Goal: Contribute content: Contribute content

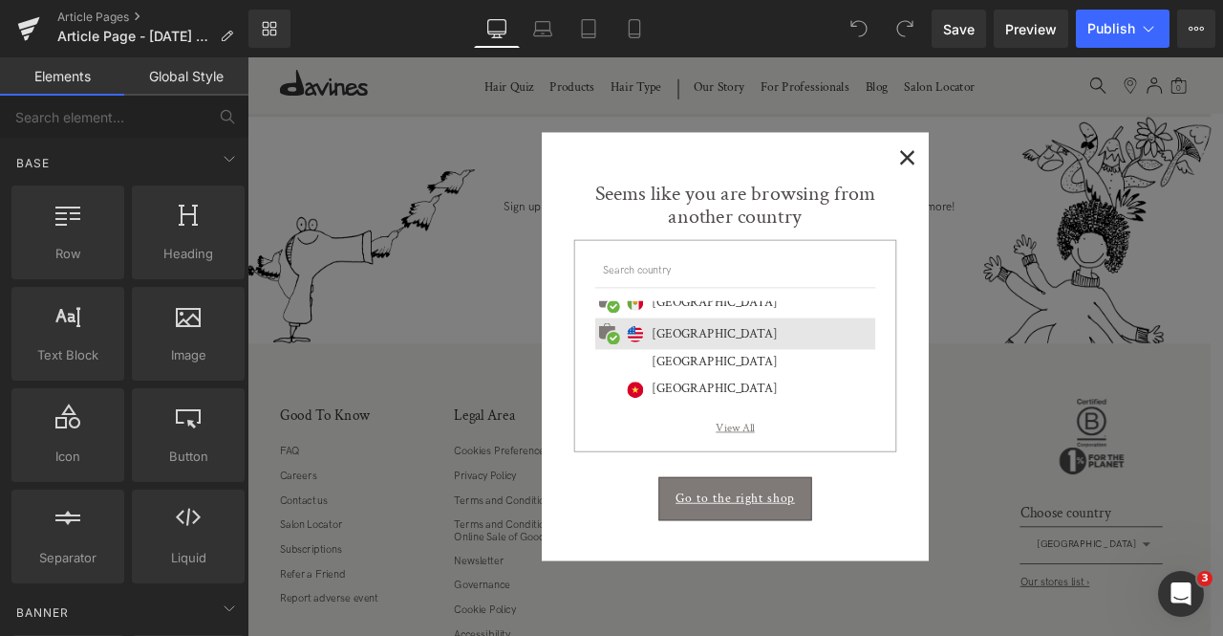
scroll to position [829, 0]
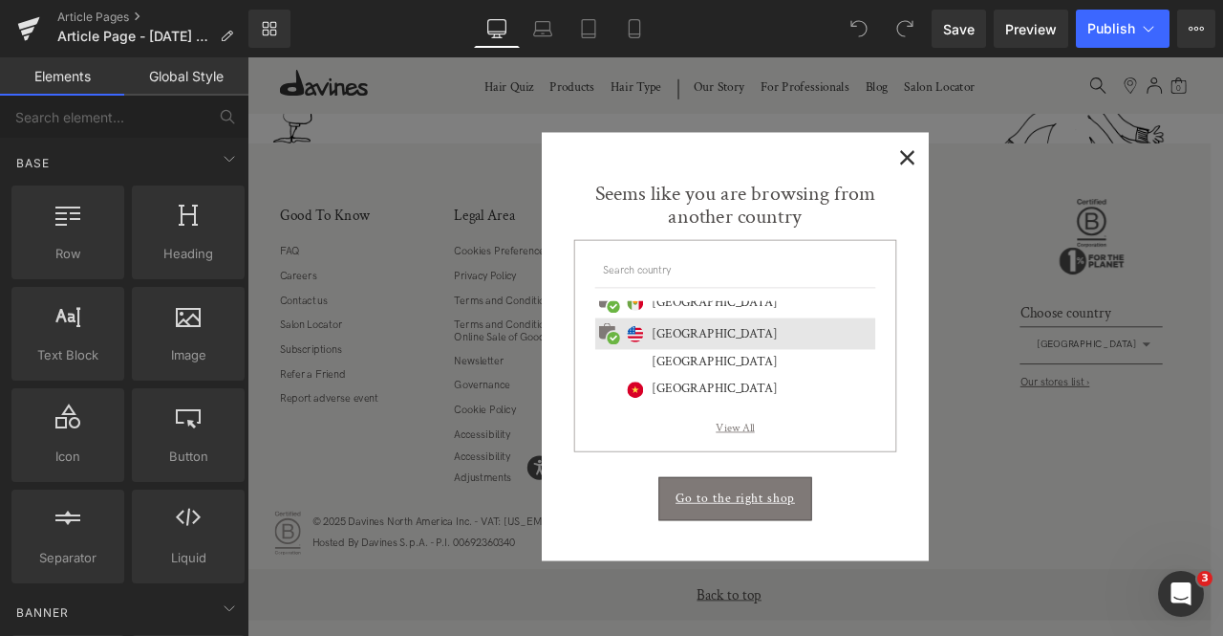
click at [1027, 173] on span "×" at bounding box center [1030, 174] width 20 height 24
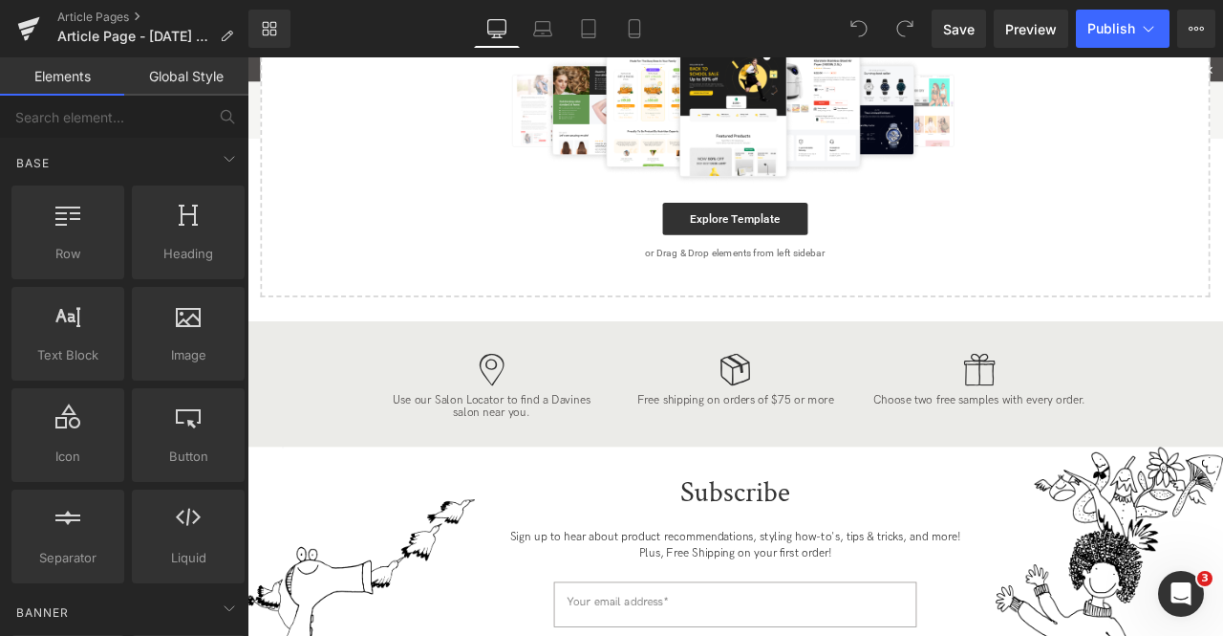
scroll to position [90, 0]
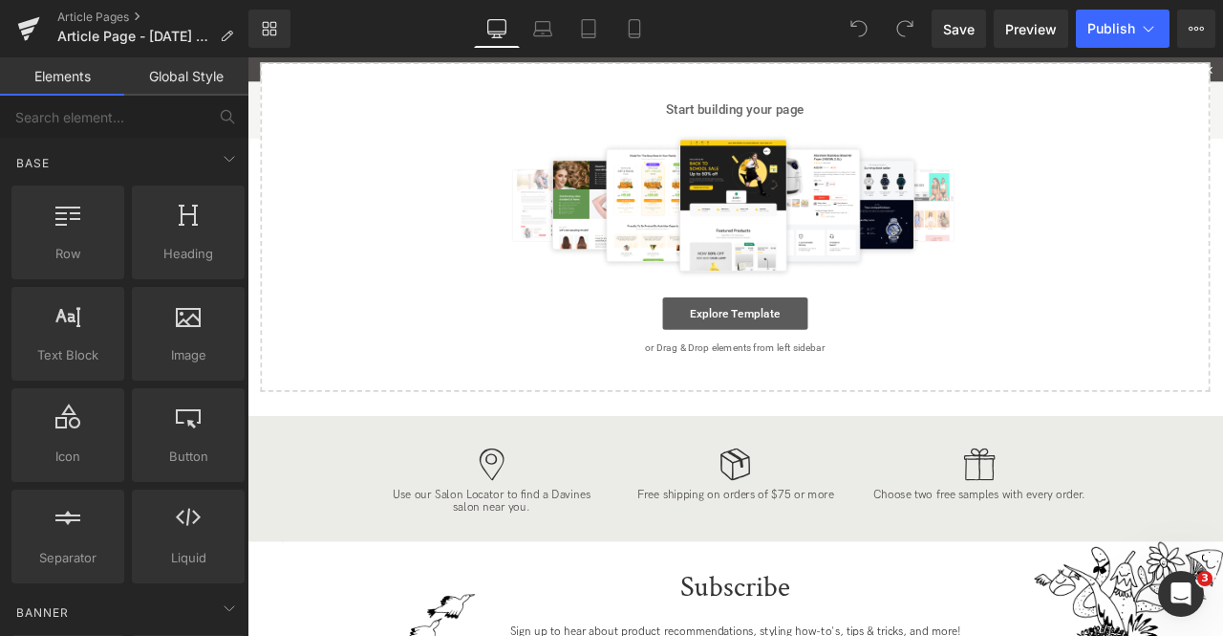
click at [746, 368] on link "Explore Template" at bounding box center [826, 360] width 172 height 38
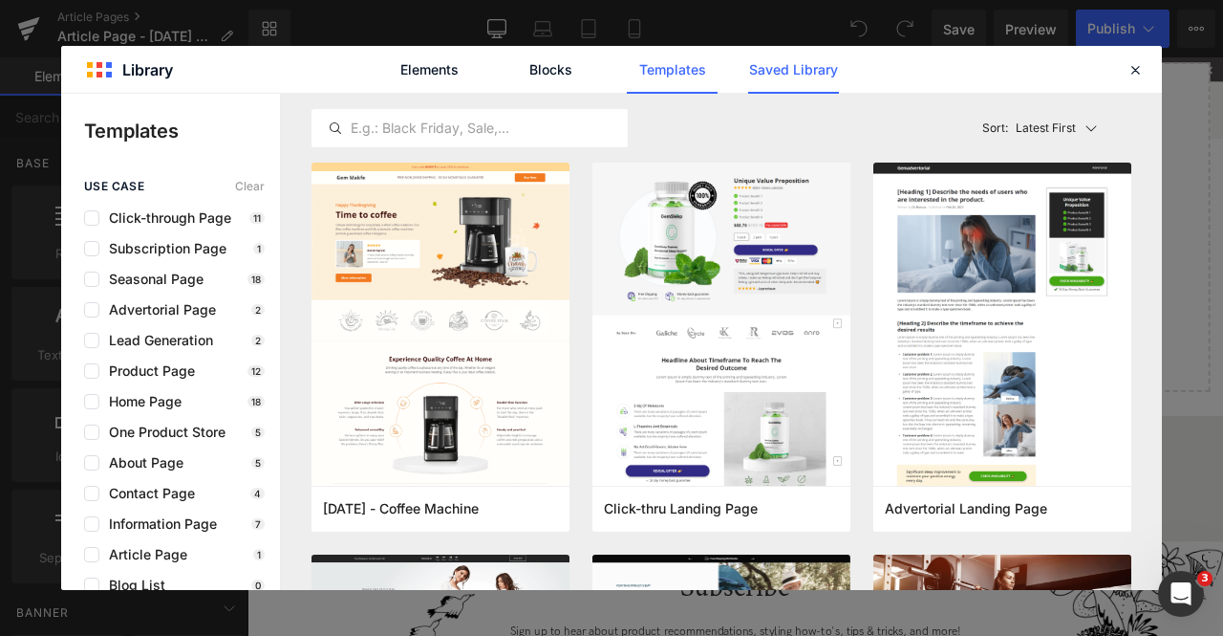
click at [0, 0] on link "Saved Library" at bounding box center [0, 0] width 0 height 0
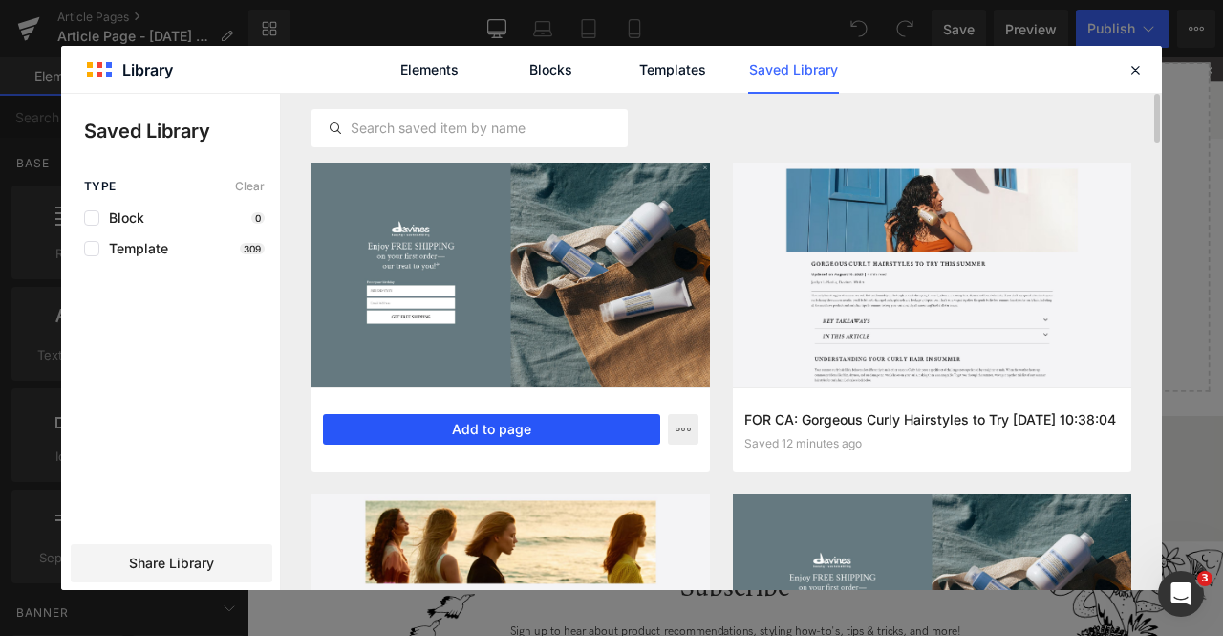
click at [517, 437] on button "Add to page" at bounding box center [491, 429] width 337 height 31
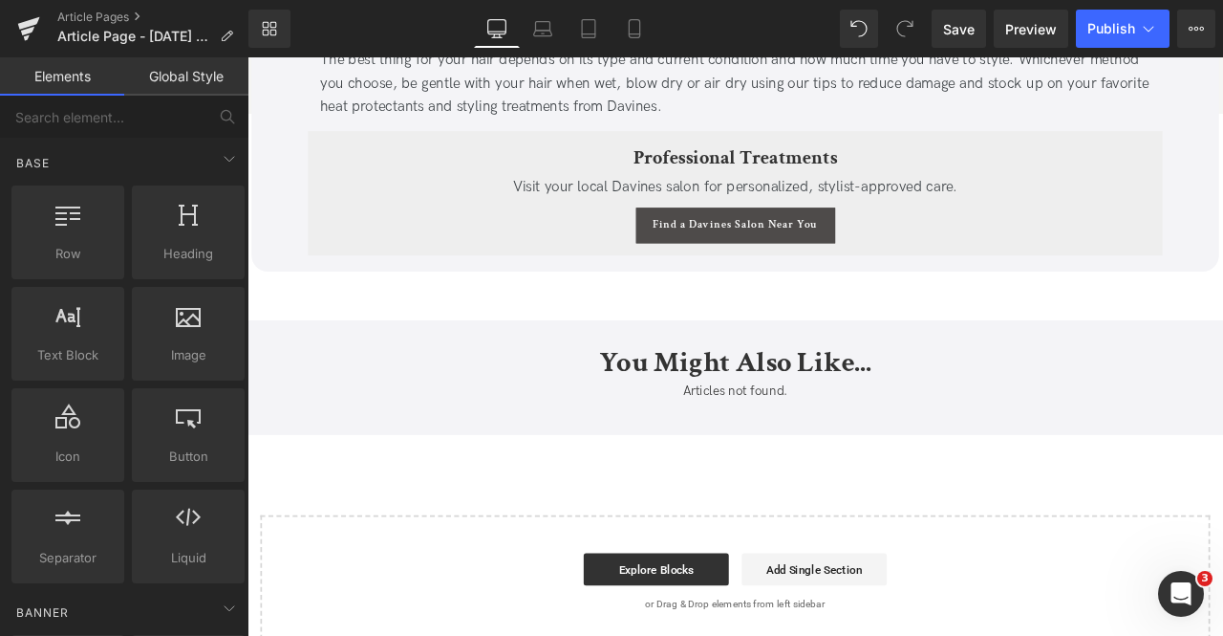
scroll to position [4702, 0]
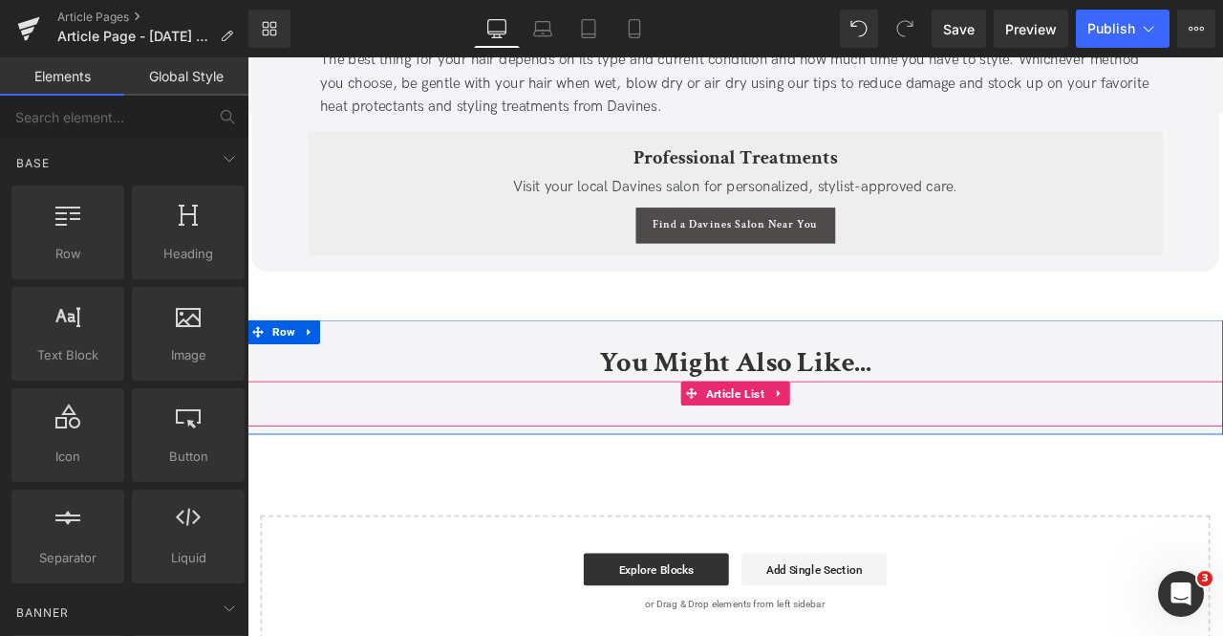
click at [745, 445] on div "Articles not found. Article List" at bounding box center [826, 469] width 1156 height 54
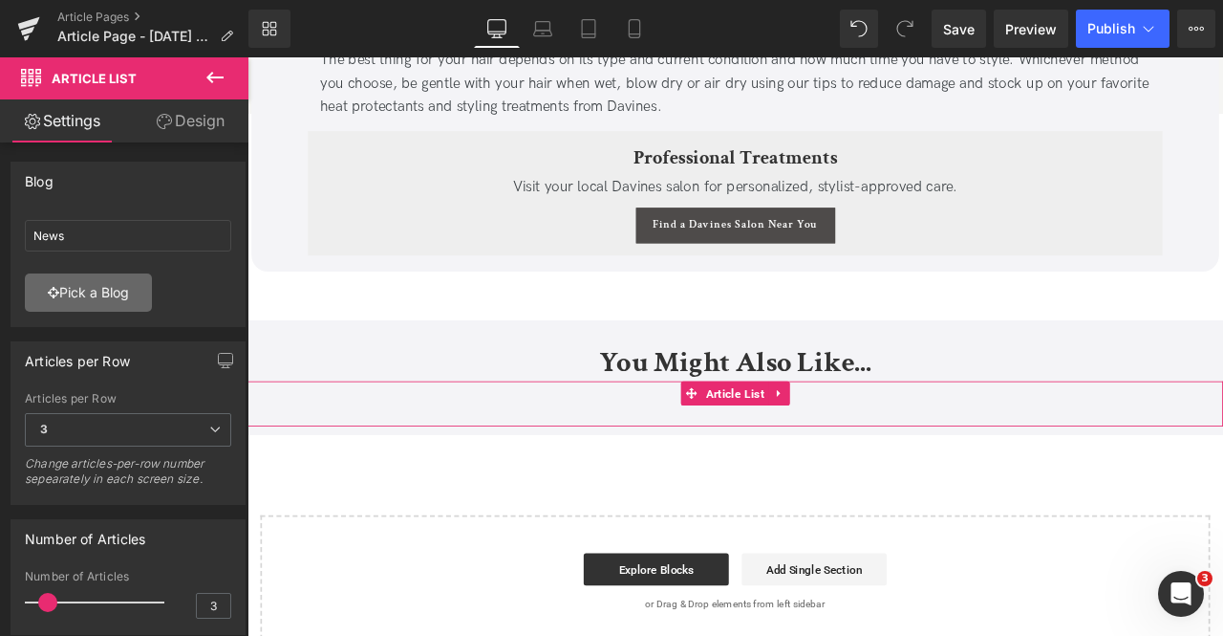
click at [94, 290] on link "Pick a Blog" at bounding box center [88, 292] width 127 height 38
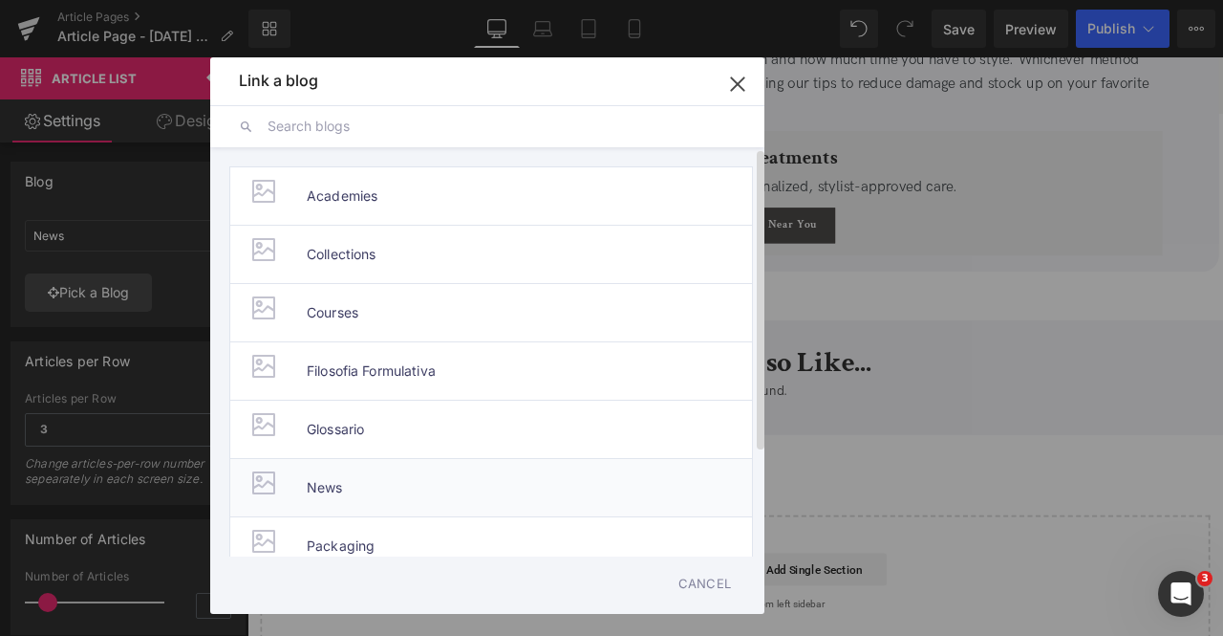
click at [326, 494] on span "News" at bounding box center [325, 487] width 36 height 57
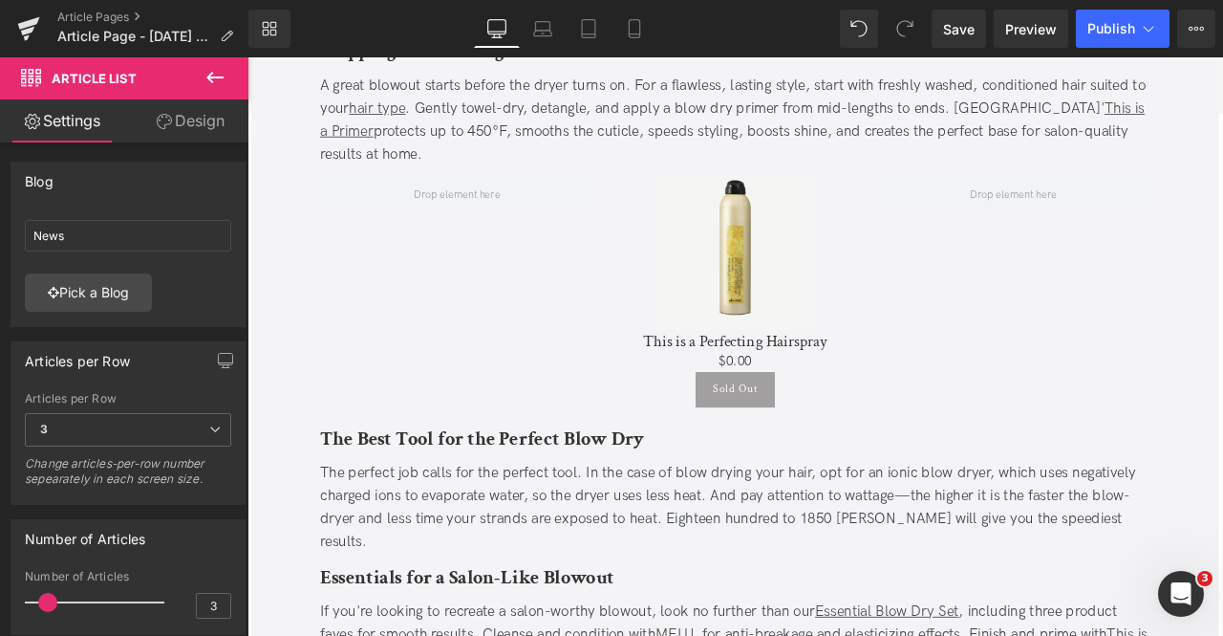
scroll to position [2492, 0]
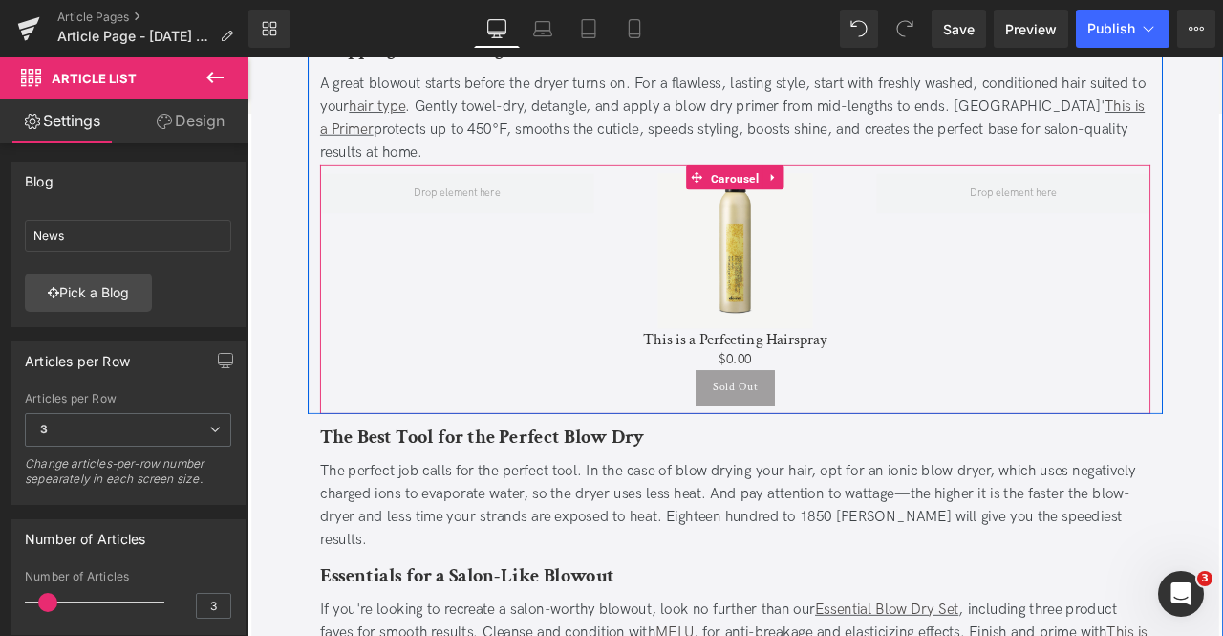
click at [816, 194] on span "Carousel" at bounding box center [825, 200] width 66 height 29
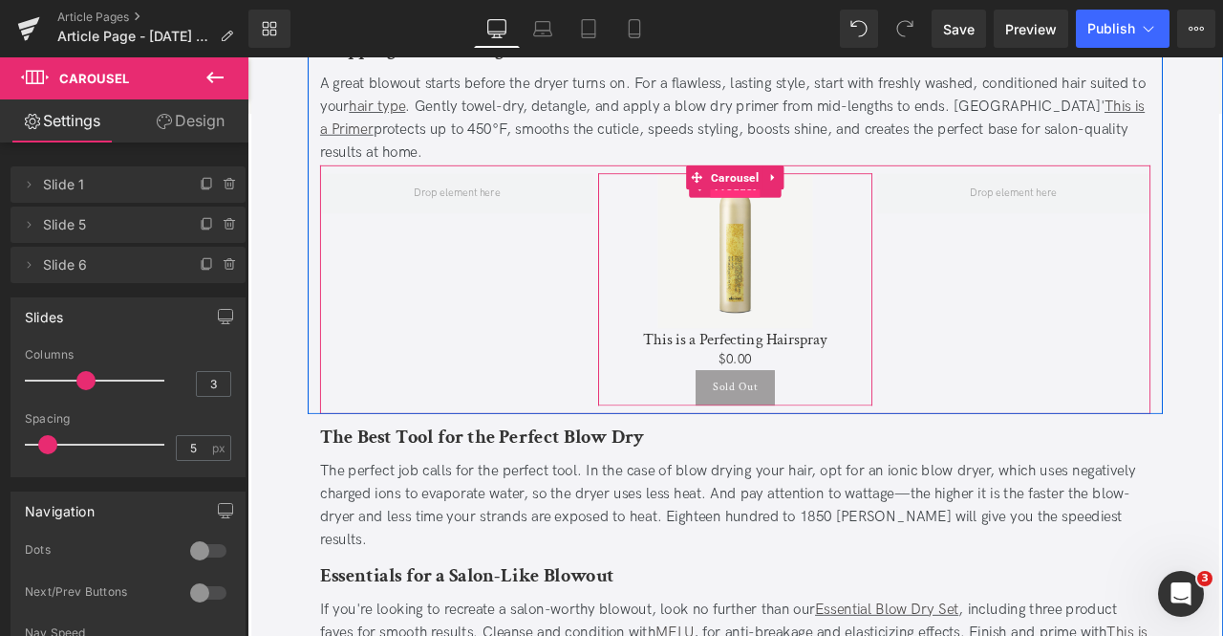
click at [821, 218] on span "Product" at bounding box center [825, 210] width 59 height 29
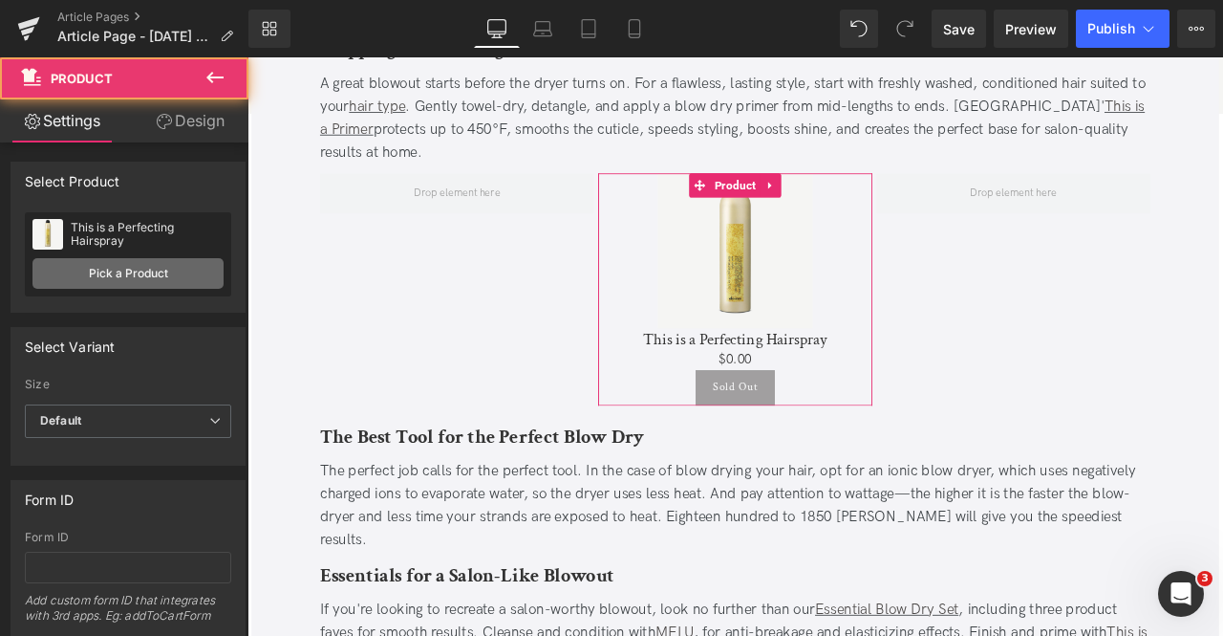
click at [182, 274] on link "Pick a Product" at bounding box center [127, 273] width 191 height 31
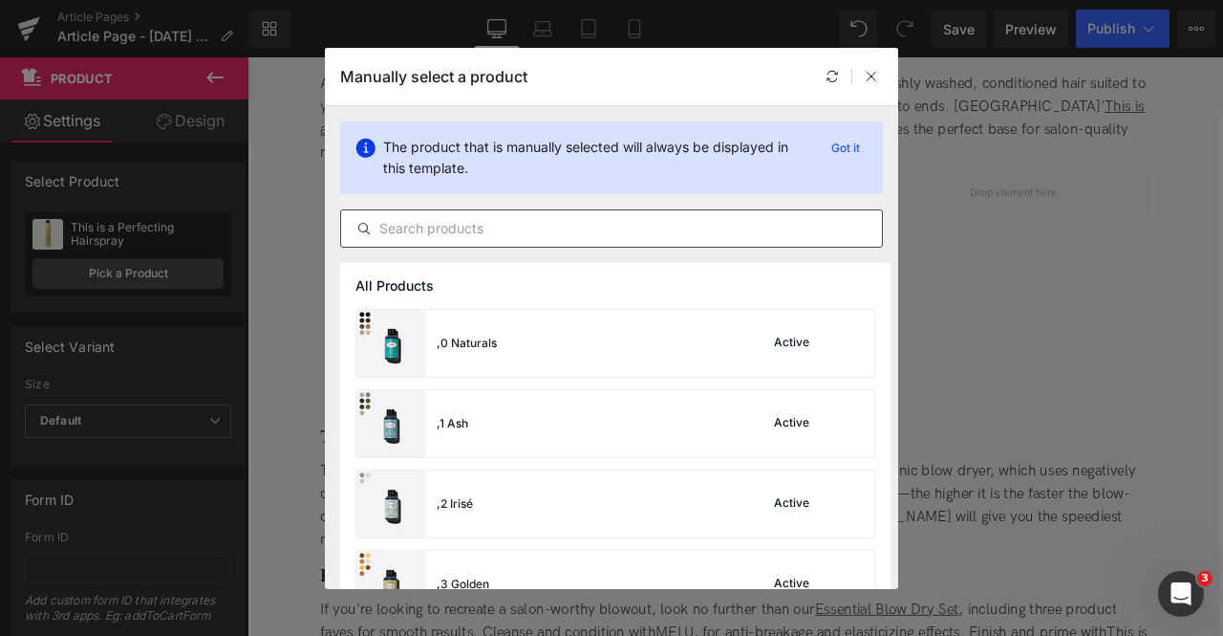
click at [631, 217] on input "text" at bounding box center [611, 228] width 541 height 23
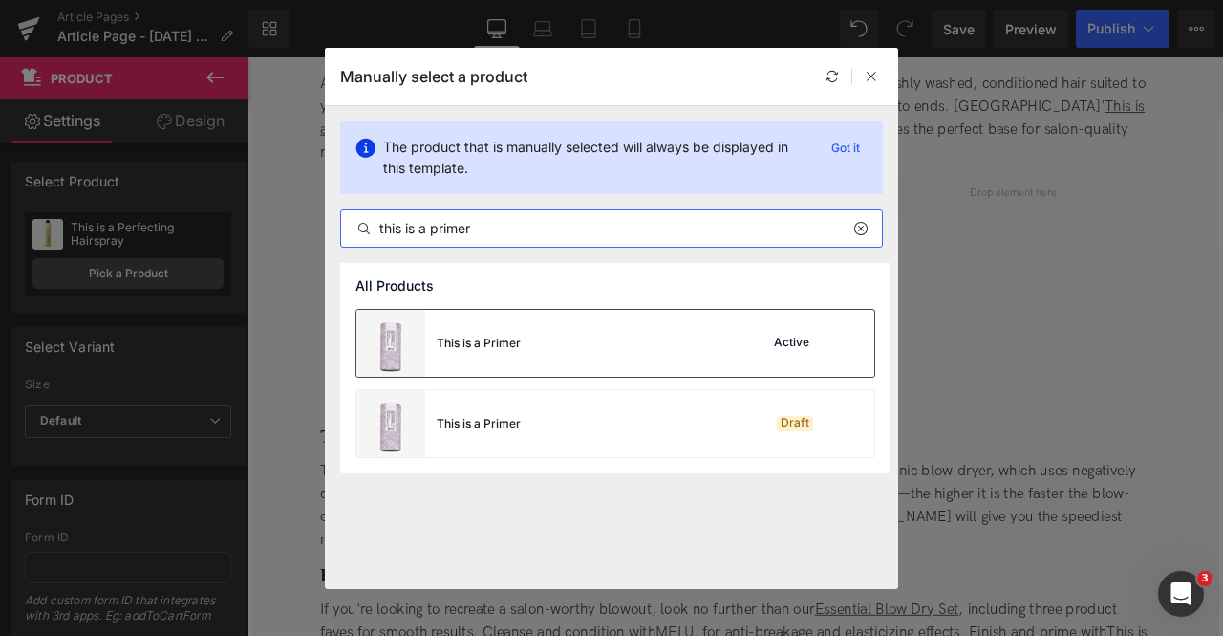
type input "this is a primer"
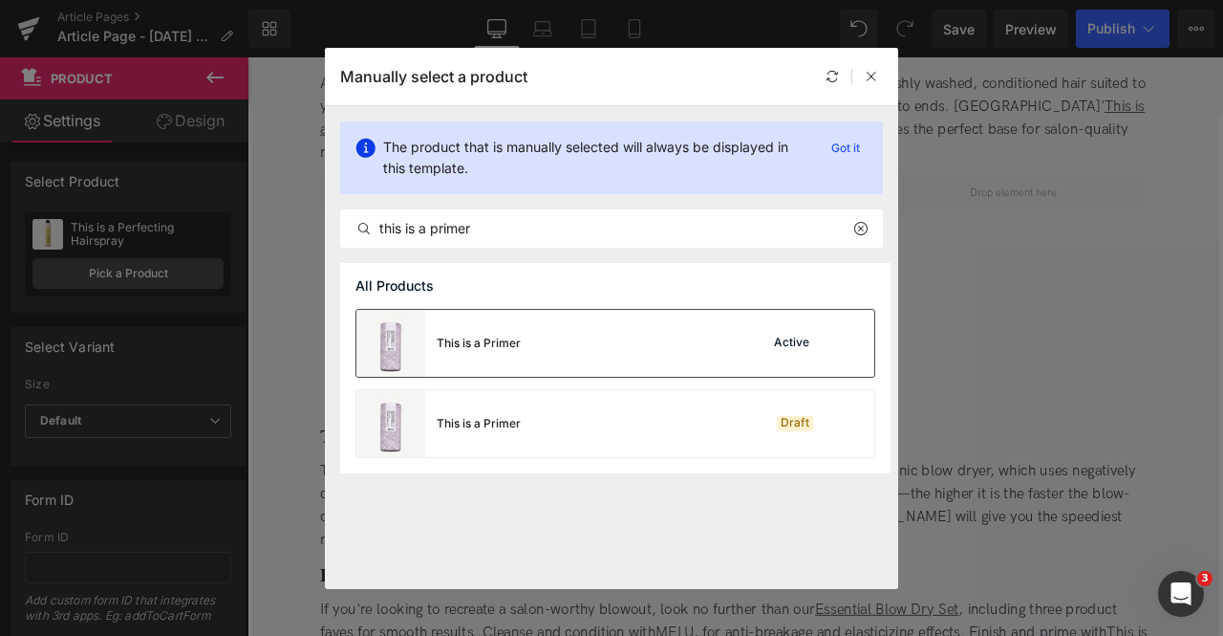
click at [539, 349] on div "This is a Primer Active" at bounding box center [616, 343] width 518 height 67
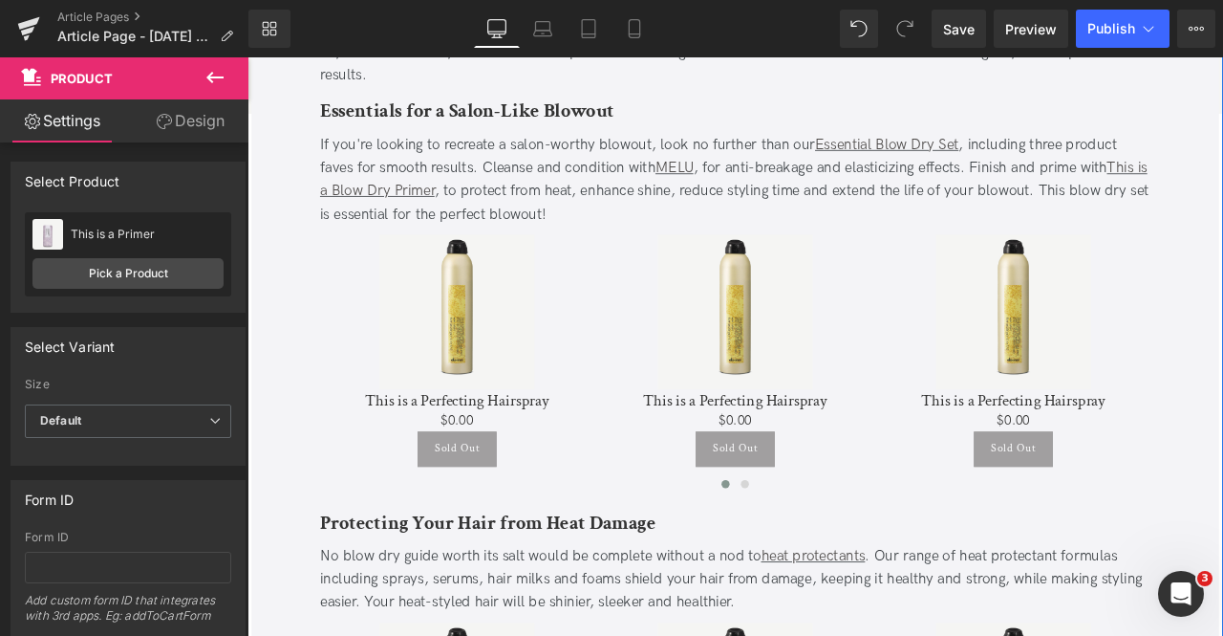
scroll to position [3050, 0]
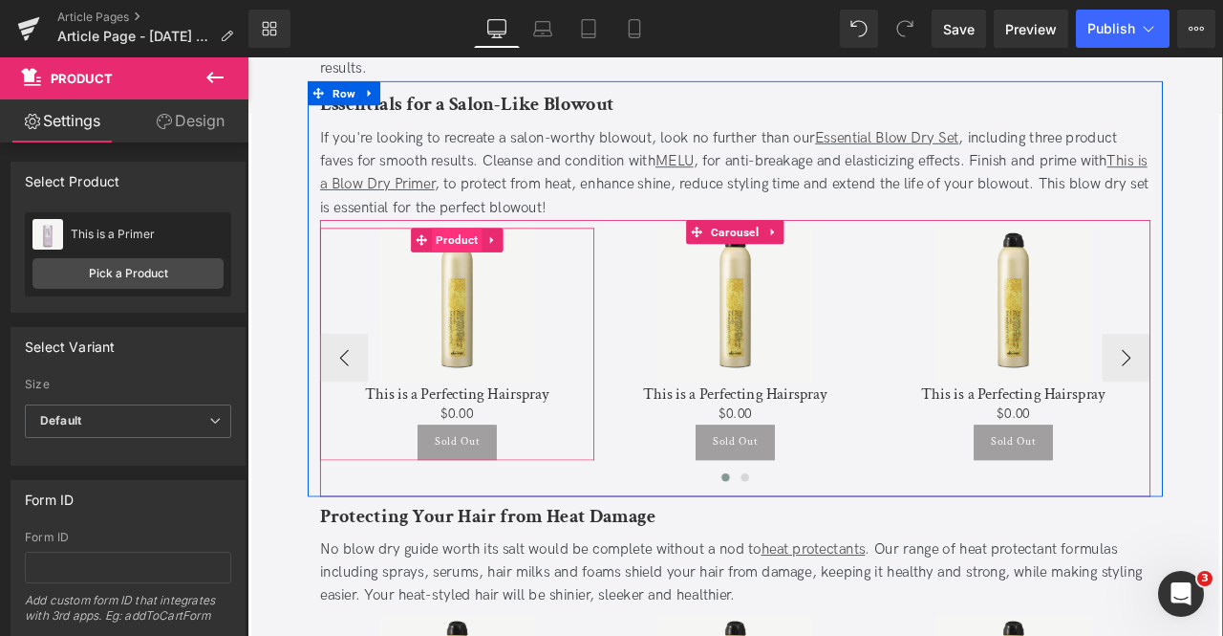
click at [481, 260] on span "Product" at bounding box center [495, 274] width 59 height 29
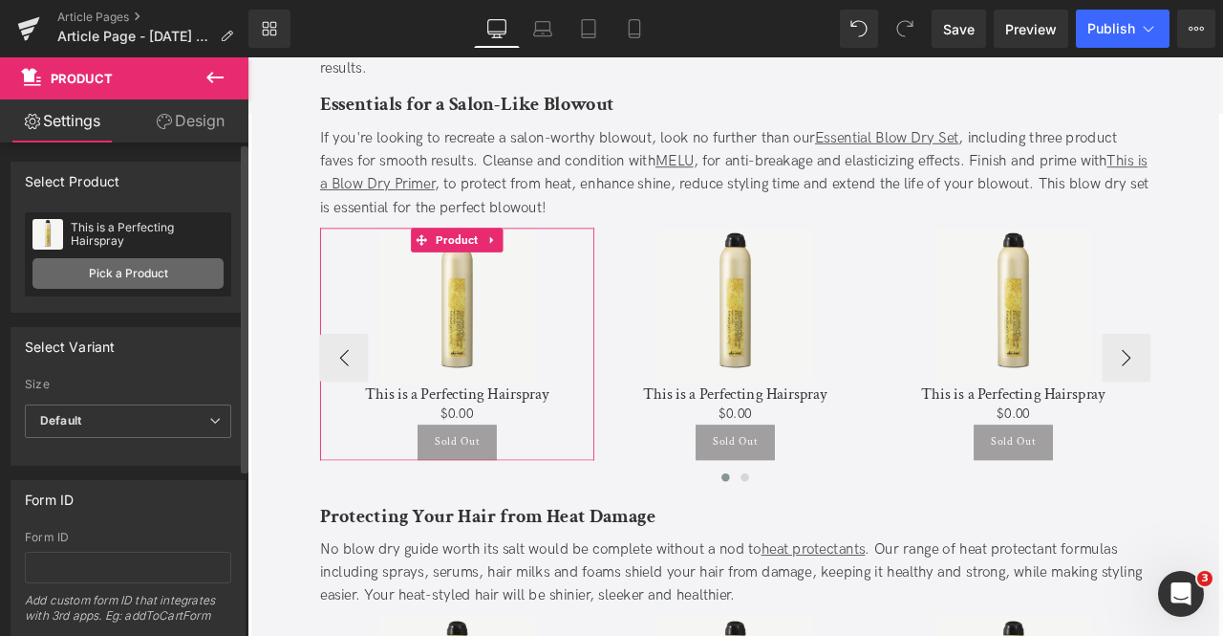
click at [83, 270] on link "Pick a Product" at bounding box center [127, 273] width 191 height 31
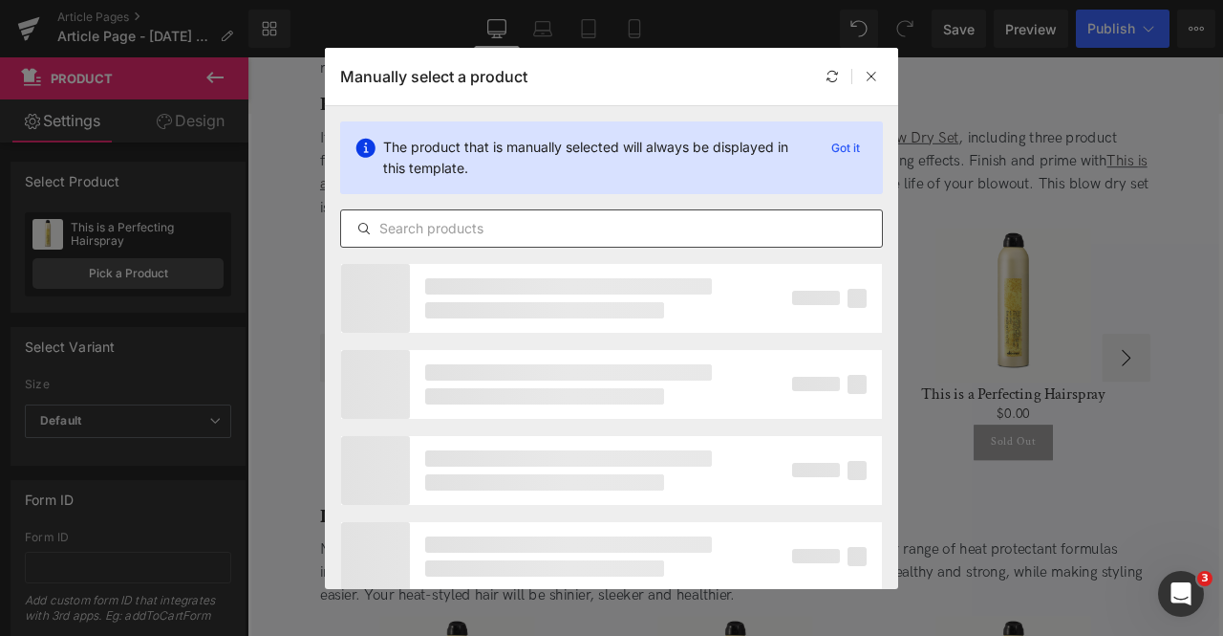
click at [702, 217] on input "text" at bounding box center [611, 228] width 541 height 23
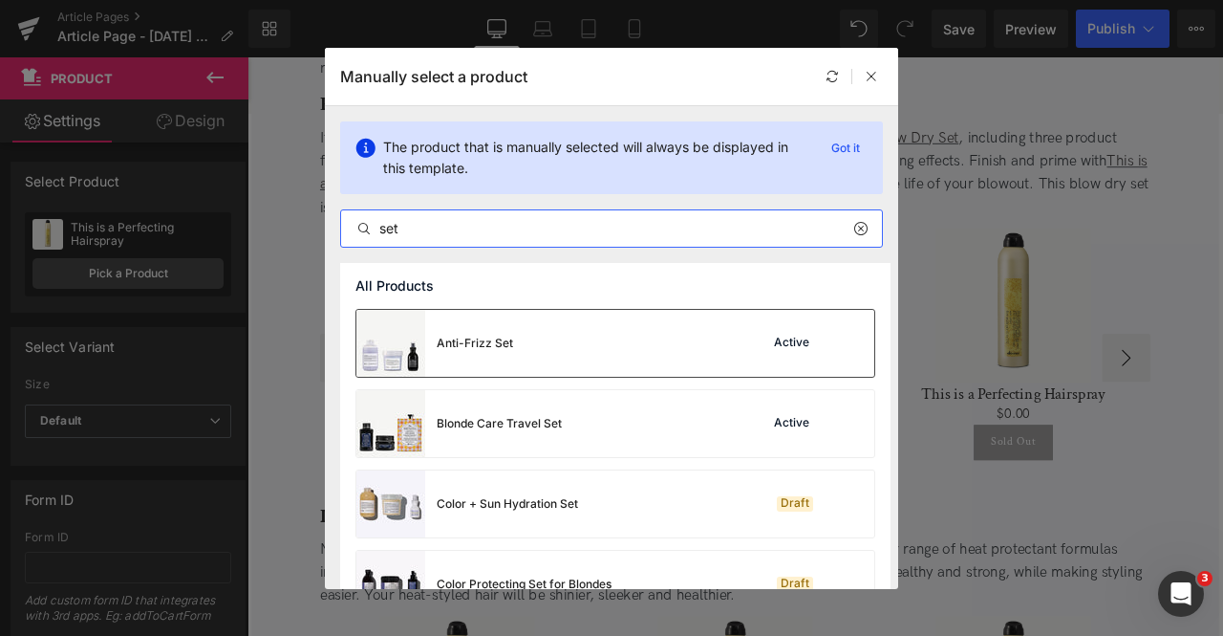
type input "set"
click at [643, 358] on div "Anti-Frizz Set Active" at bounding box center [616, 343] width 518 height 67
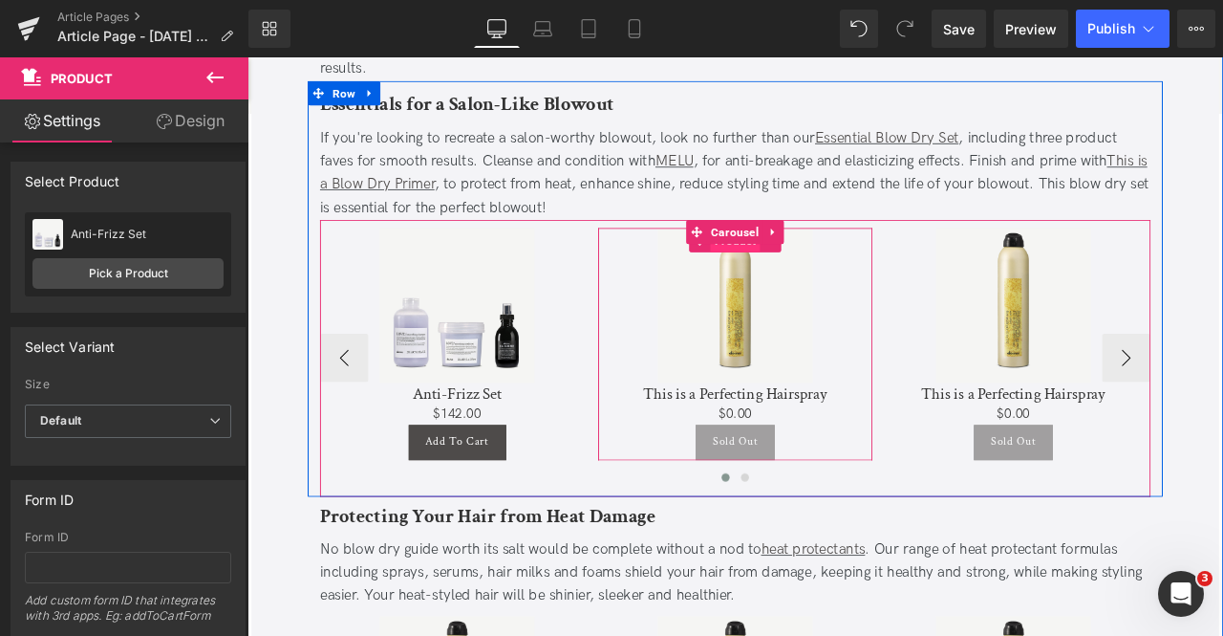
click at [821, 261] on span "Product" at bounding box center [825, 275] width 59 height 29
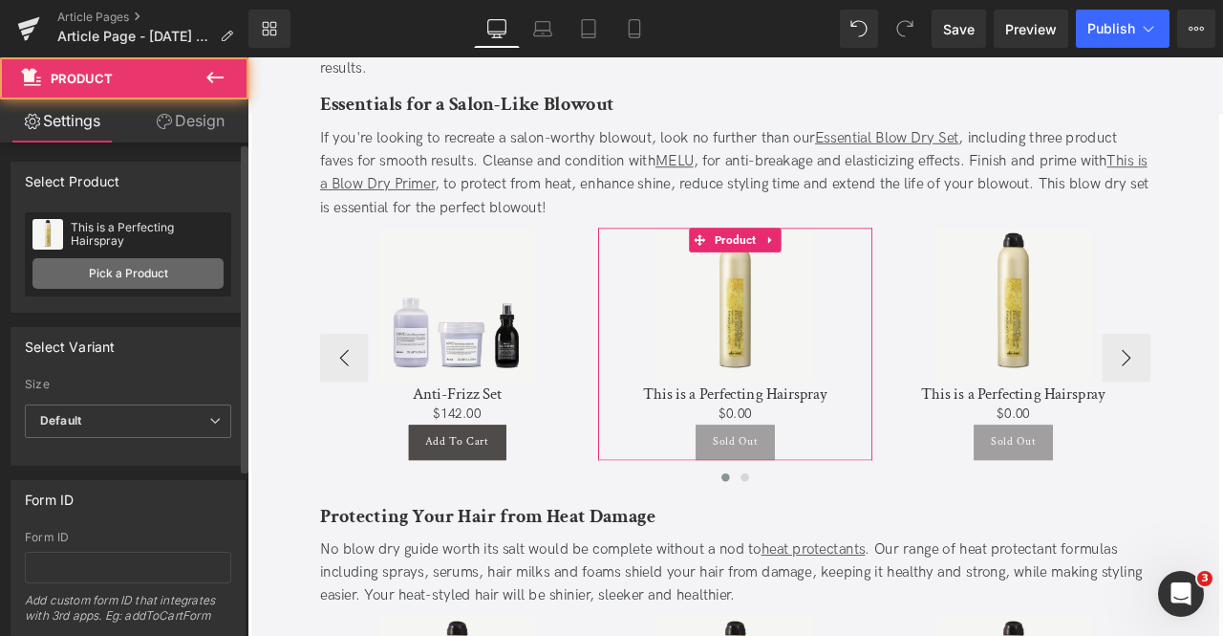
click at [160, 277] on link "Pick a Product" at bounding box center [127, 273] width 191 height 31
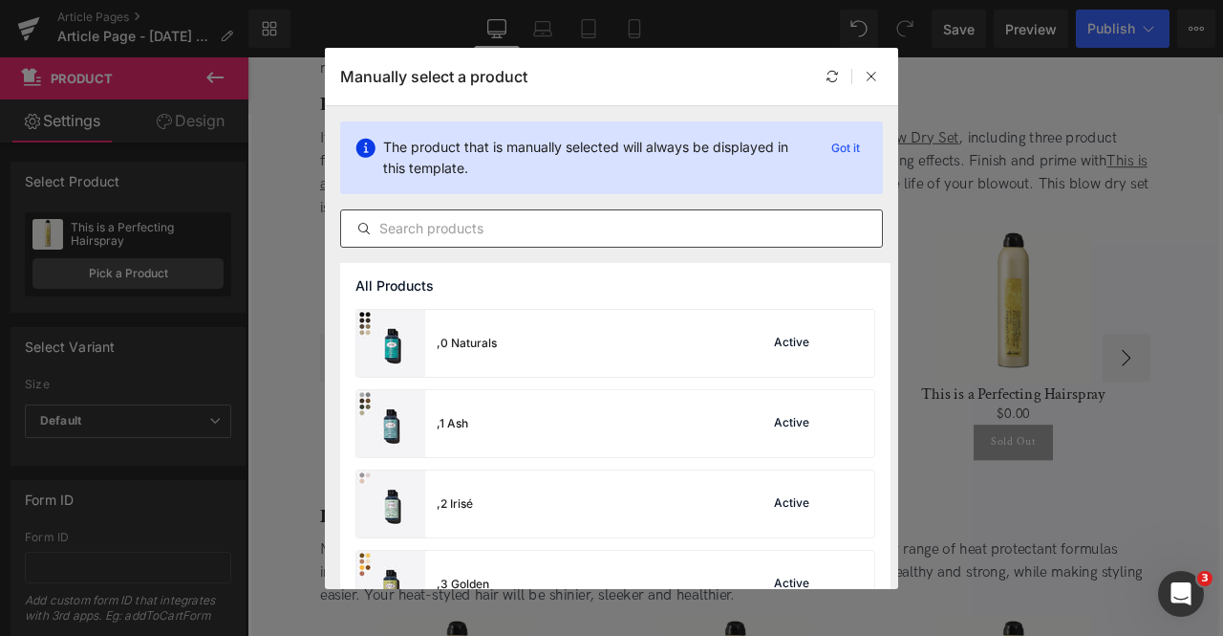
click at [472, 224] on input "text" at bounding box center [611, 228] width 541 height 23
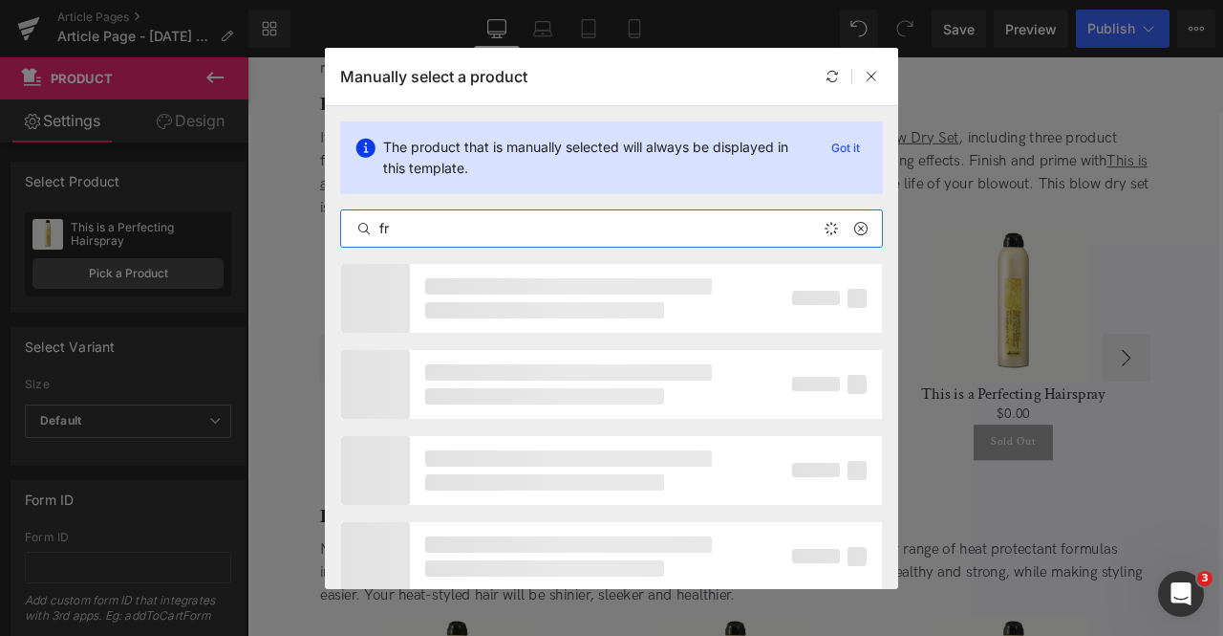
type input "f"
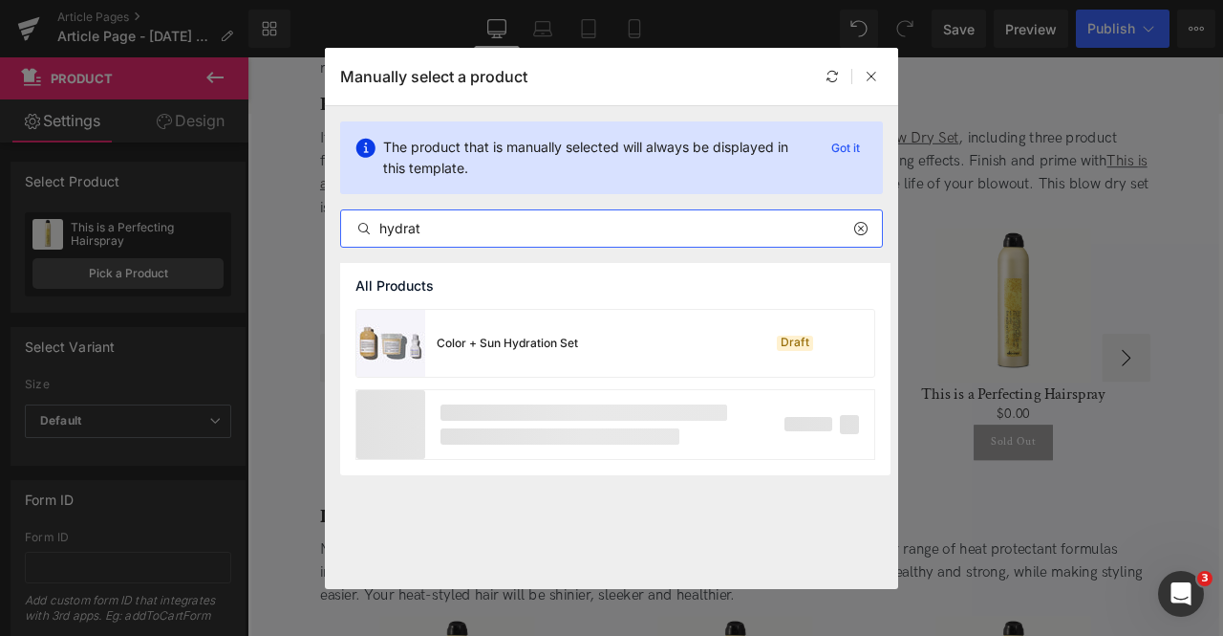
type input "hydrat"
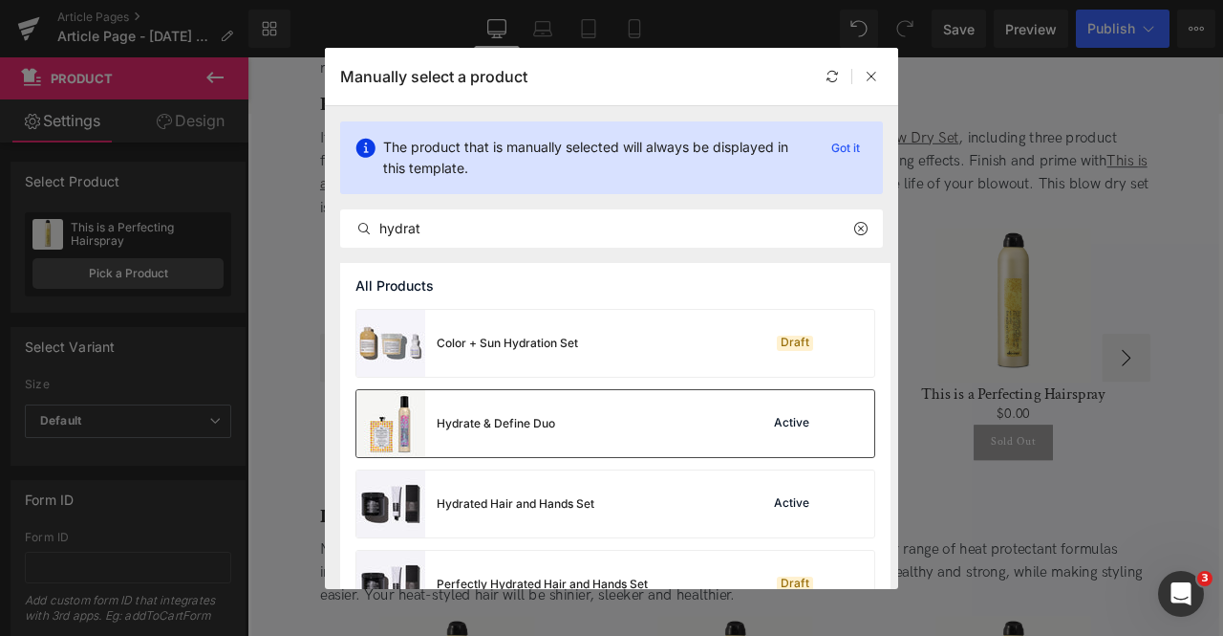
click at [505, 437] on div "Hydrate & Define Duo" at bounding box center [456, 423] width 199 height 67
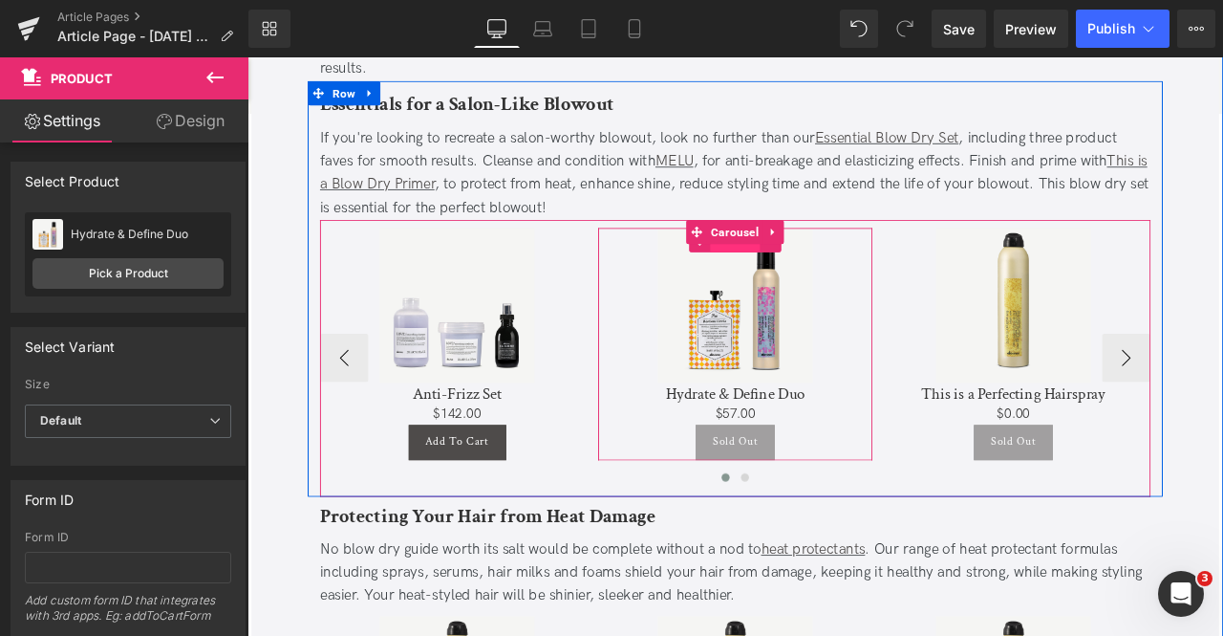
click at [812, 260] on span "Product" at bounding box center [825, 274] width 59 height 29
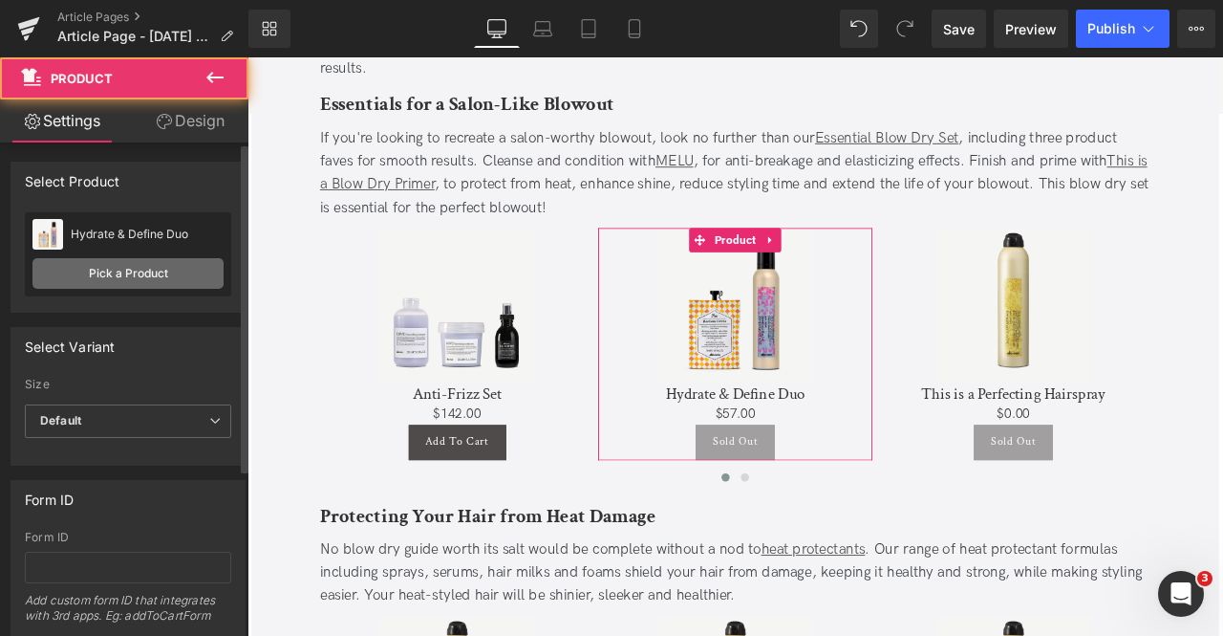
click at [119, 270] on link "Pick a Product" at bounding box center [127, 273] width 191 height 31
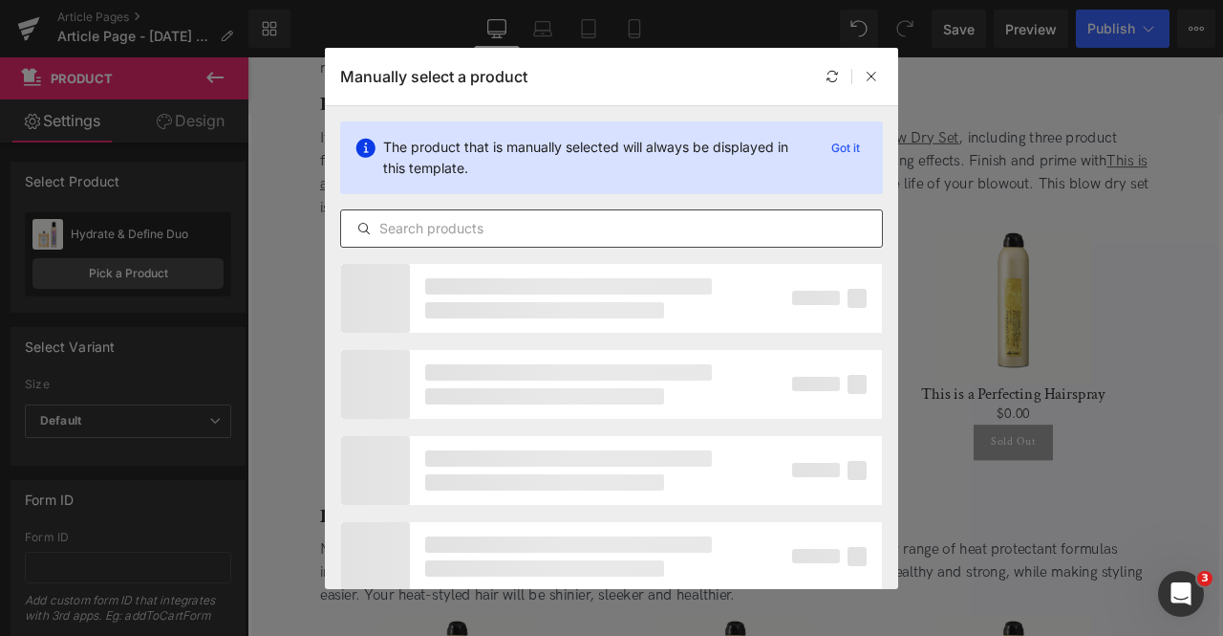
click at [613, 217] on input "text" at bounding box center [611, 228] width 541 height 23
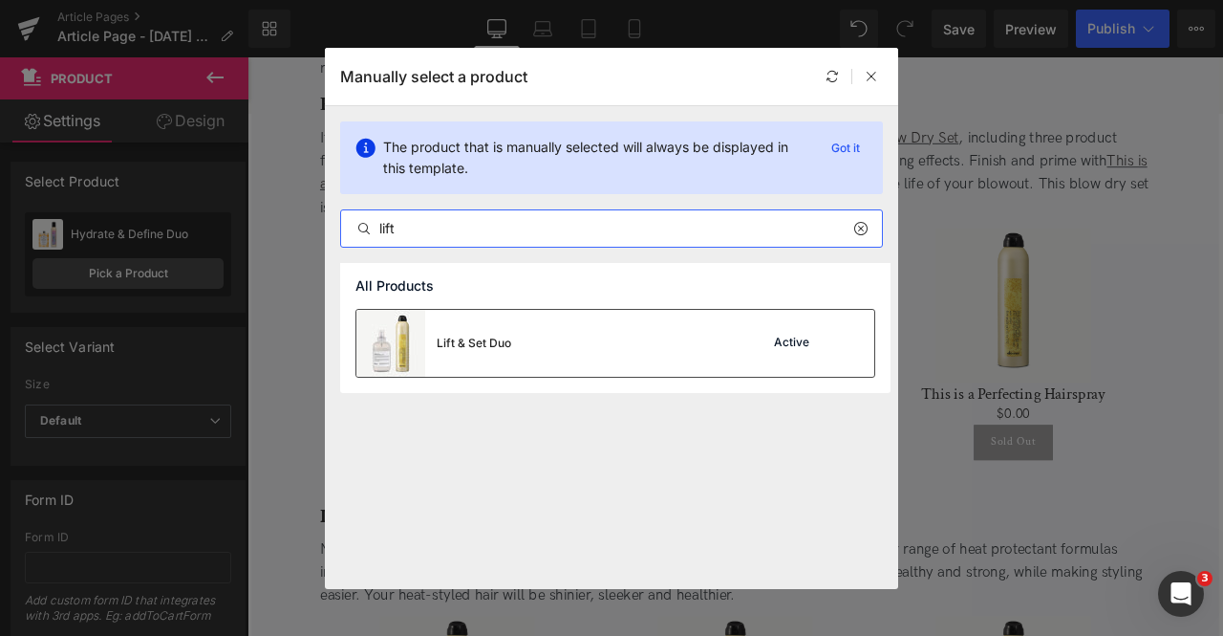
type input "lift"
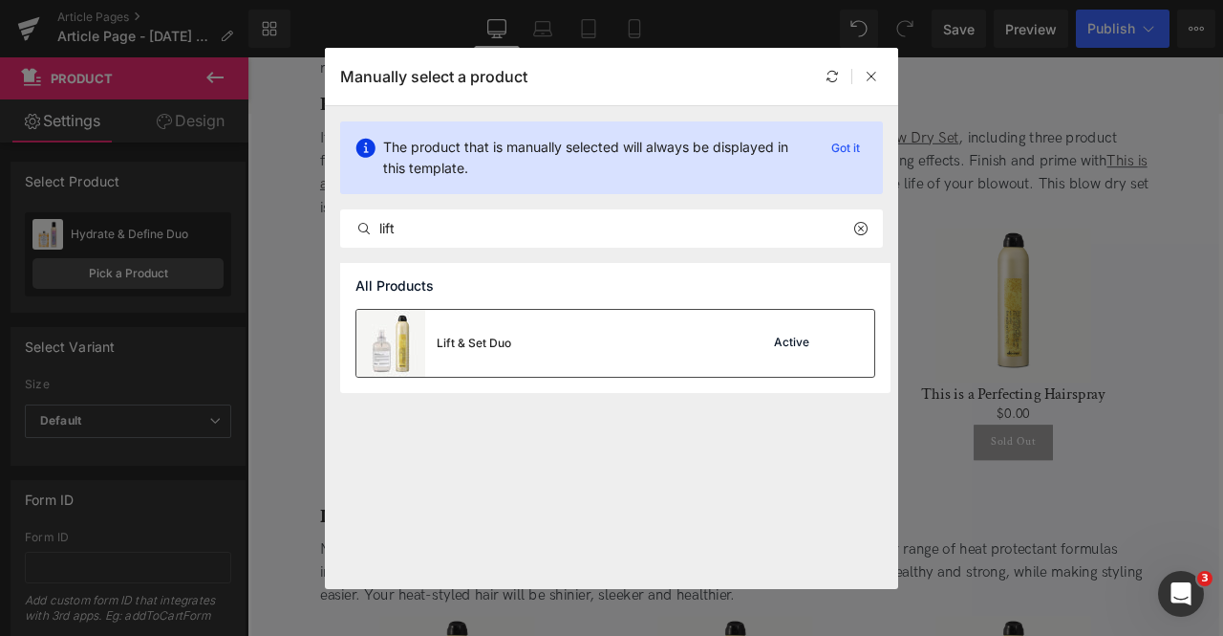
click at [540, 327] on div "Lift & Set Duo Active" at bounding box center [616, 343] width 518 height 67
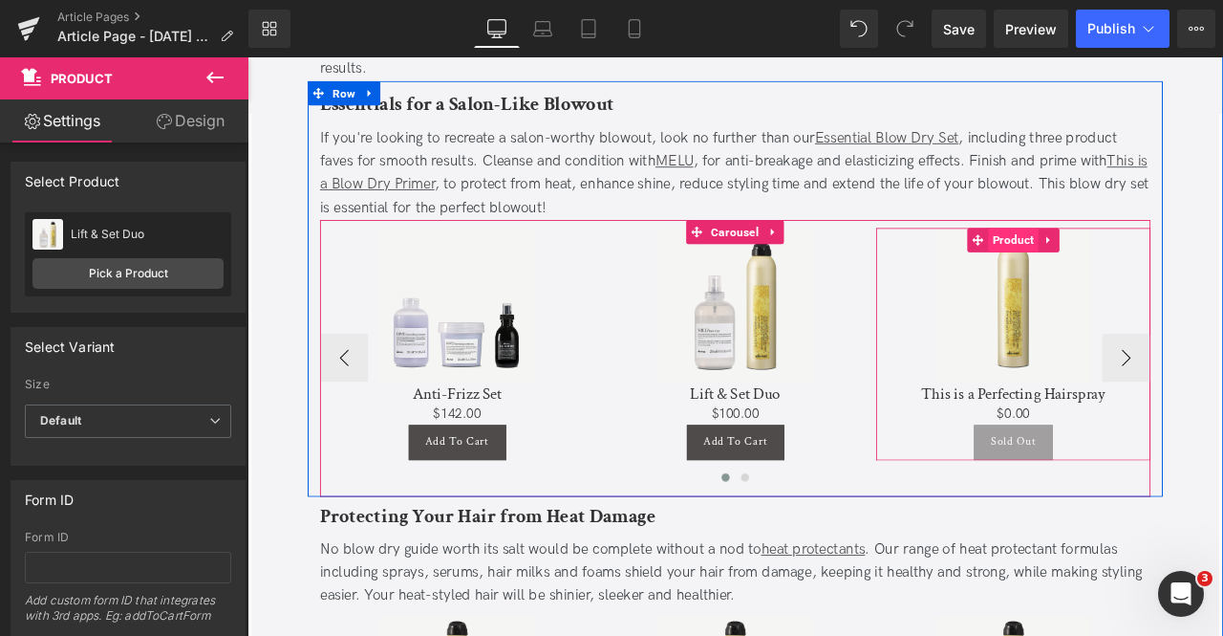
click at [1142, 260] on span "Product" at bounding box center [1155, 274] width 59 height 29
click at [1156, 260] on span "Product" at bounding box center [1155, 274] width 59 height 29
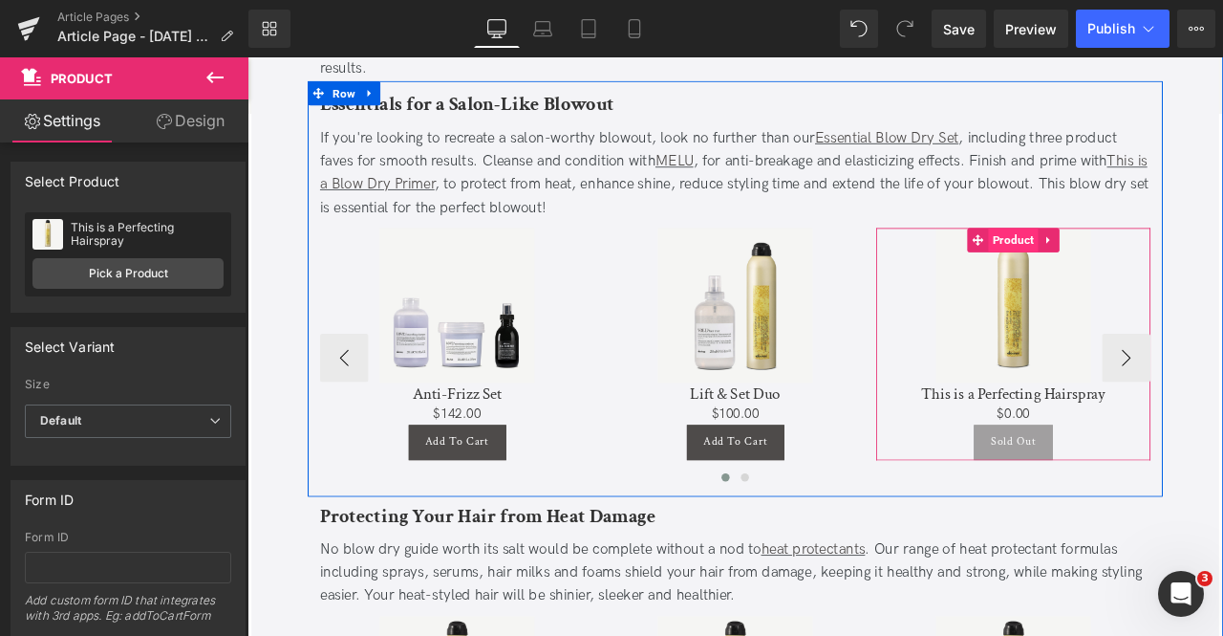
click at [1147, 260] on span "Product" at bounding box center [1155, 274] width 59 height 29
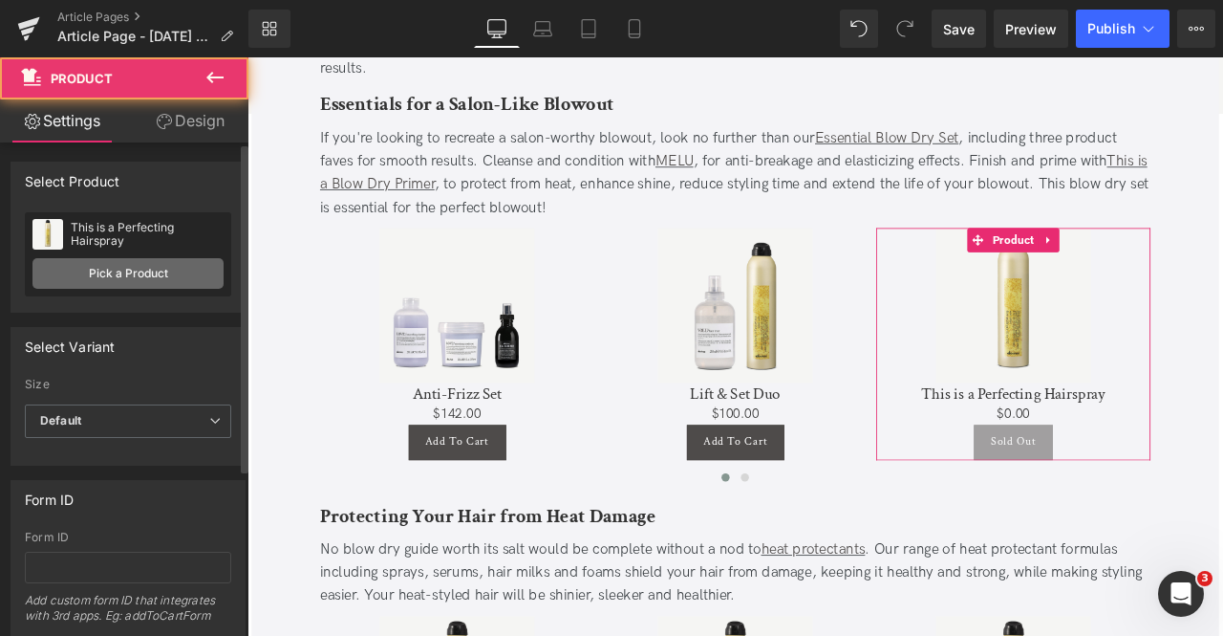
click at [157, 271] on link "Pick a Product" at bounding box center [127, 273] width 191 height 31
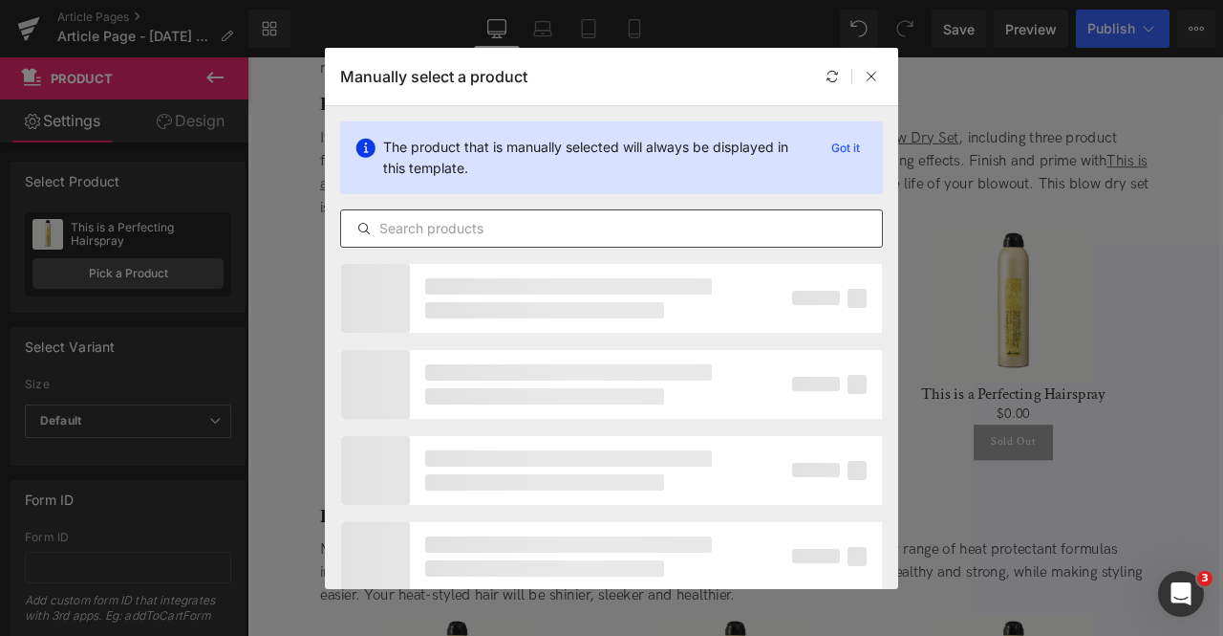
click at [678, 219] on input "text" at bounding box center [611, 228] width 541 height 23
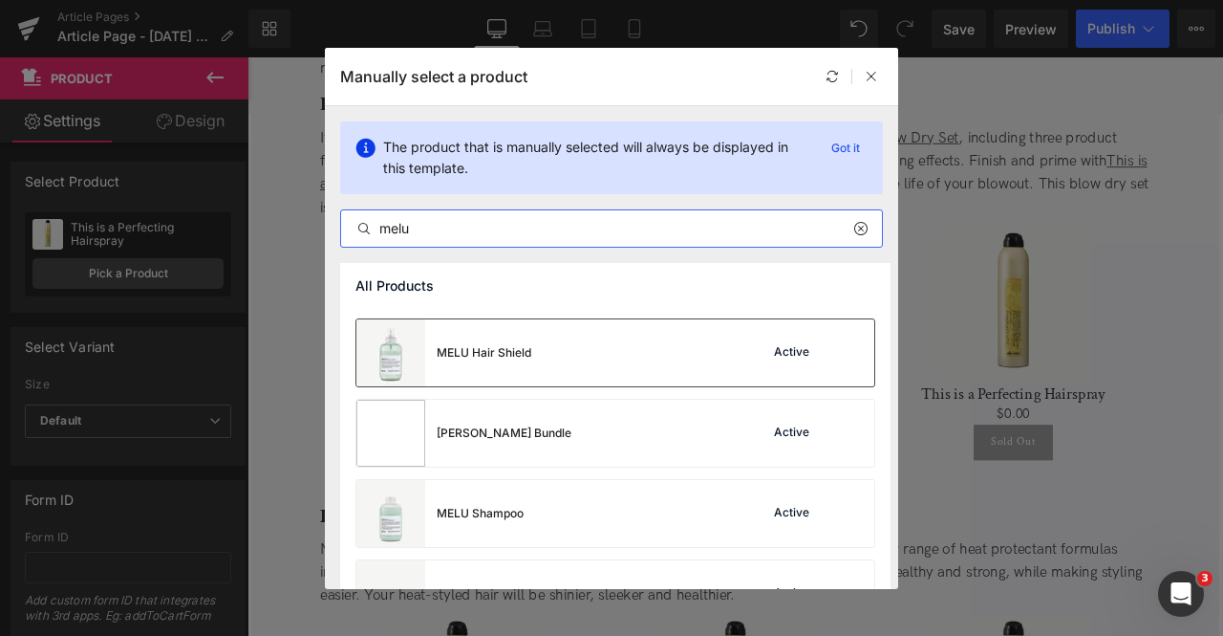
scroll to position [119, 0]
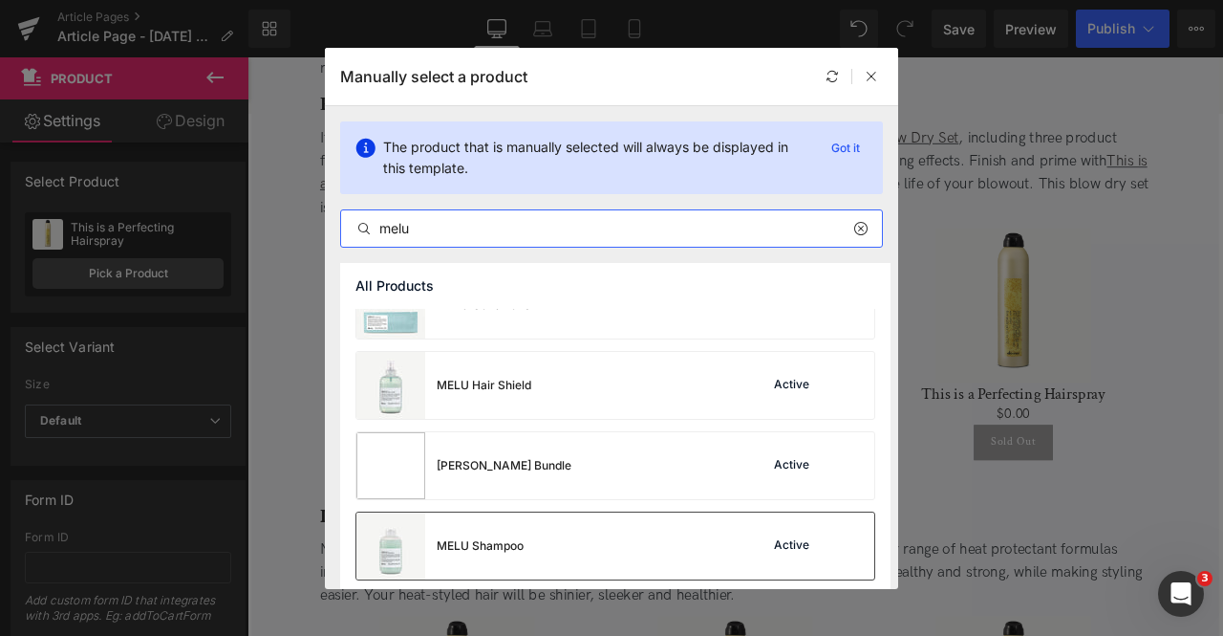
type input "melu"
click at [591, 531] on div "MELU Shampoo Active" at bounding box center [616, 545] width 518 height 67
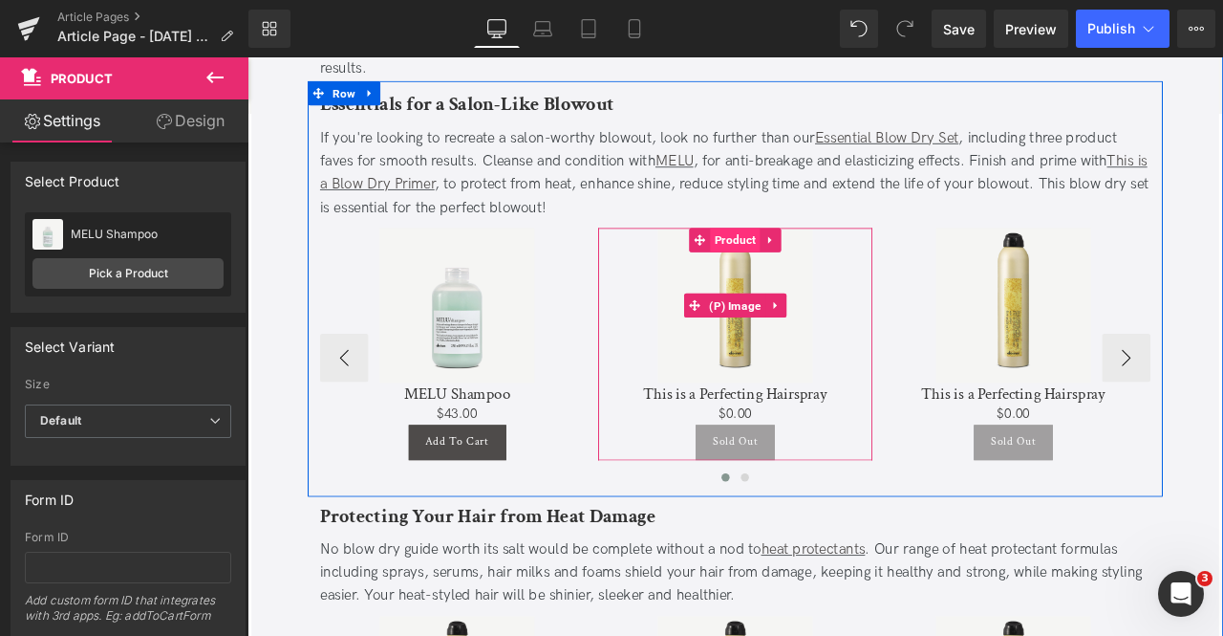
click at [813, 260] on span "Product" at bounding box center [825, 274] width 59 height 29
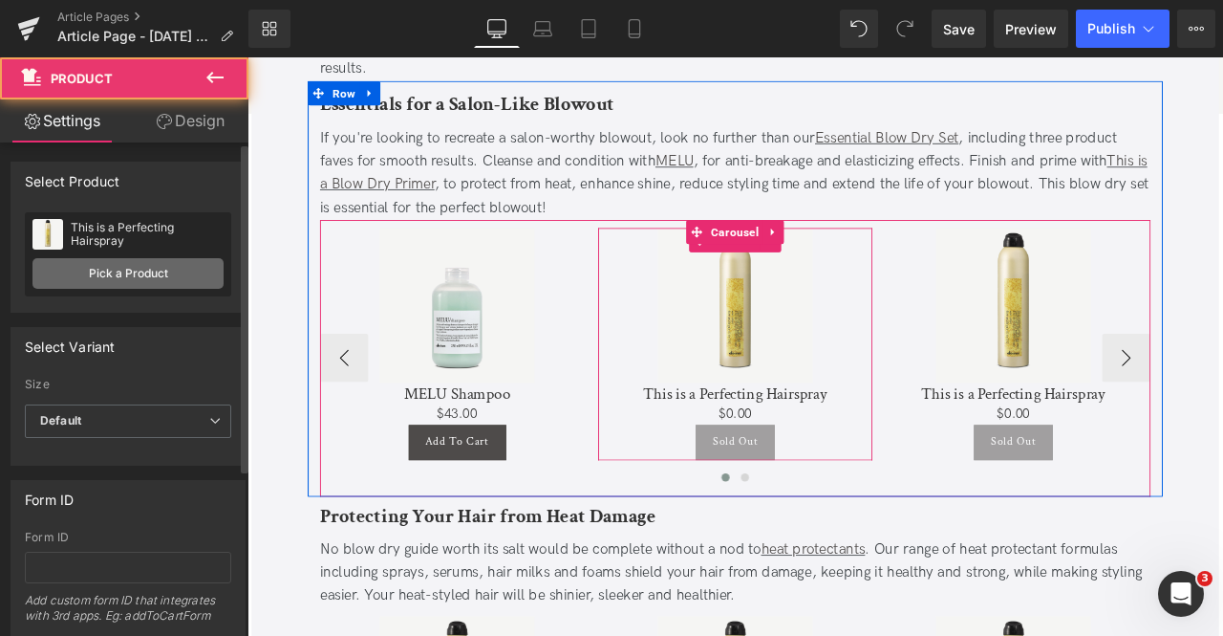
click at [157, 274] on link "Pick a Product" at bounding box center [127, 273] width 191 height 31
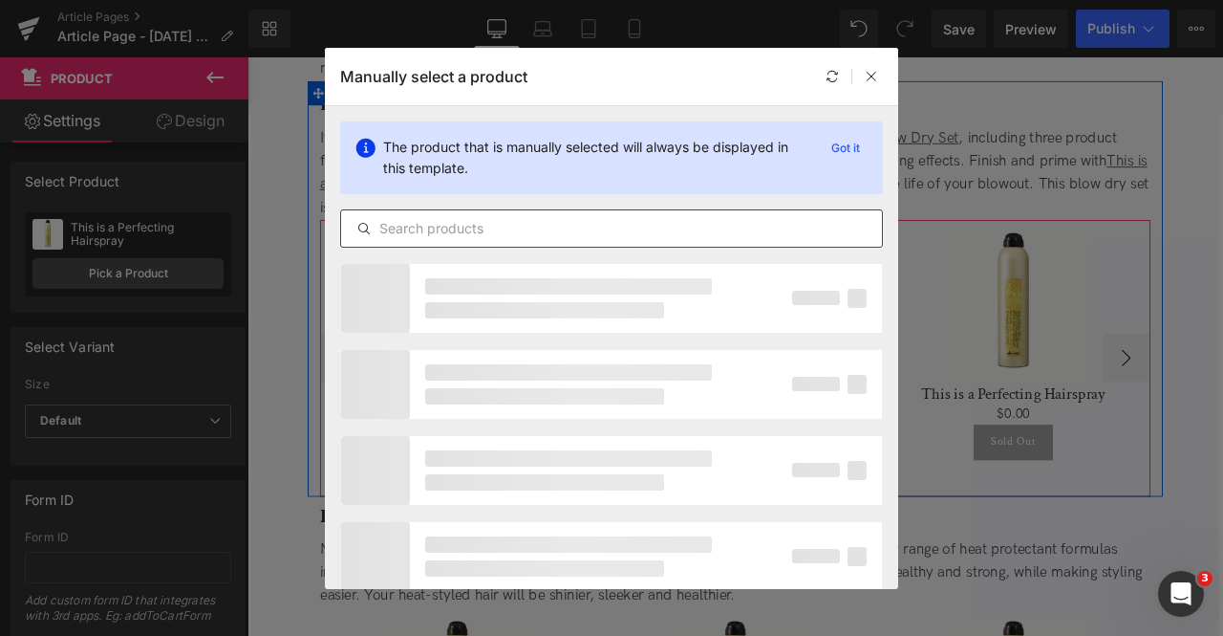
click at [753, 222] on input "text" at bounding box center [611, 228] width 541 height 23
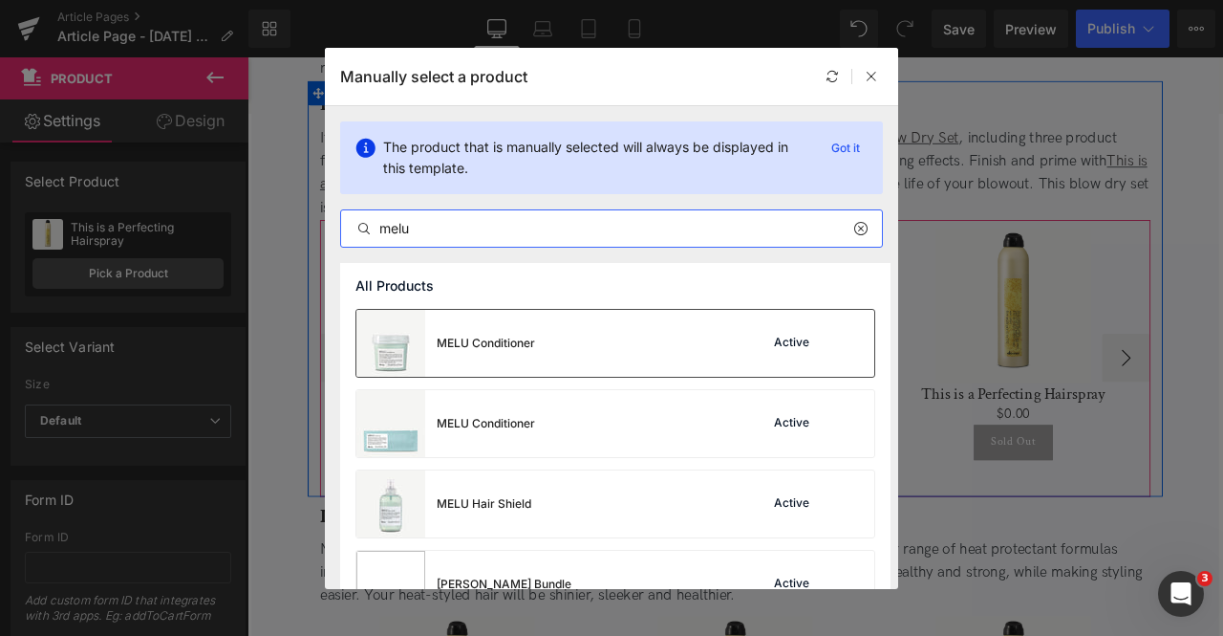
type input "melu"
click at [562, 345] on div "MELU Conditioner Active" at bounding box center [616, 343] width 518 height 67
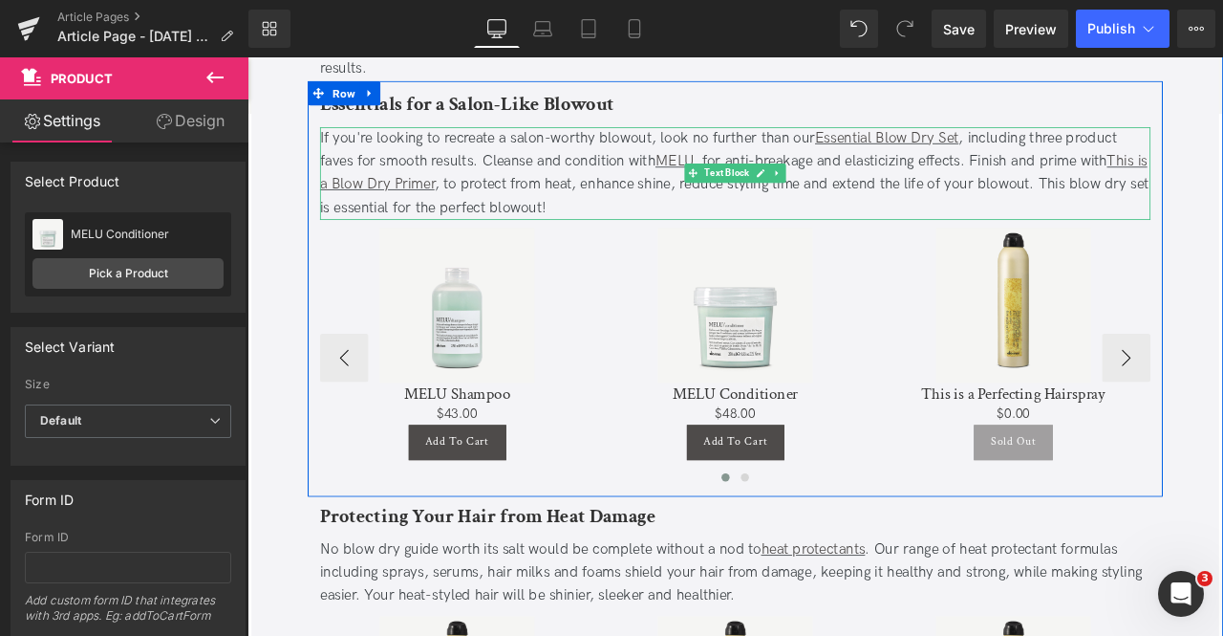
click at [896, 140] on div "If you're looking to recreate a salon-worthy blowout, look no further than our …" at bounding box center [826, 195] width 984 height 110
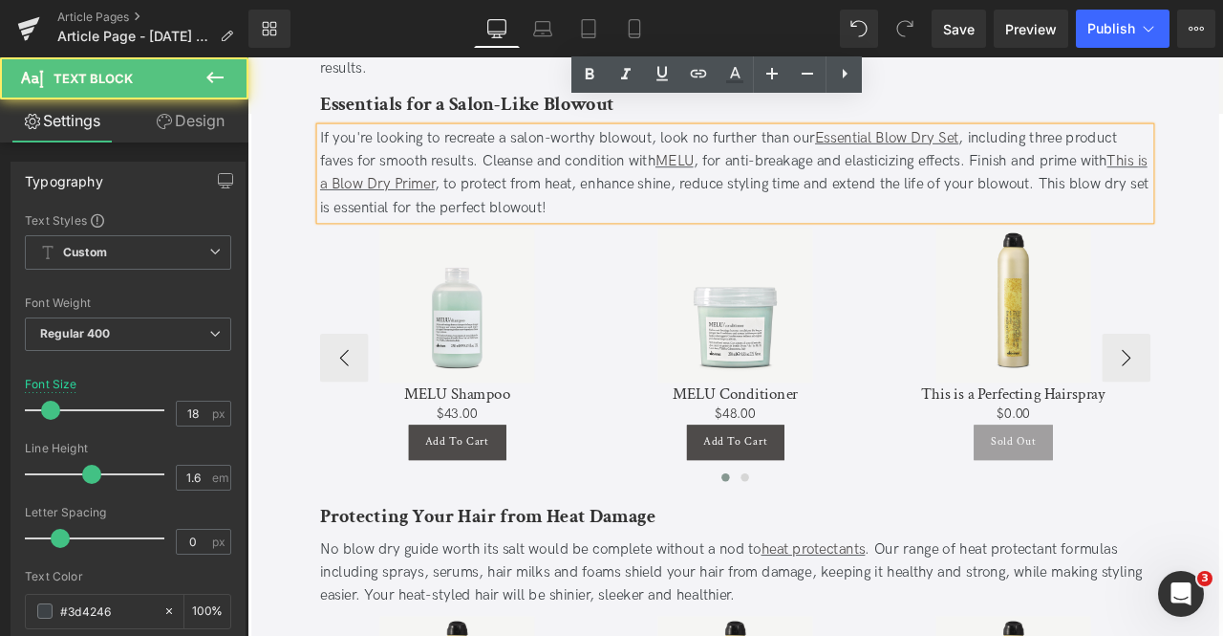
click at [896, 140] on div "If you're looking to recreate a salon-worthy blowout, look no further than our …" at bounding box center [826, 195] width 984 height 110
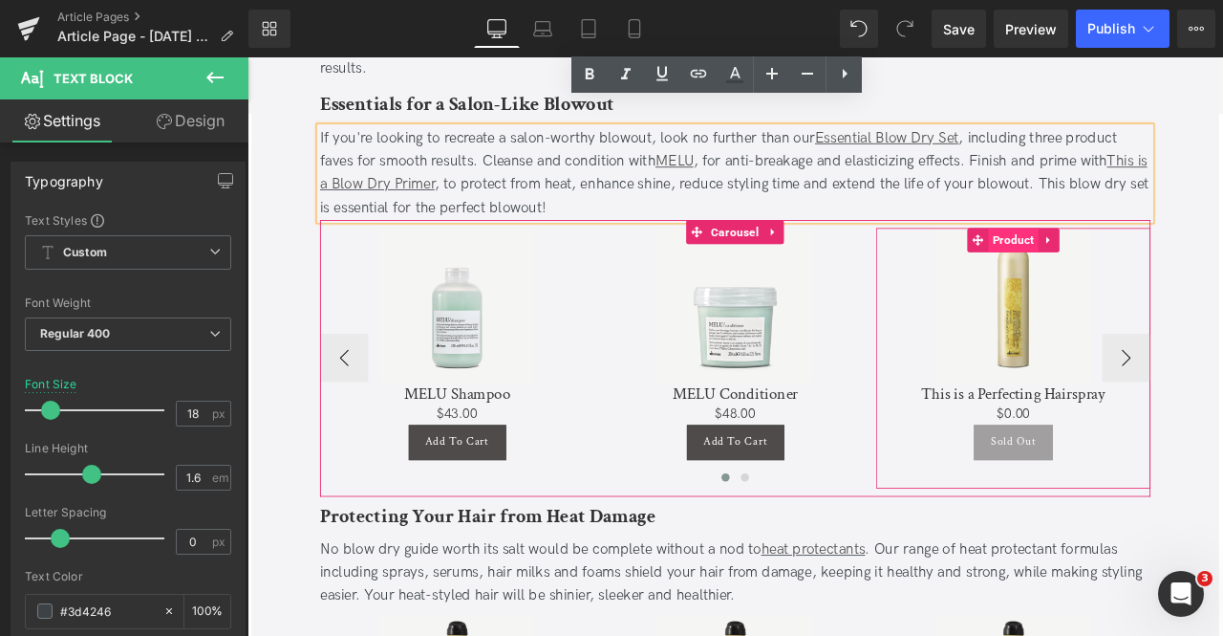
click at [1164, 260] on span "Product" at bounding box center [1155, 274] width 59 height 29
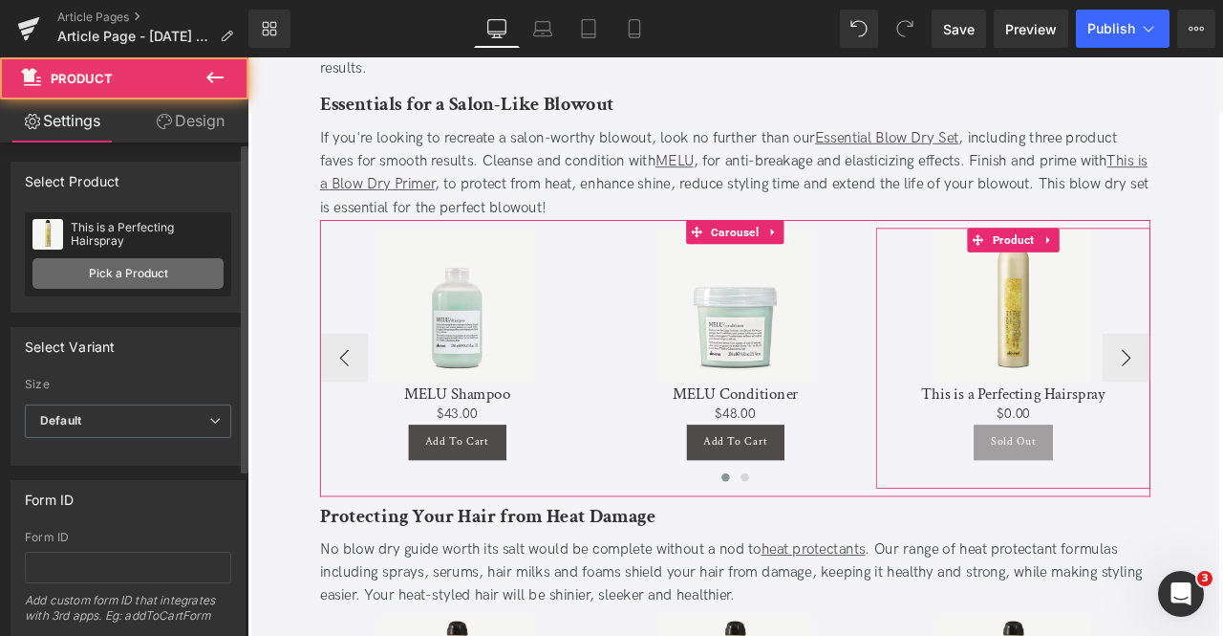
click at [48, 286] on link "Pick a Product" at bounding box center [127, 273] width 191 height 31
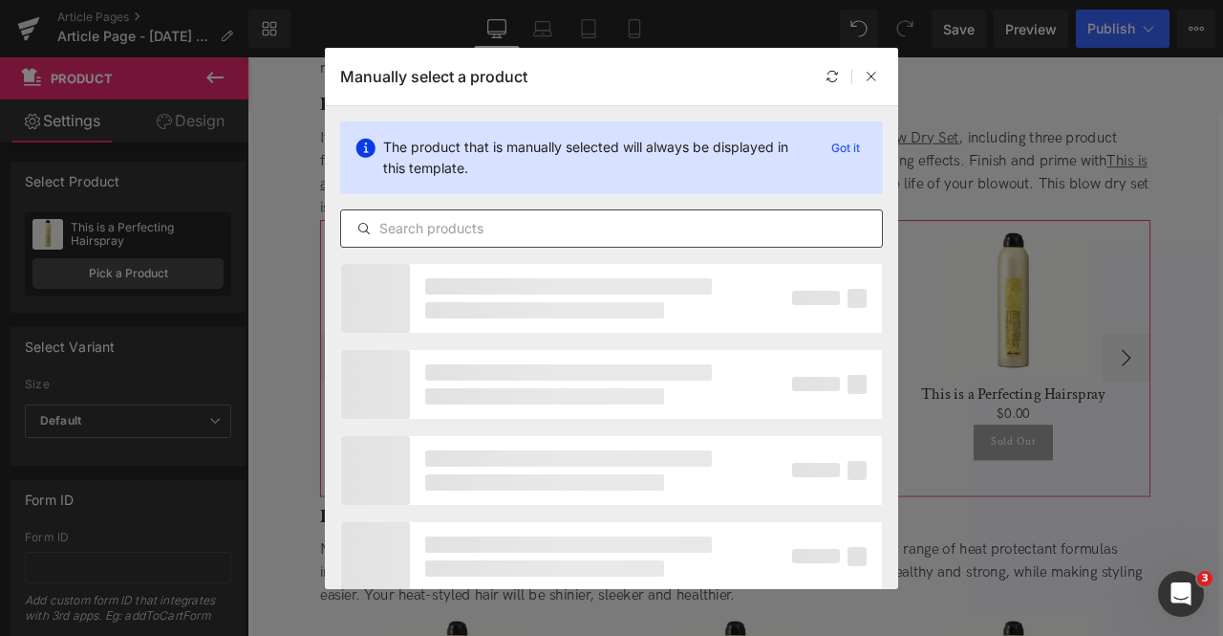
click at [630, 225] on input "text" at bounding box center [611, 228] width 541 height 23
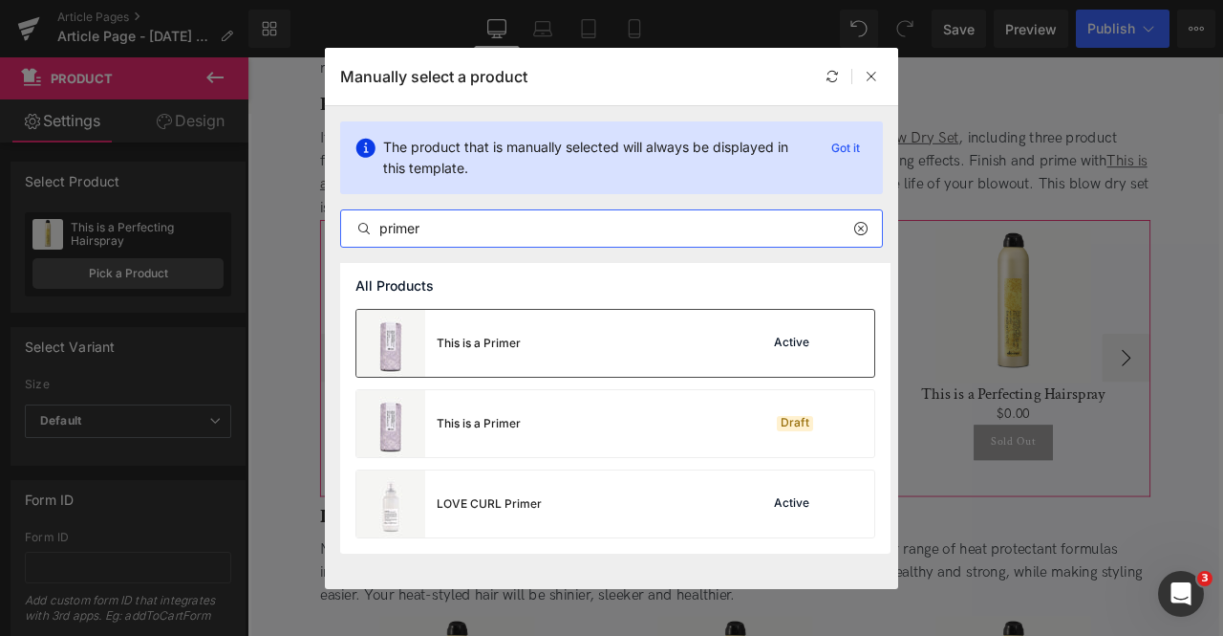
type input "primer"
click at [581, 361] on div "This is a Primer Active" at bounding box center [616, 343] width 518 height 67
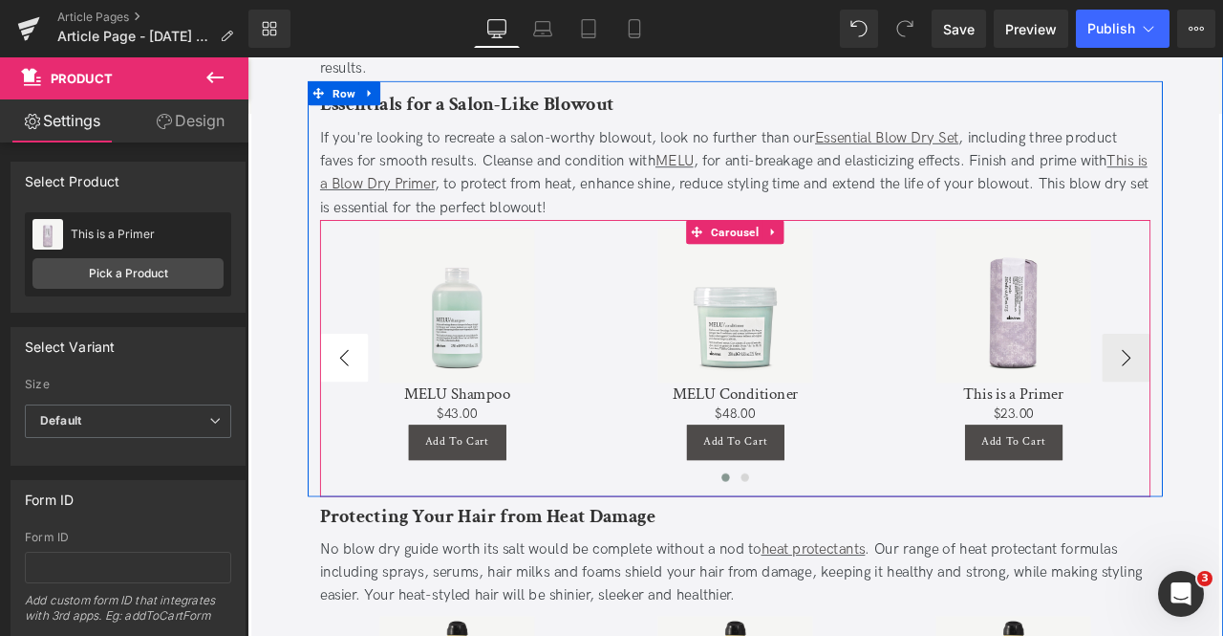
click at [364, 385] on button "‹" at bounding box center [362, 413] width 57 height 57
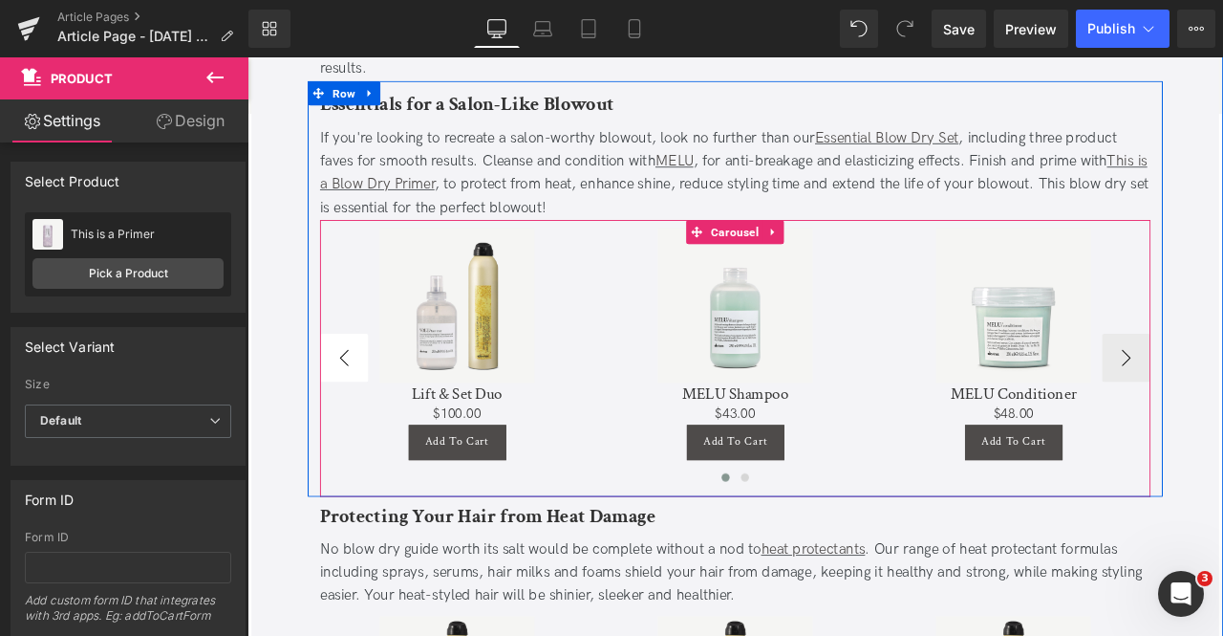
click at [364, 385] on button "‹" at bounding box center [362, 413] width 57 height 57
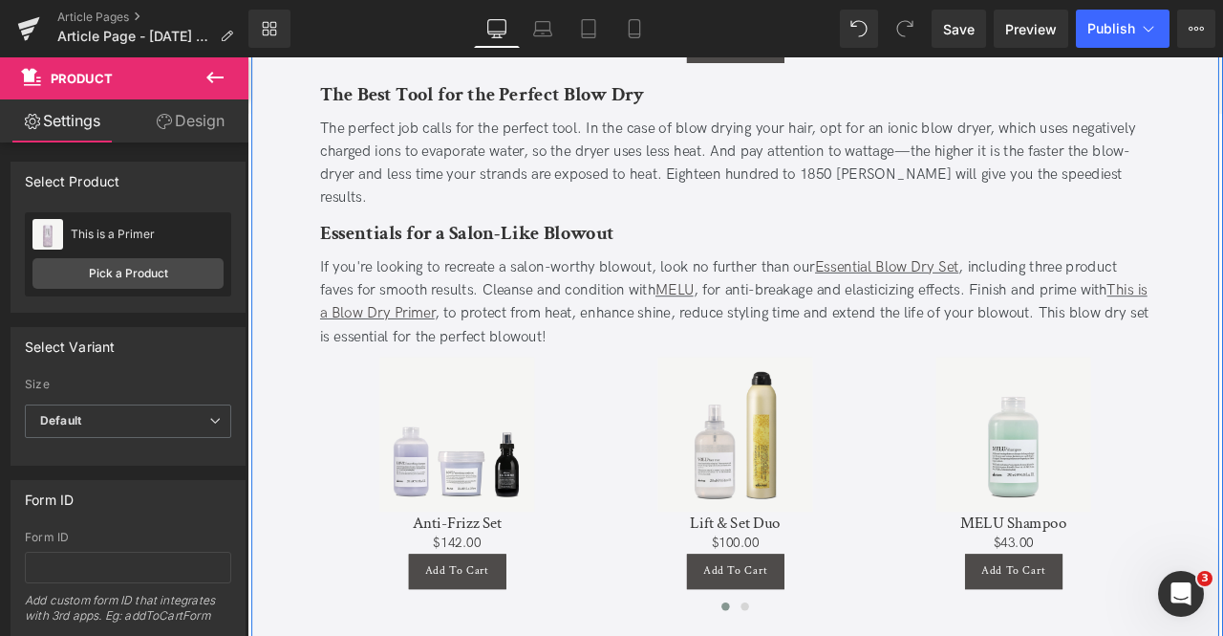
scroll to position [2896, 0]
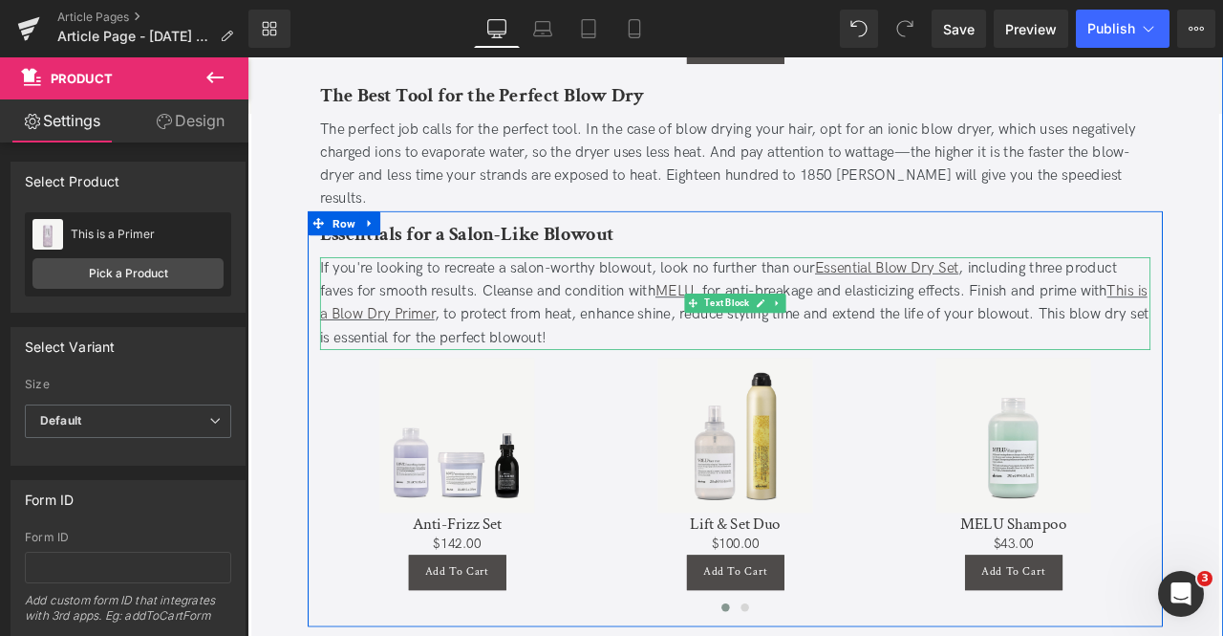
click at [493, 294] on div "If you're looking to recreate a salon-worthy blowout, look no further than our …" at bounding box center [826, 349] width 984 height 110
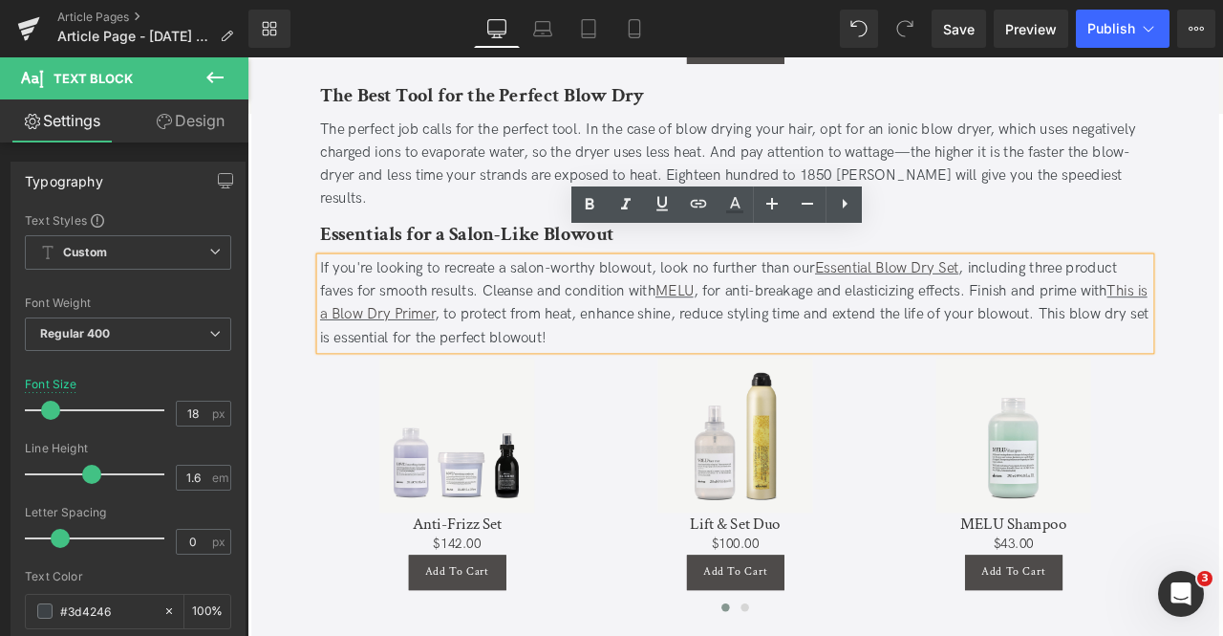
click at [676, 294] on div "If you're looking to recreate a salon-worthy blowout, look no further than our …" at bounding box center [826, 349] width 984 height 110
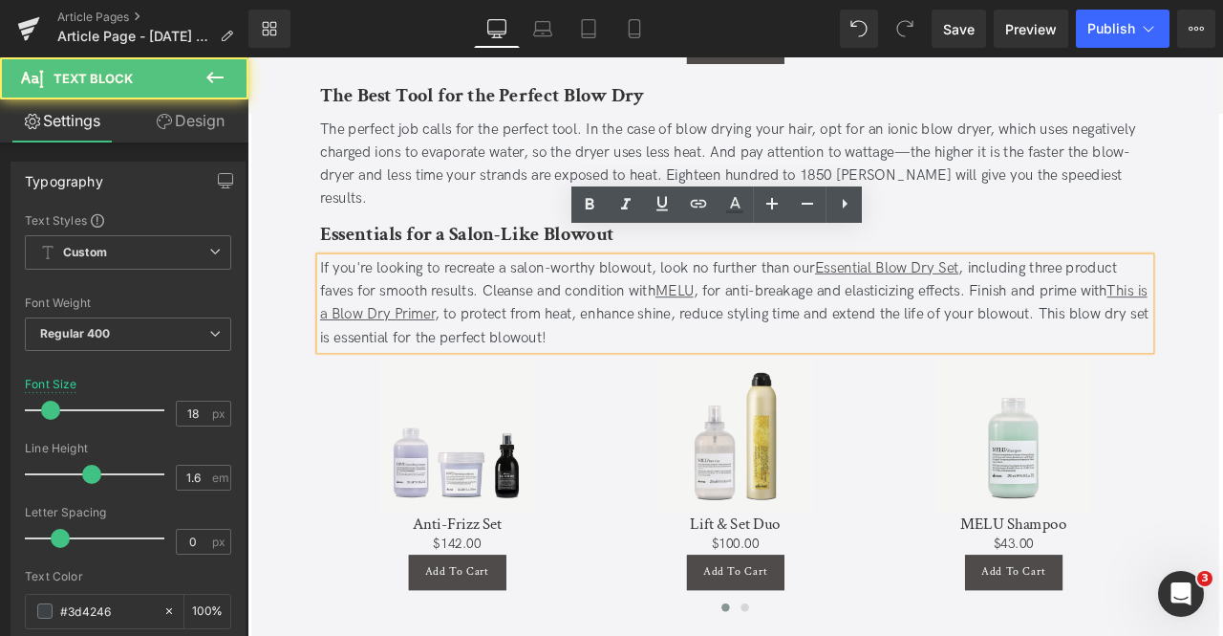
click at [810, 294] on div "If you're looking to recreate a salon-worthy blowout, look no further than our …" at bounding box center [826, 349] width 984 height 110
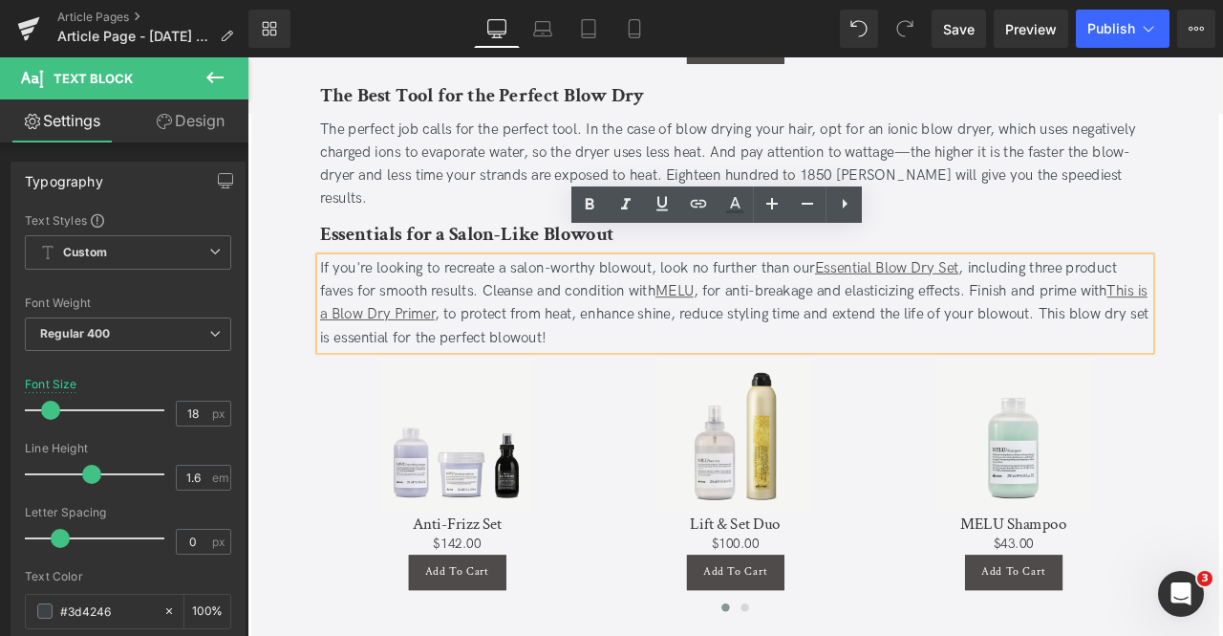
click at [889, 294] on div "If you're looking to recreate a salon-worthy blowout, look no further than our …" at bounding box center [826, 349] width 984 height 110
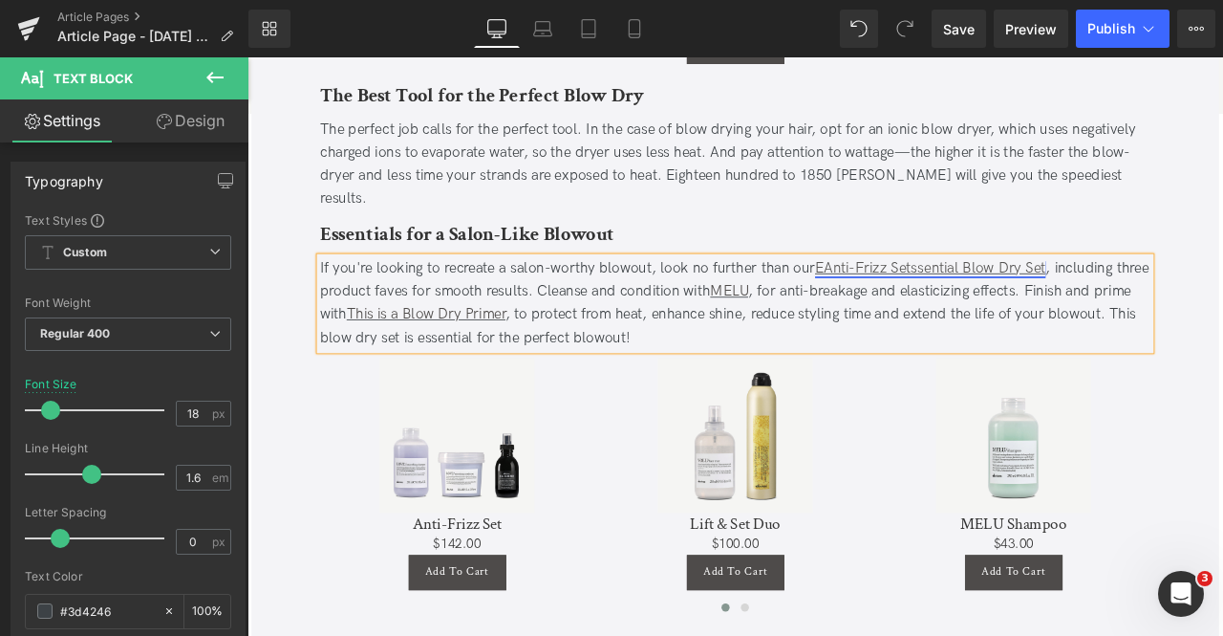
click at [1170, 297] on link "EAnti-Frizz Setssential Blow Dry Set" at bounding box center [1056, 307] width 273 height 20
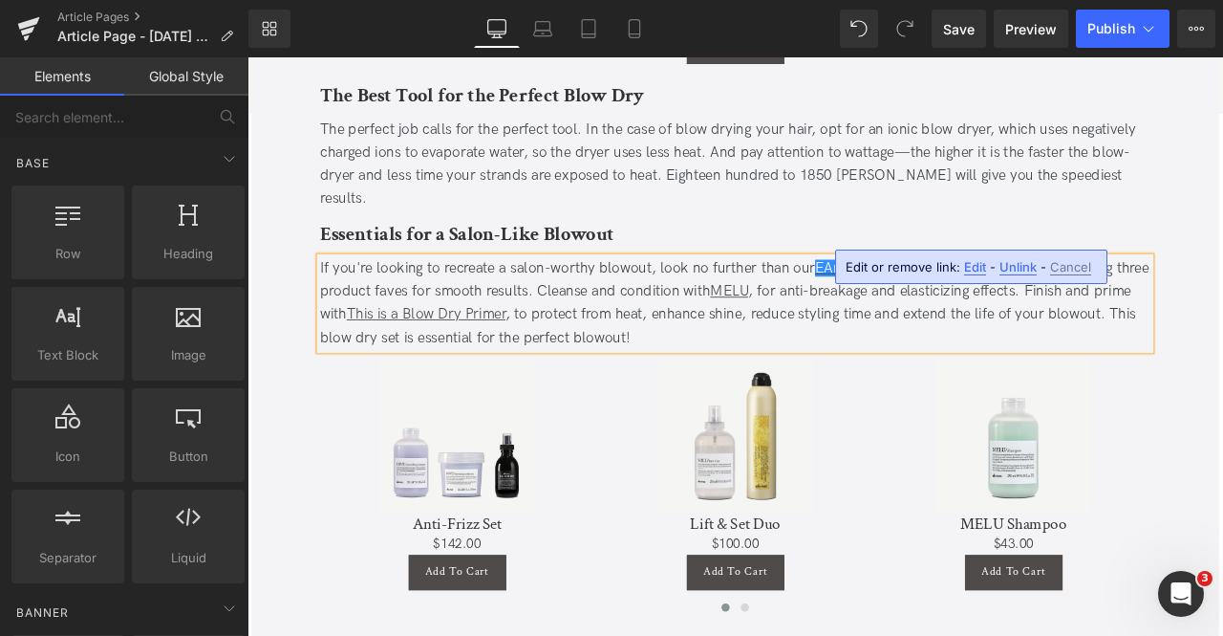
click at [1222, 294] on div "If you're looking to recreate a salon-worthy blowout, look no further than our …" at bounding box center [826, 349] width 984 height 110
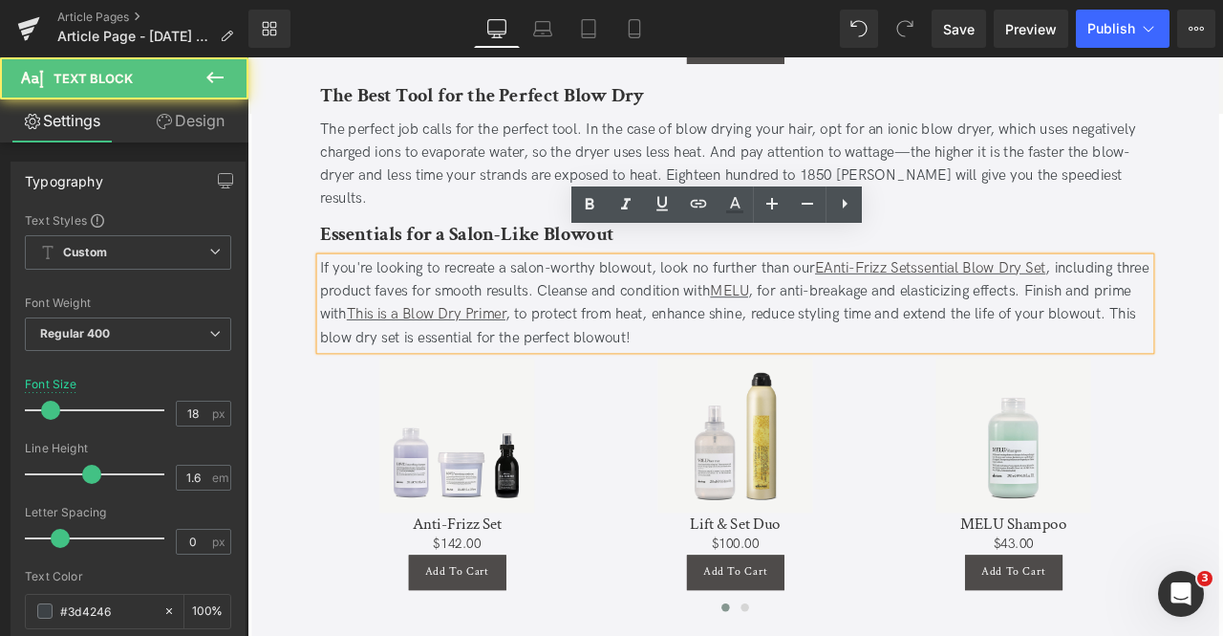
click at [1211, 294] on div "If you're looking to recreate a salon-worthy blowout, look no further than our …" at bounding box center [826, 349] width 984 height 110
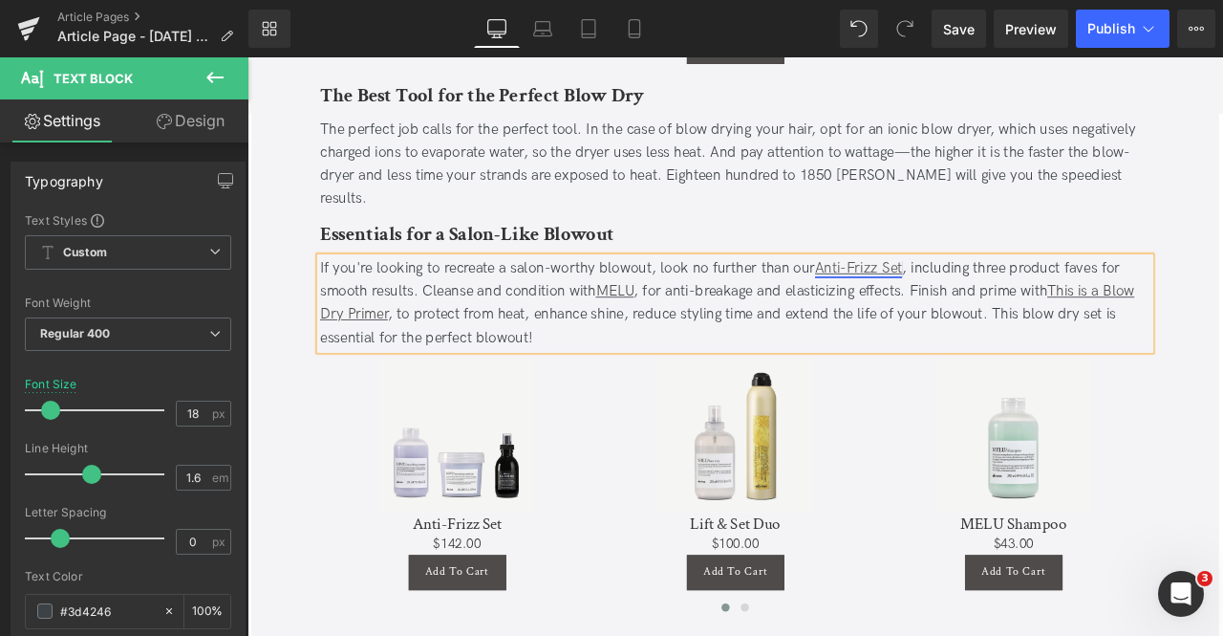
click at [971, 297] on link "Anti-Frizz Set" at bounding box center [971, 307] width 103 height 20
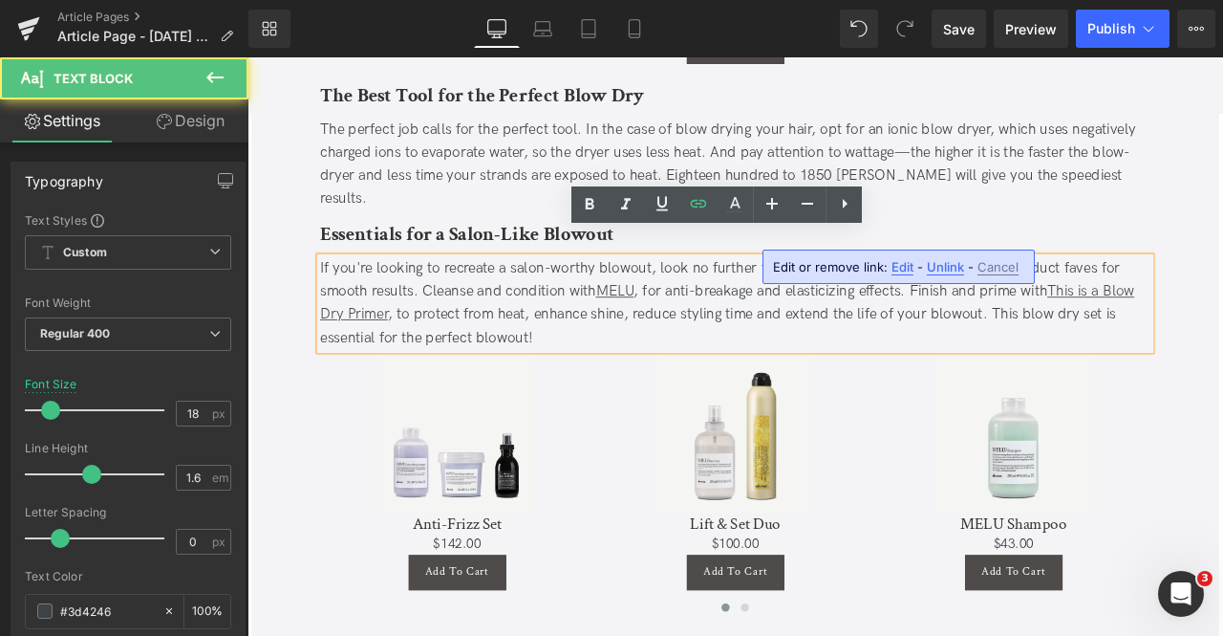
click at [907, 261] on span "Edit" at bounding box center [903, 267] width 22 height 16
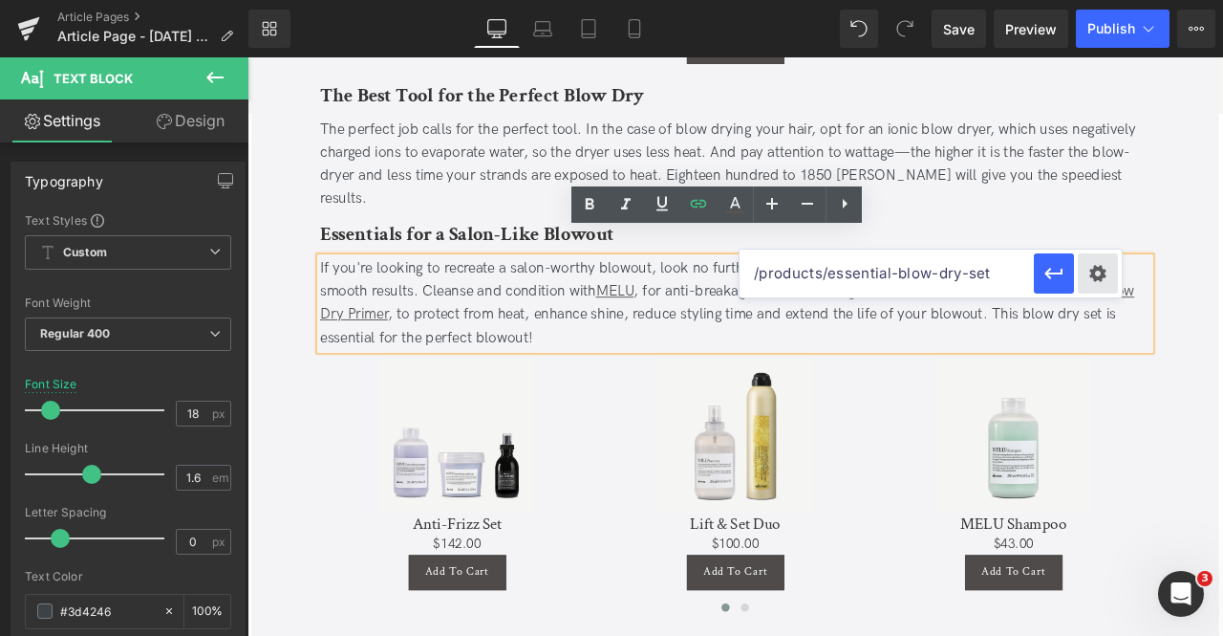
click at [1095, 0] on div "Text Color Highlight Color #333333 Edit or remove link: Edit - Unlink - Cancel …" at bounding box center [611, 0] width 1223 height 0
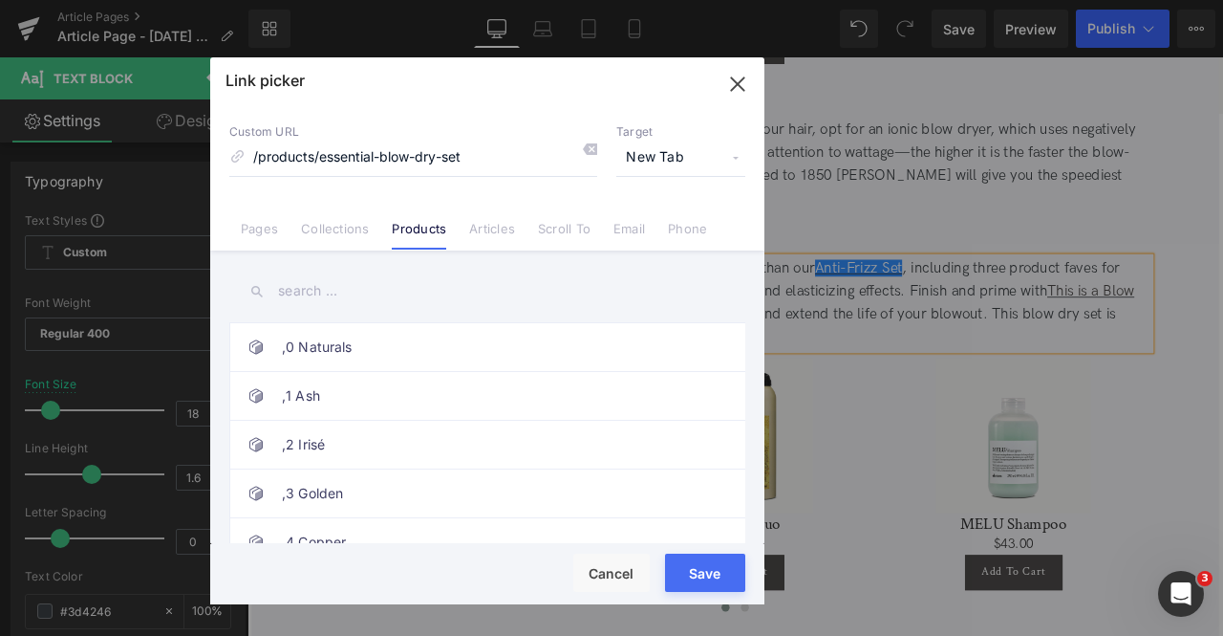
click at [352, 278] on input "text" at bounding box center [487, 291] width 516 height 43
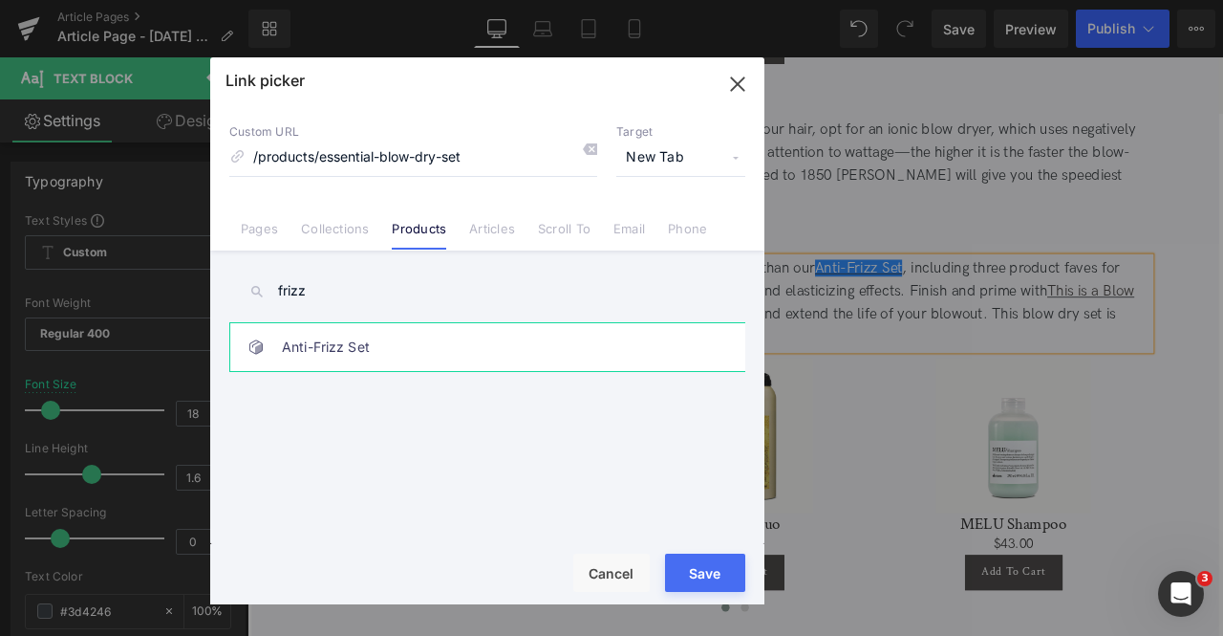
type input "frizz"
click at [420, 343] on link "Anti-Frizz Set" at bounding box center [492, 347] width 421 height 48
type input "/products/anti-frizz-set"
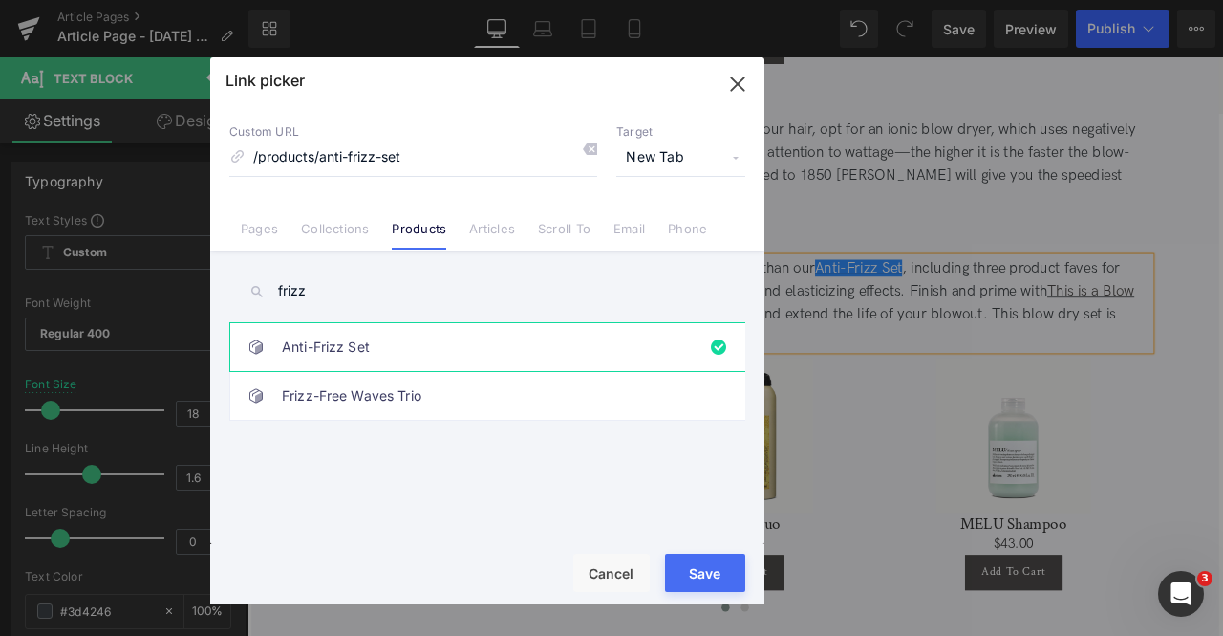
click at [715, 567] on button "Save" at bounding box center [705, 572] width 80 height 38
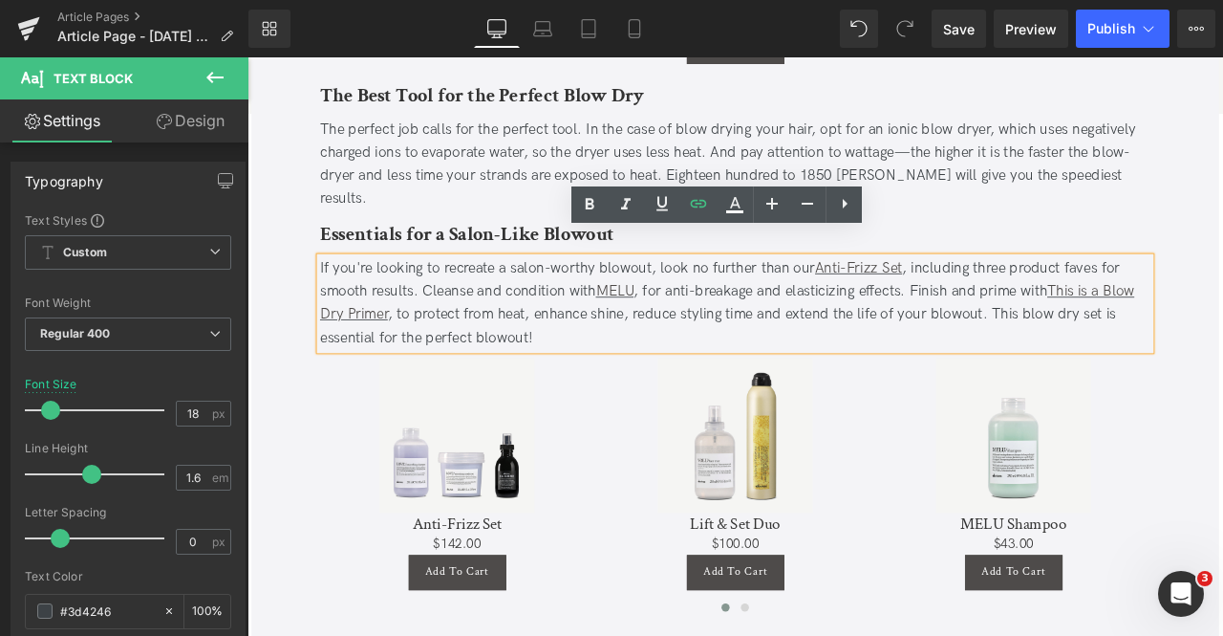
click at [979, 335] on div "If you're looking to recreate a salon-worthy blowout, look no further than our …" at bounding box center [826, 349] width 984 height 110
click at [961, 21] on span "Save" at bounding box center [959, 29] width 32 height 20
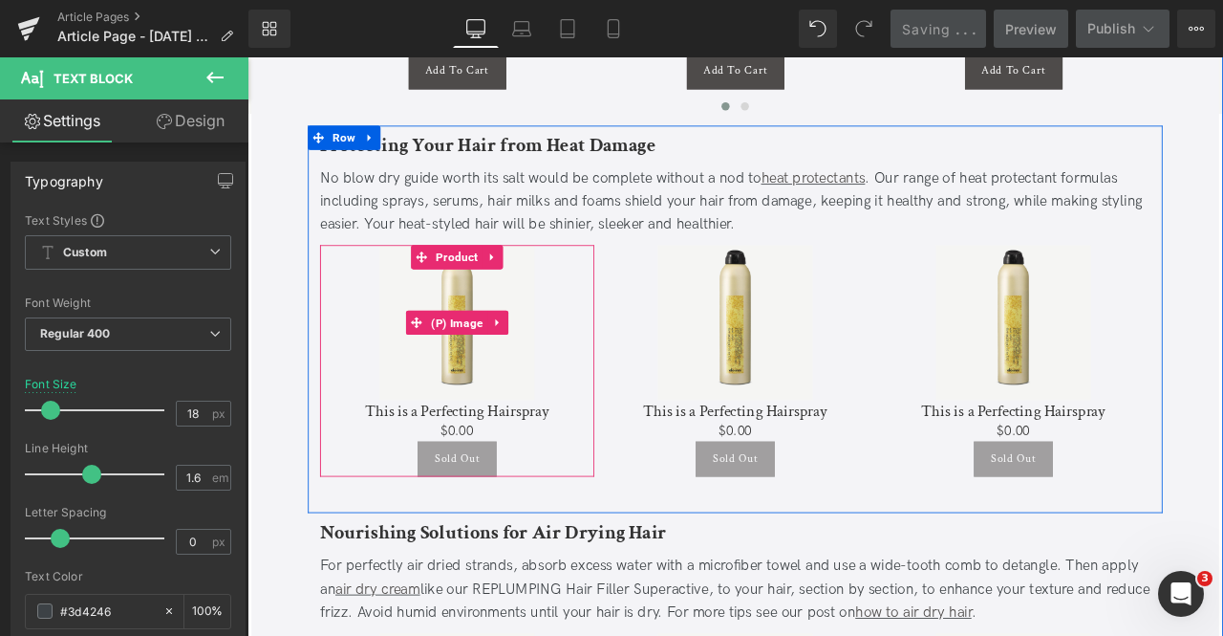
scroll to position [3489, 0]
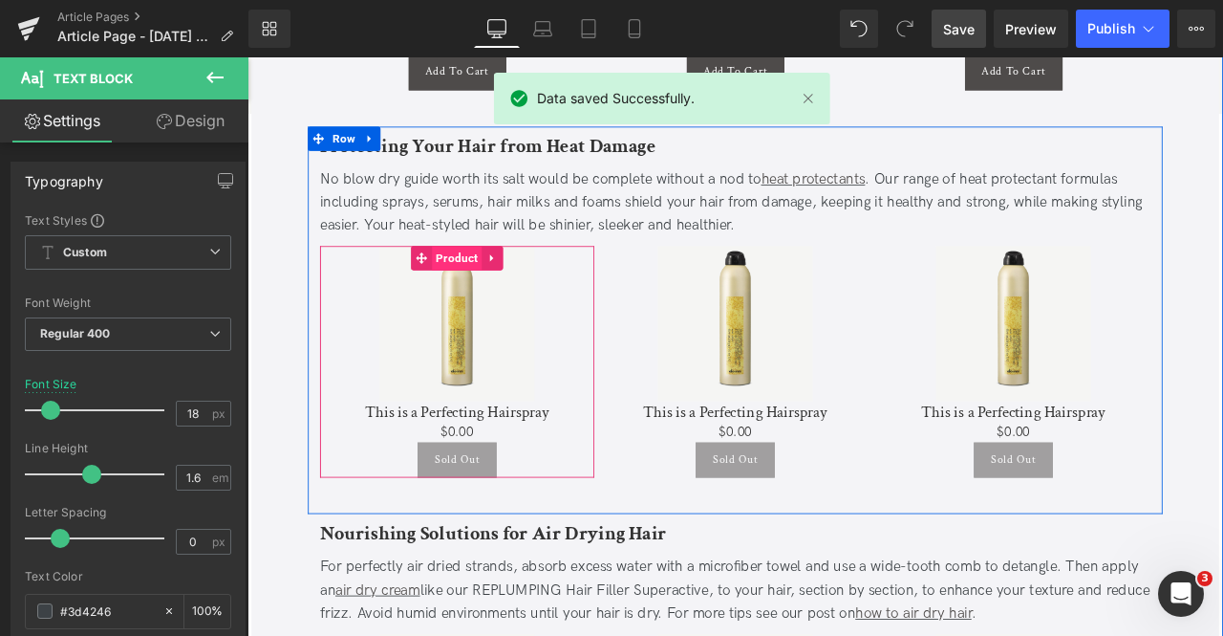
click at [488, 281] on span "Product" at bounding box center [495, 295] width 59 height 29
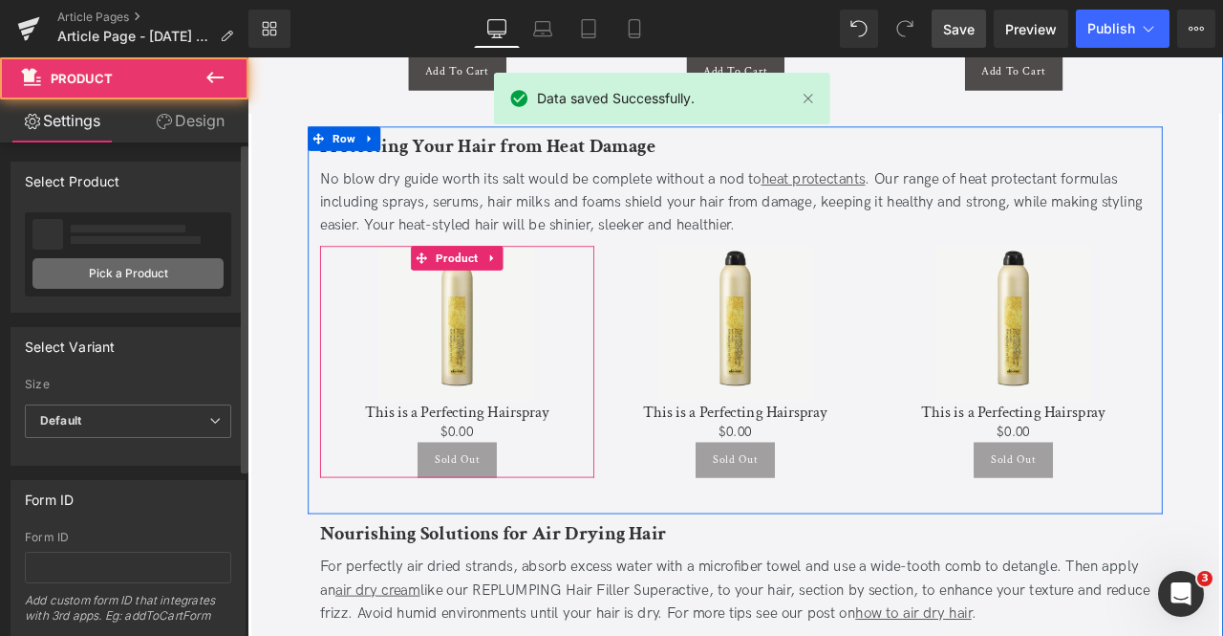
click at [105, 267] on link "Pick a Product" at bounding box center [127, 273] width 191 height 31
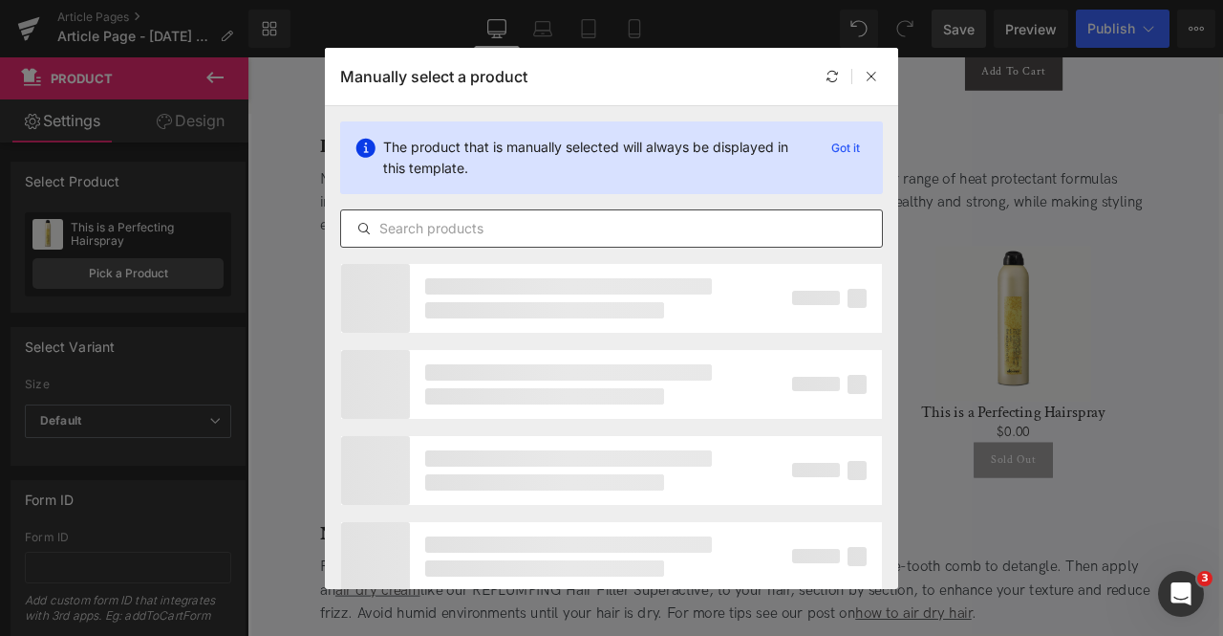
click at [593, 223] on input "text" at bounding box center [611, 228] width 541 height 23
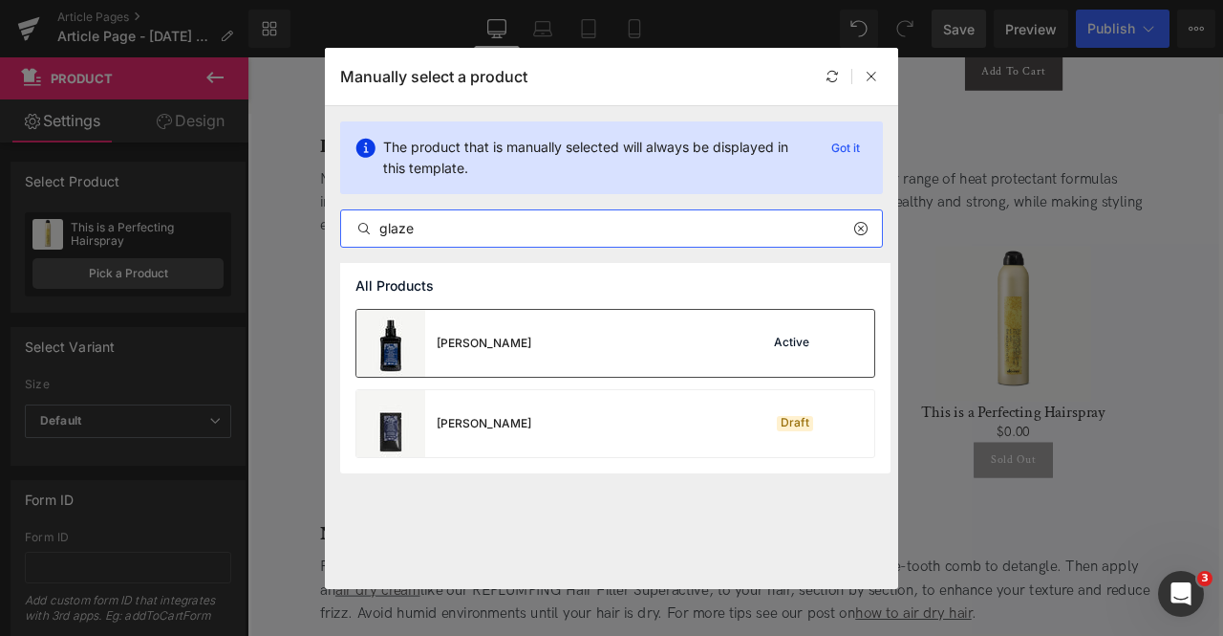
type input "glaze"
click at [665, 338] on div "Sheer Glaze Active" at bounding box center [616, 343] width 518 height 67
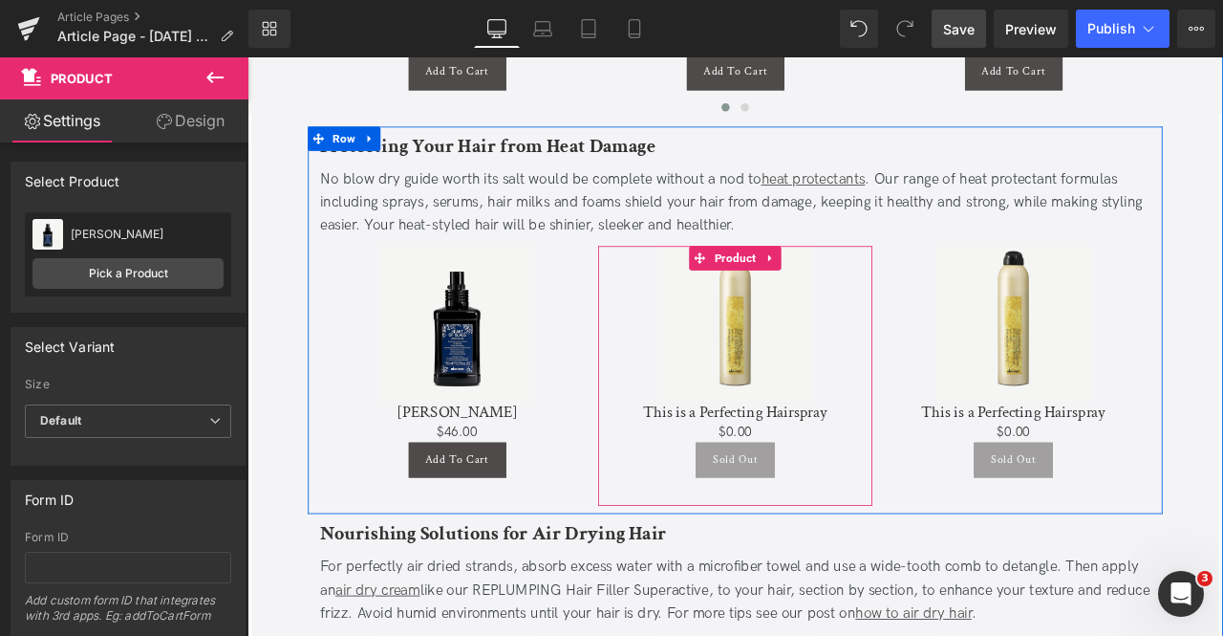
click at [831, 274] on span "Carousel" at bounding box center [826, 285] width 54 height 23
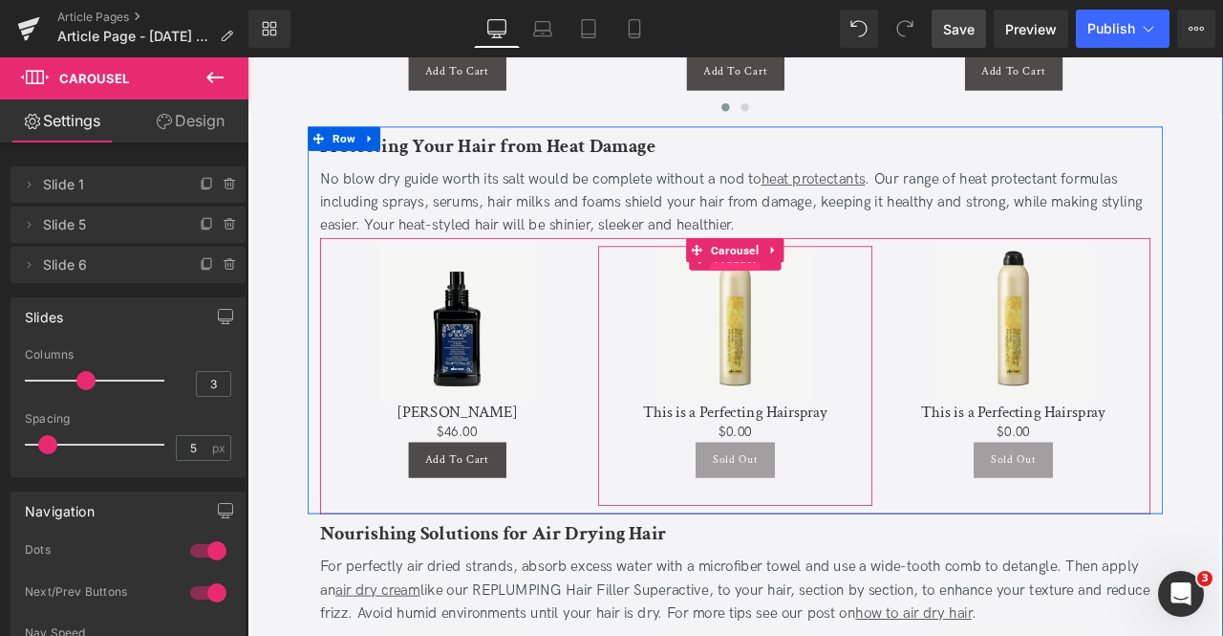
click at [823, 282] on span "Product" at bounding box center [825, 296] width 59 height 29
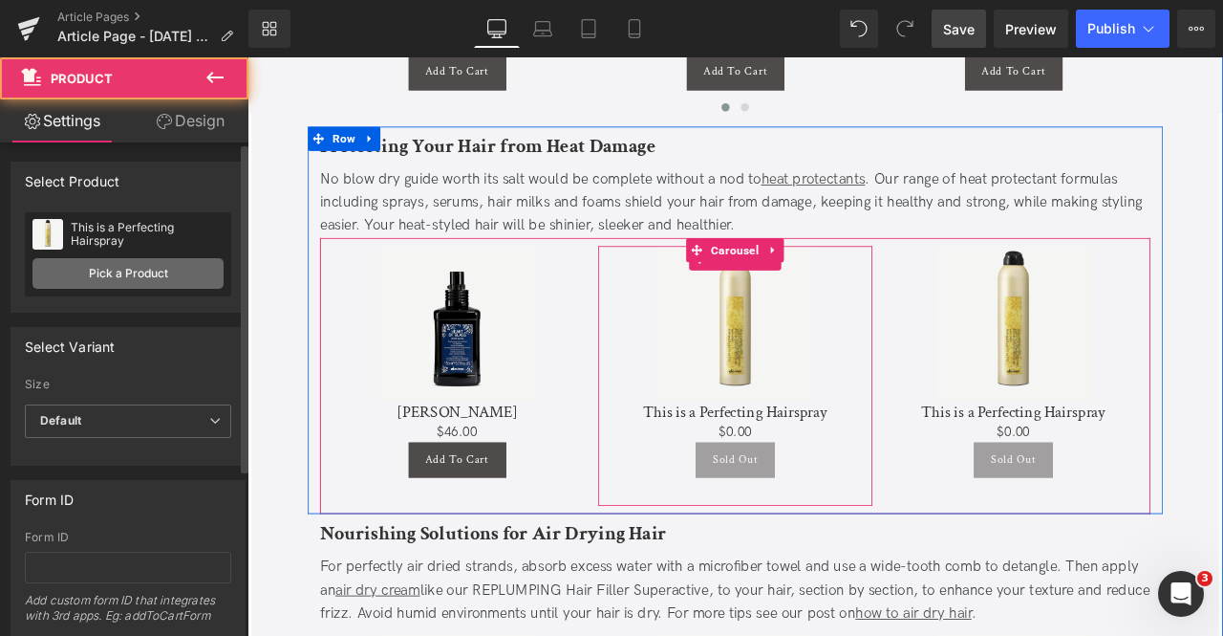
click at [206, 276] on link "Pick a Product" at bounding box center [127, 273] width 191 height 31
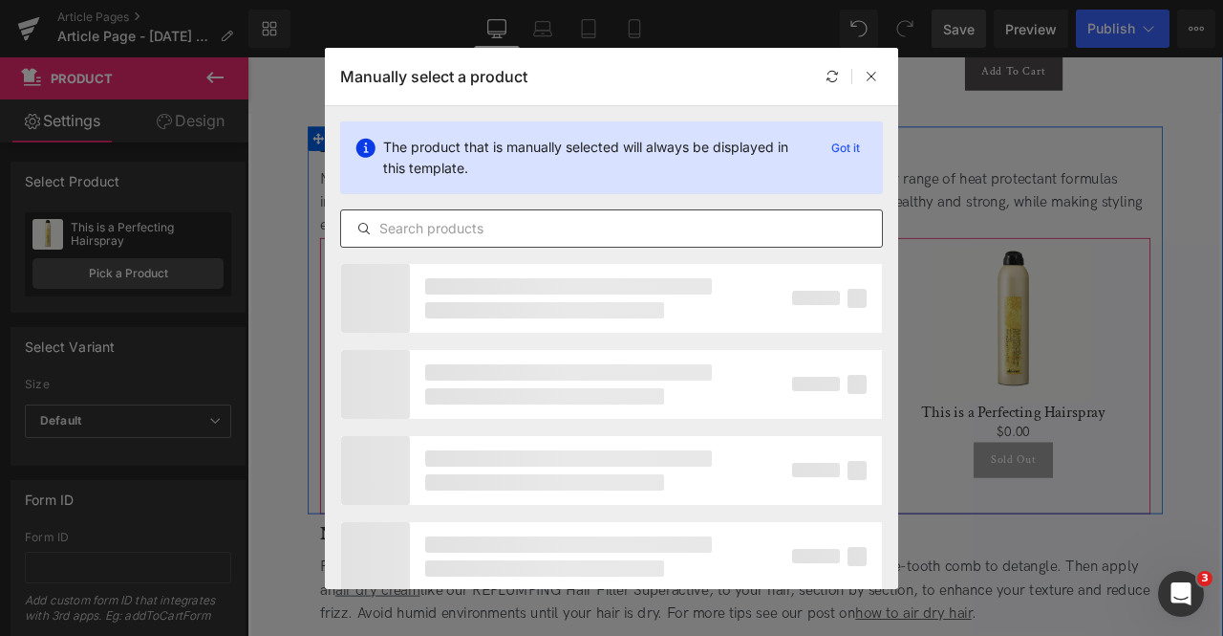
click at [631, 223] on input "text" at bounding box center [611, 228] width 541 height 23
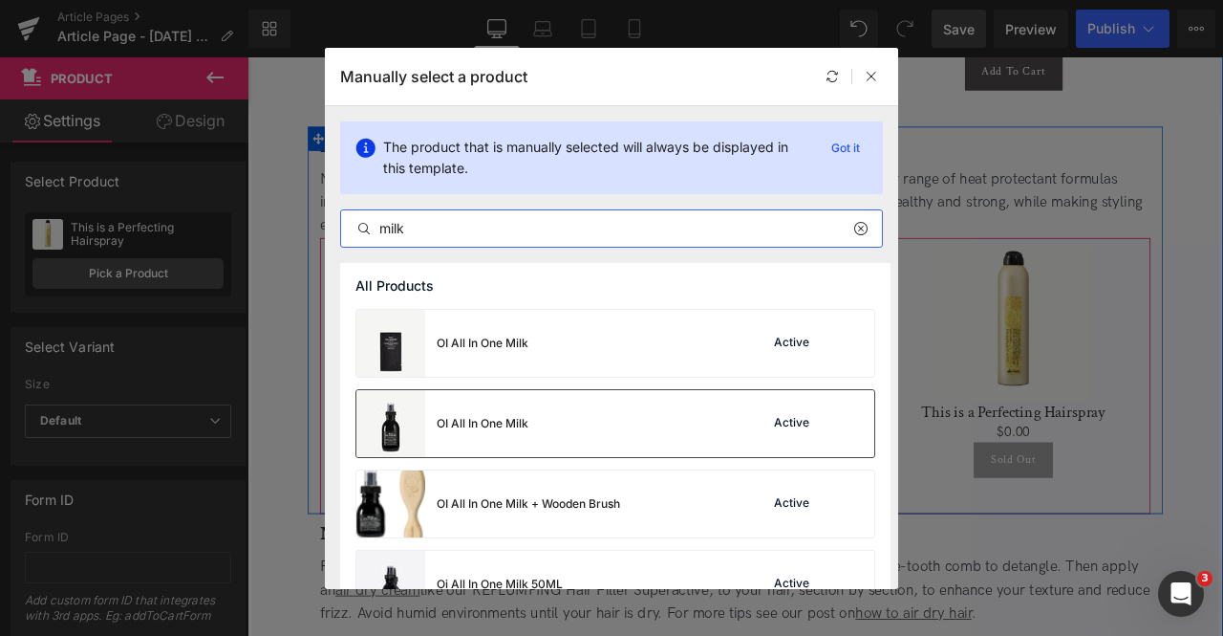
type input "milk"
click at [647, 429] on div "OI All In One Milk Active" at bounding box center [616, 423] width 518 height 67
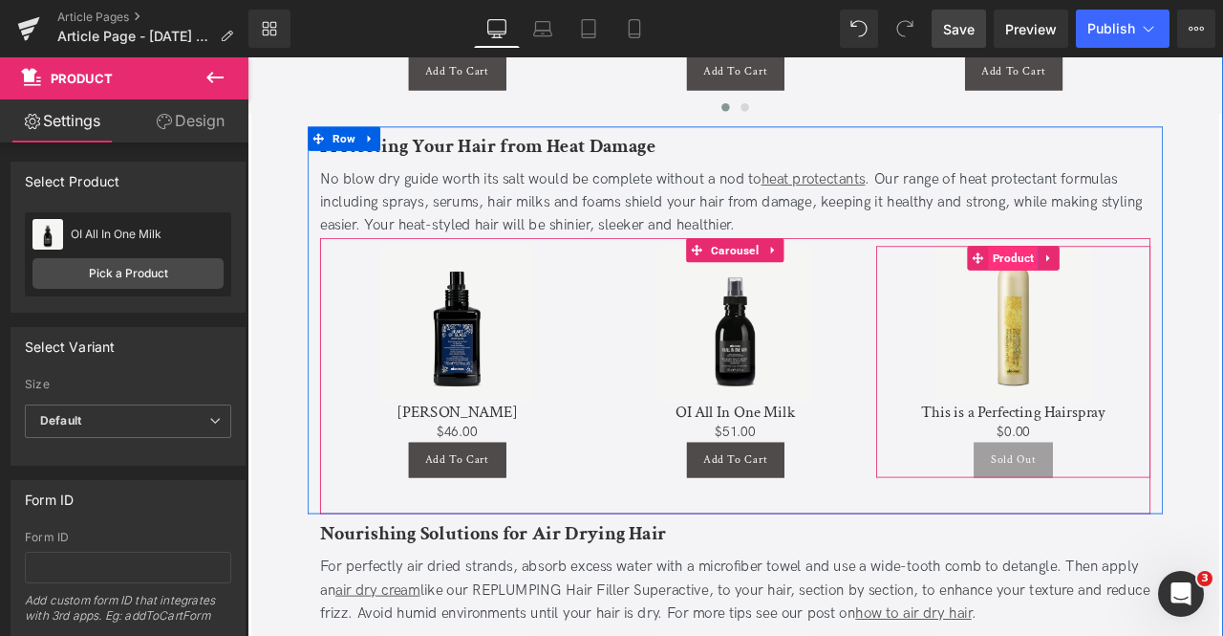
click at [1151, 281] on span "Product" at bounding box center [1155, 295] width 59 height 29
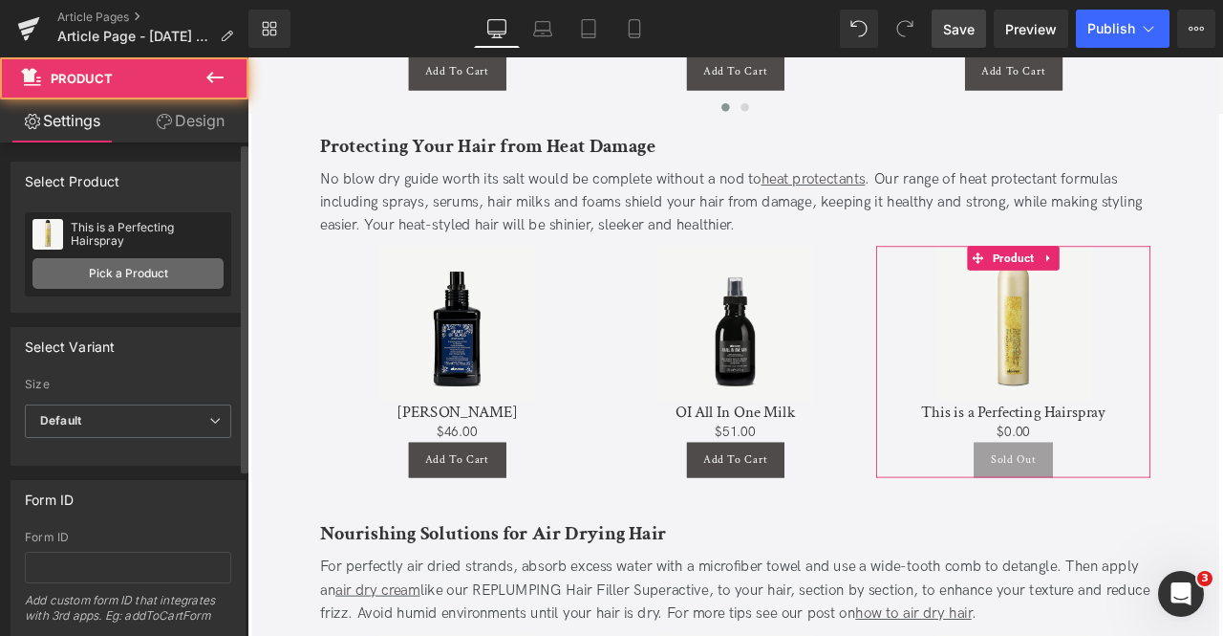
click at [91, 279] on link "Pick a Product" at bounding box center [127, 273] width 191 height 31
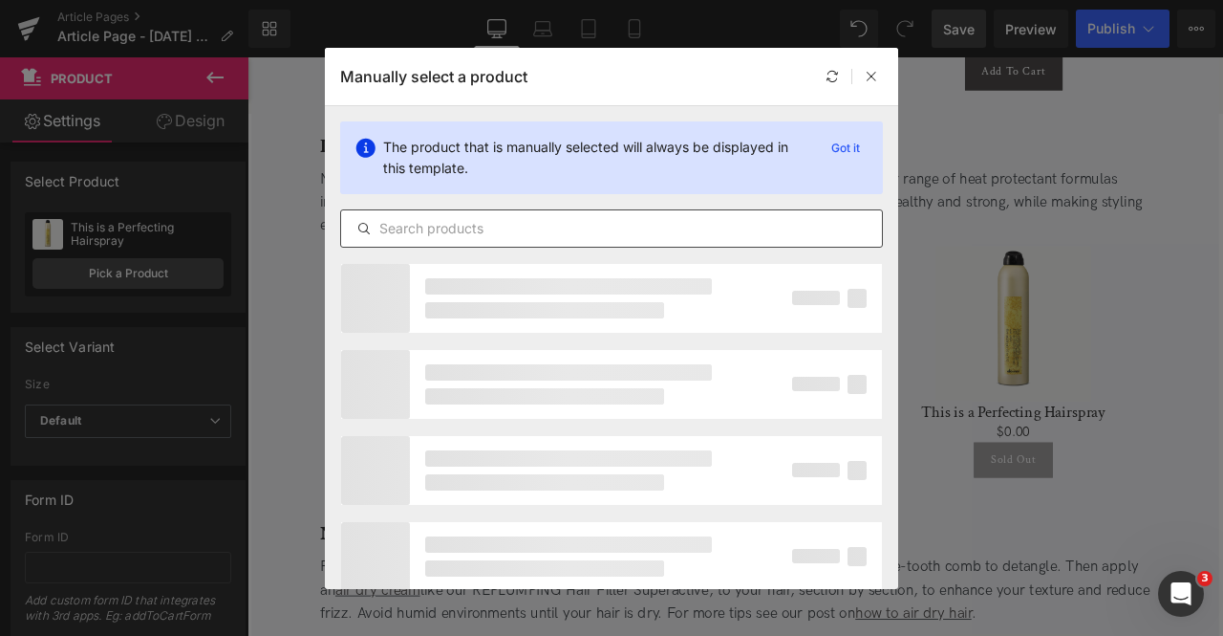
click at [555, 225] on input "text" at bounding box center [611, 228] width 541 height 23
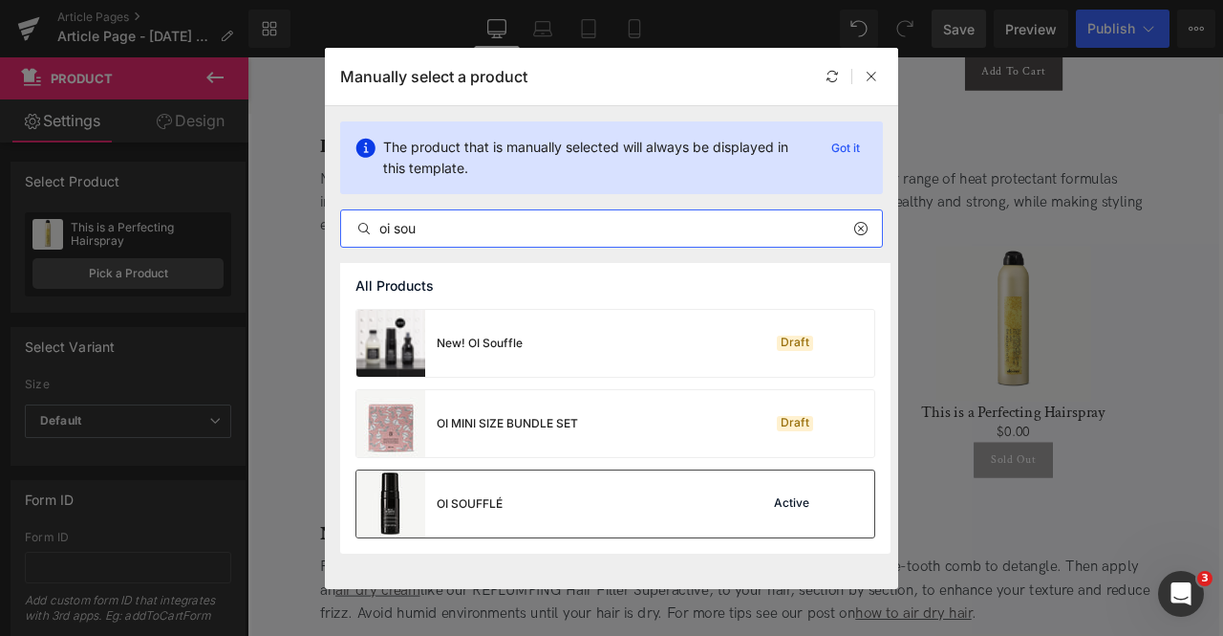
type input "oi sou"
click at [497, 517] on div "OI SOUFFLÉ" at bounding box center [430, 503] width 146 height 67
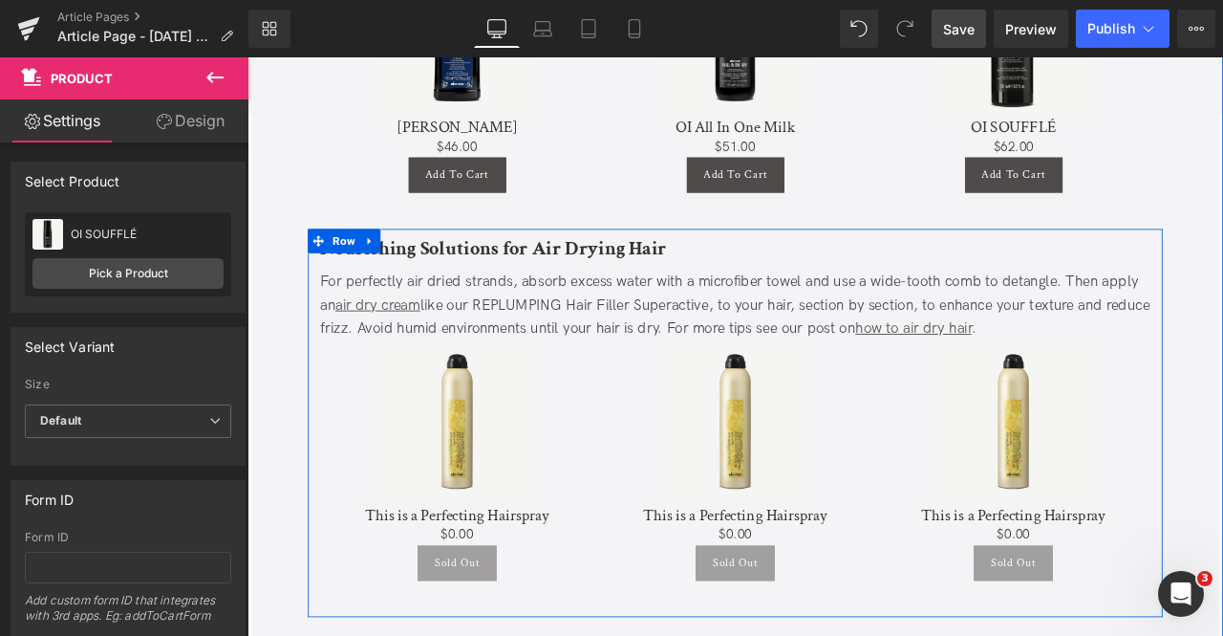
scroll to position [3827, 0]
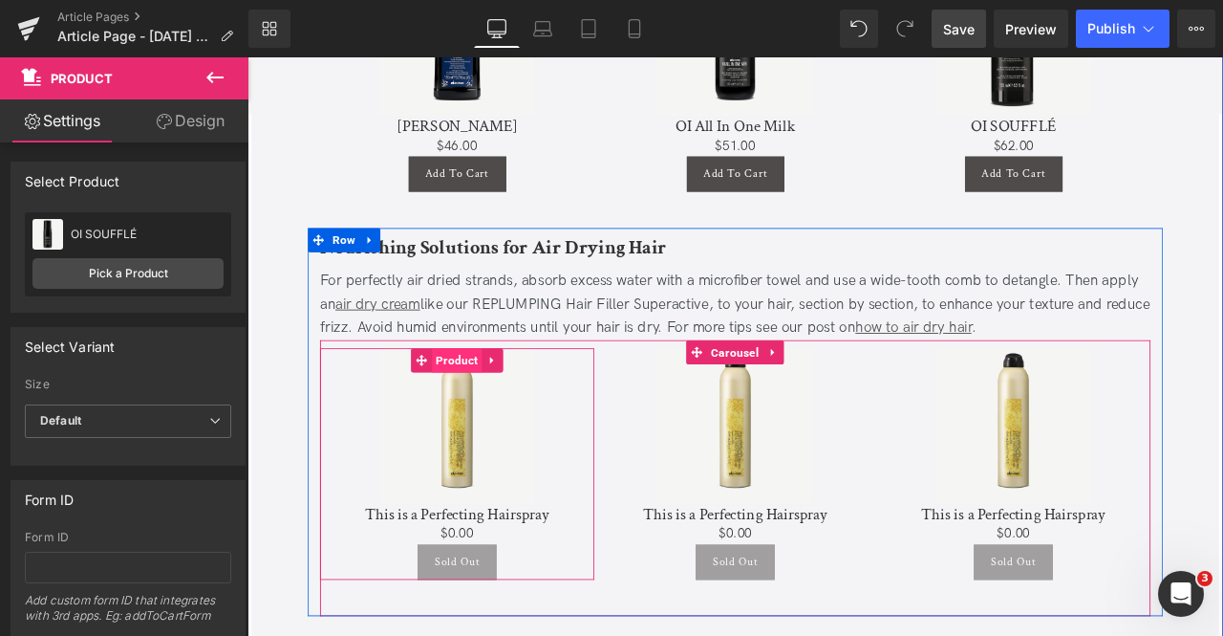
click at [489, 402] on span "Product" at bounding box center [495, 416] width 59 height 29
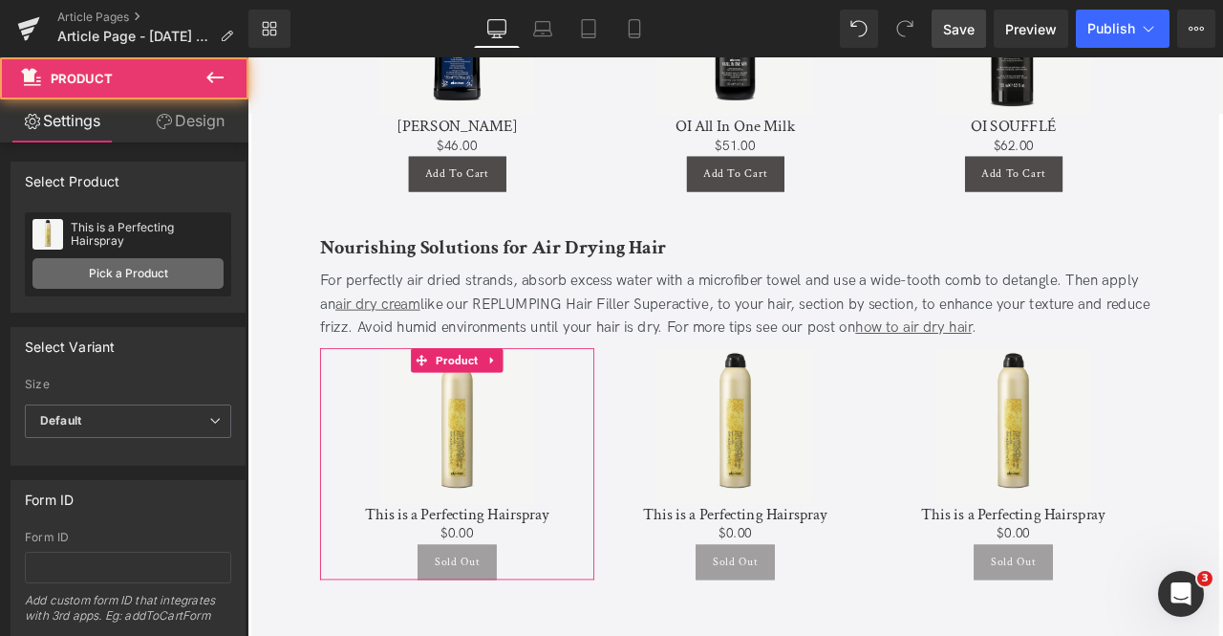
click at [145, 272] on link "Pick a Product" at bounding box center [127, 273] width 191 height 31
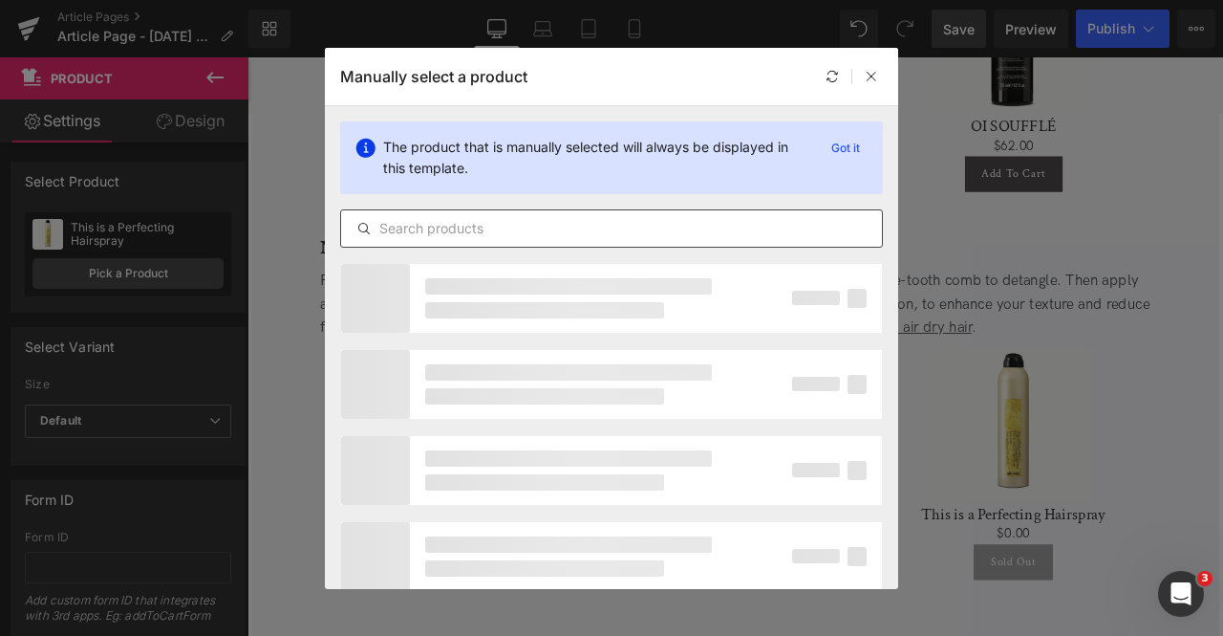
click at [545, 222] on input "text" at bounding box center [611, 228] width 541 height 23
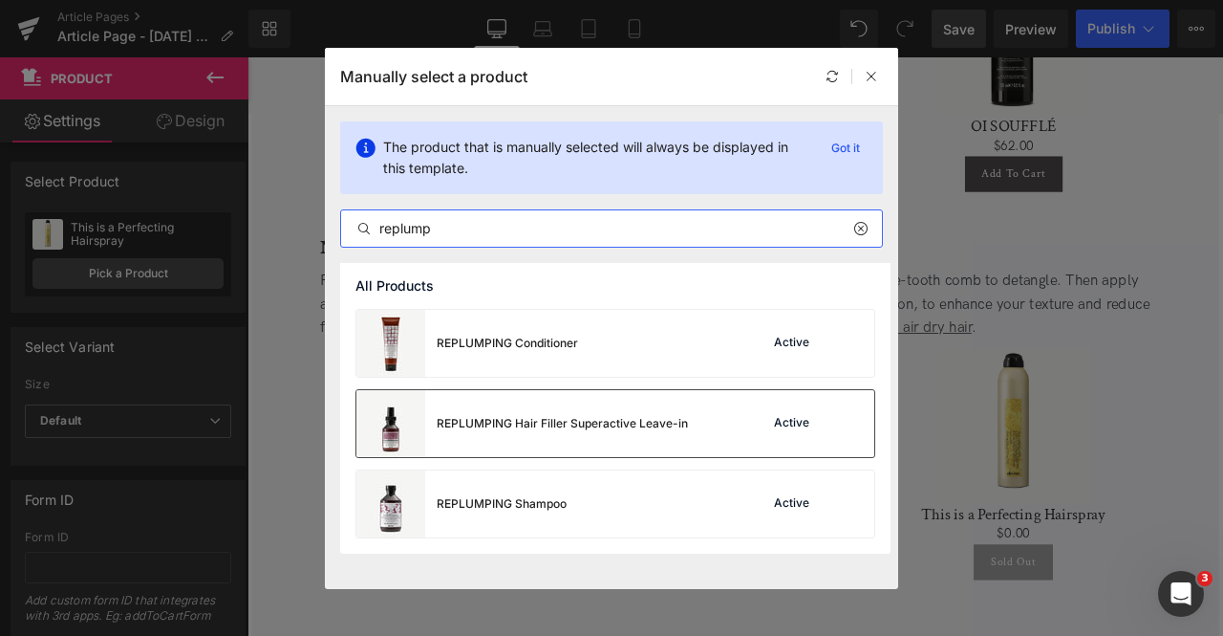
type input "replump"
click at [627, 418] on div "REPLUMPING Hair Filler Superactive Leave-in" at bounding box center [562, 423] width 251 height 17
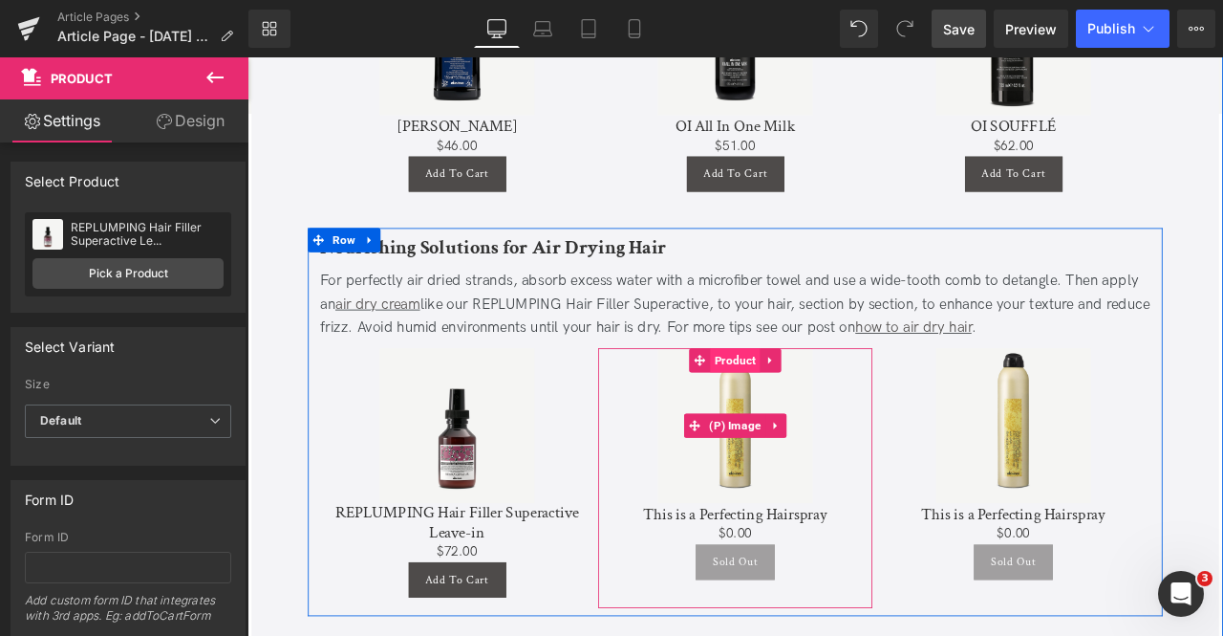
click at [817, 402] on span "Product" at bounding box center [825, 416] width 59 height 29
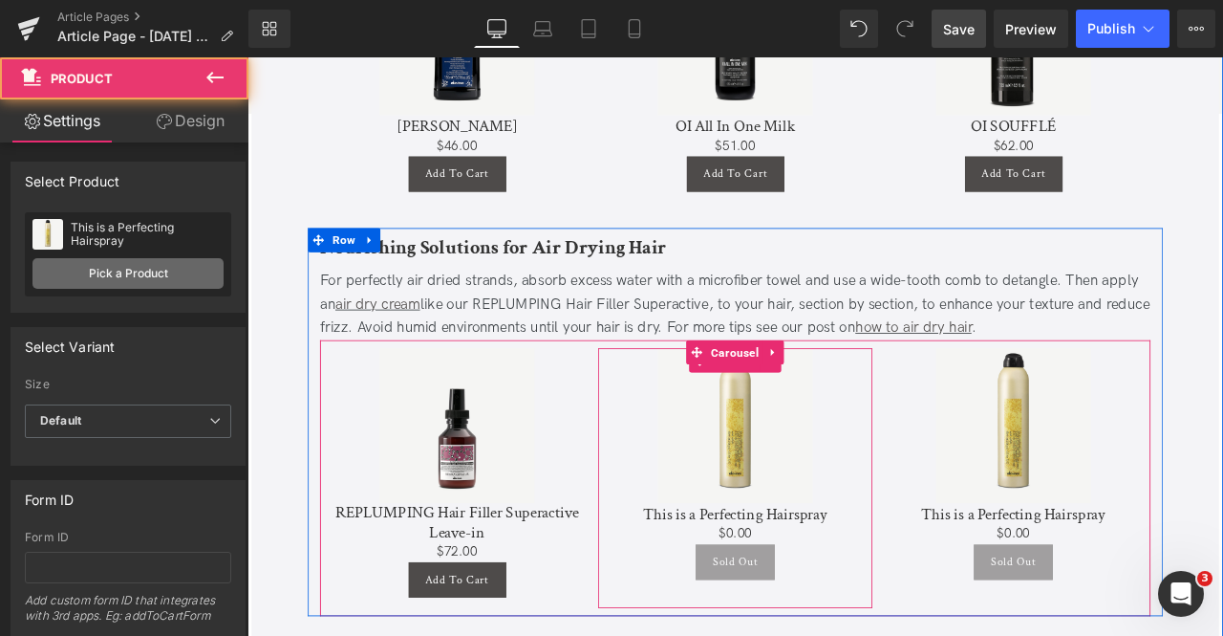
click at [153, 261] on link "Pick a Product" at bounding box center [127, 273] width 191 height 31
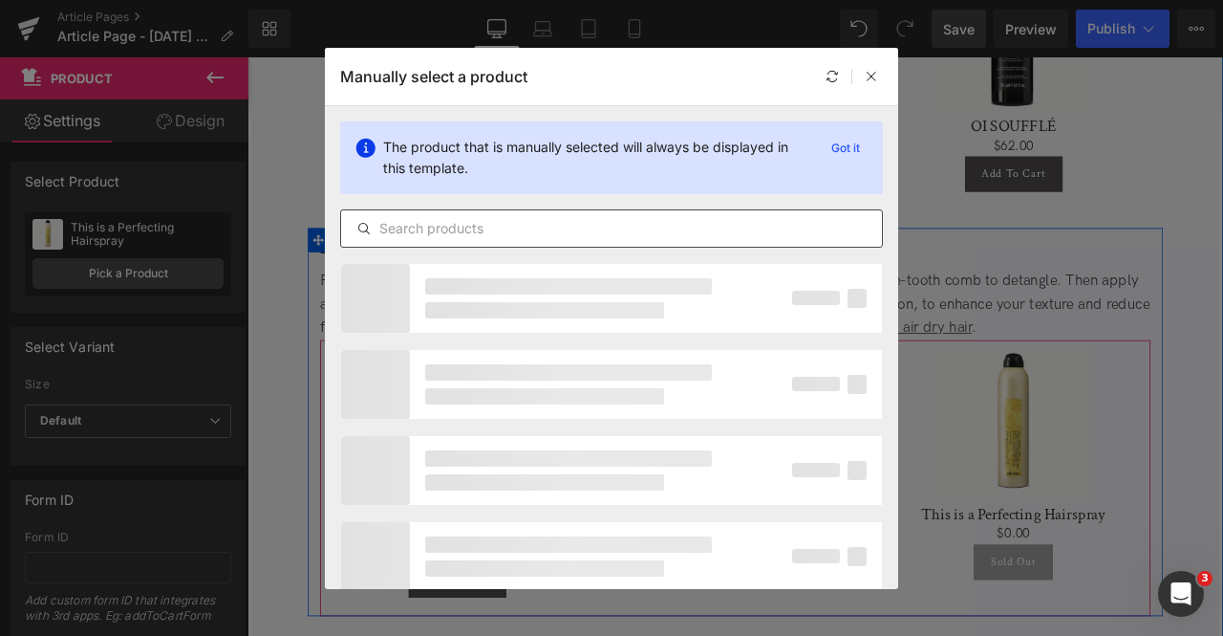
click at [602, 230] on input "text" at bounding box center [611, 228] width 541 height 23
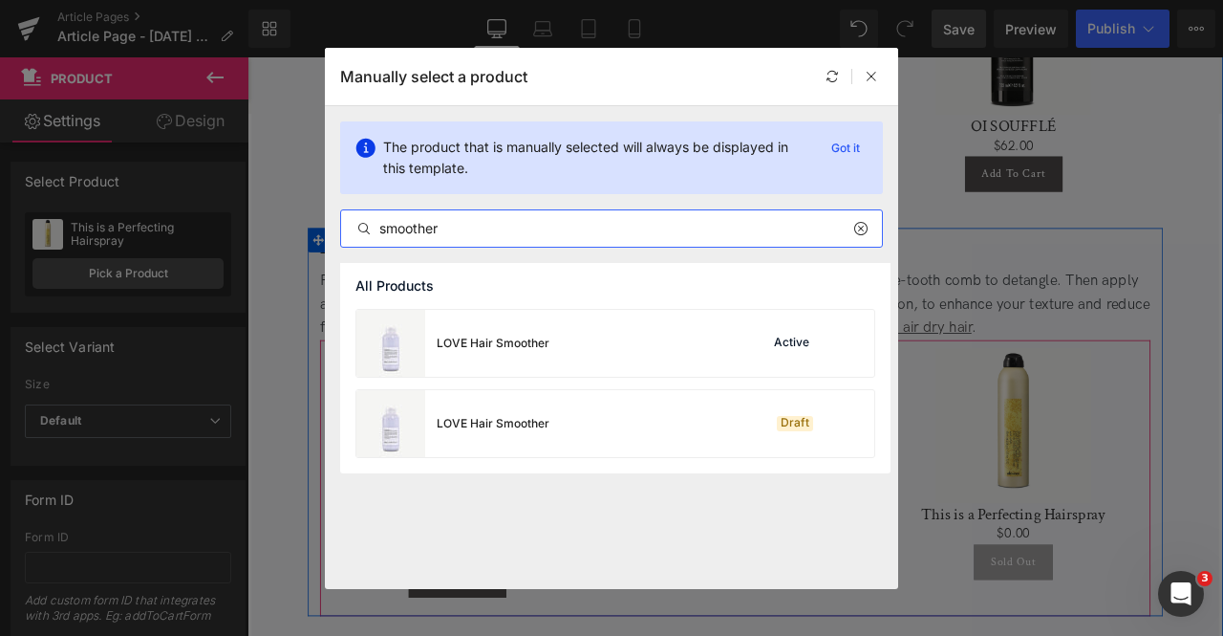
type input "smoother"
click at [669, 357] on div "LOVE Hair Smoother Active" at bounding box center [616, 343] width 518 height 67
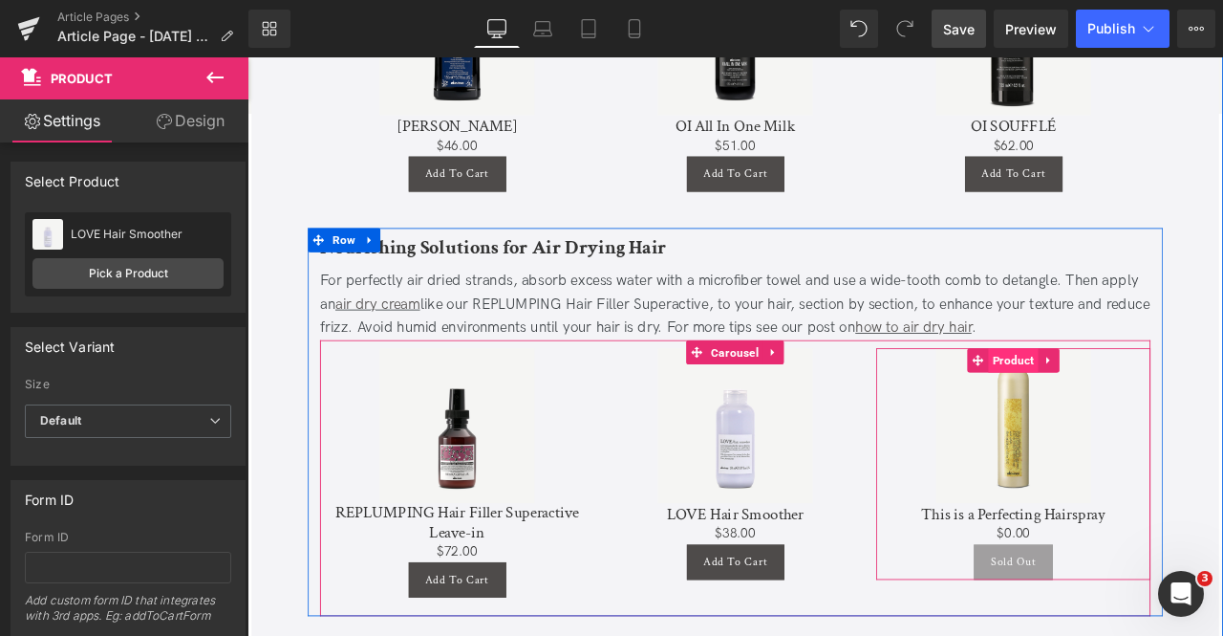
click at [1156, 402] on span "Product" at bounding box center [1155, 416] width 59 height 29
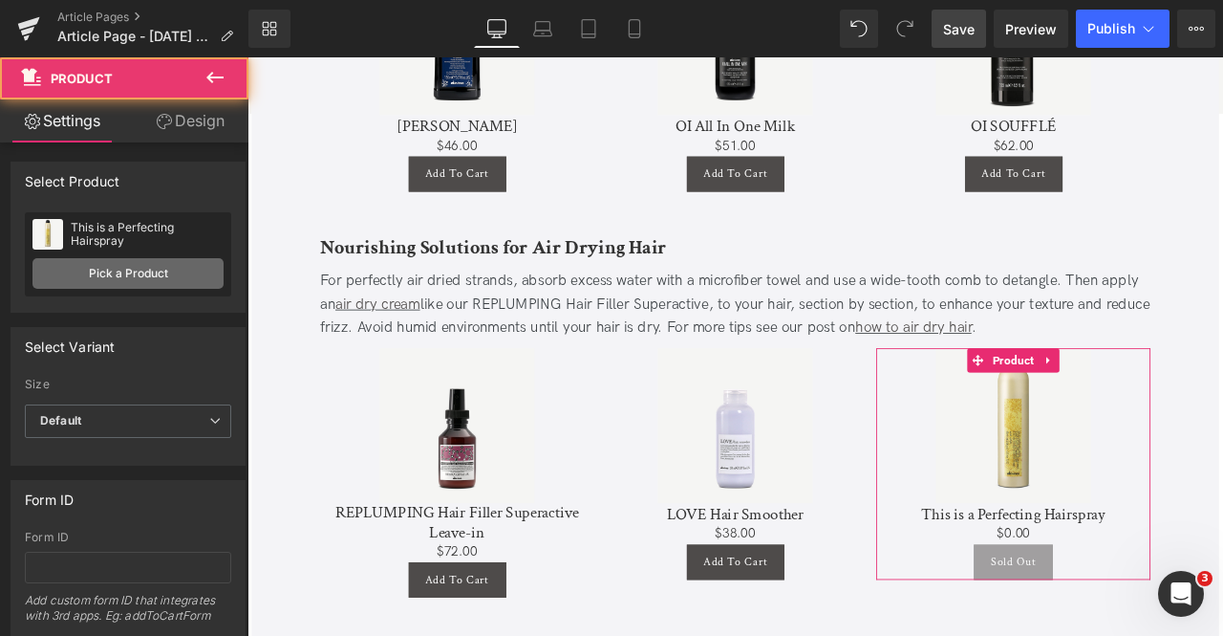
click at [169, 270] on link "Pick a Product" at bounding box center [127, 273] width 191 height 31
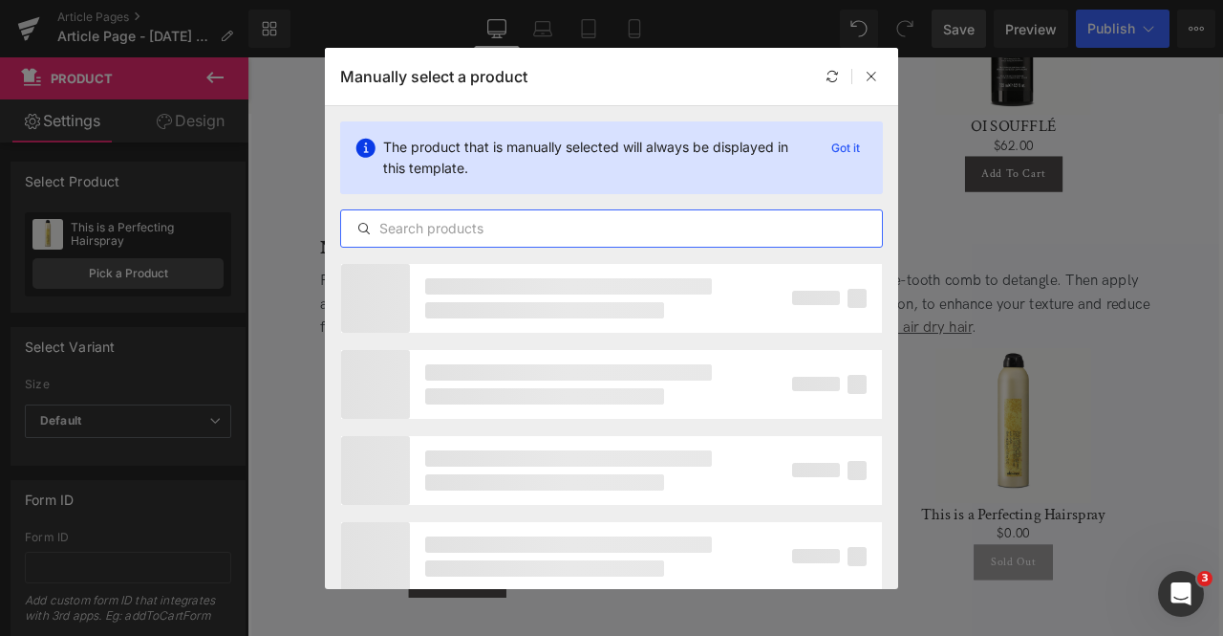
click at [644, 217] on input "text" at bounding box center [611, 228] width 541 height 23
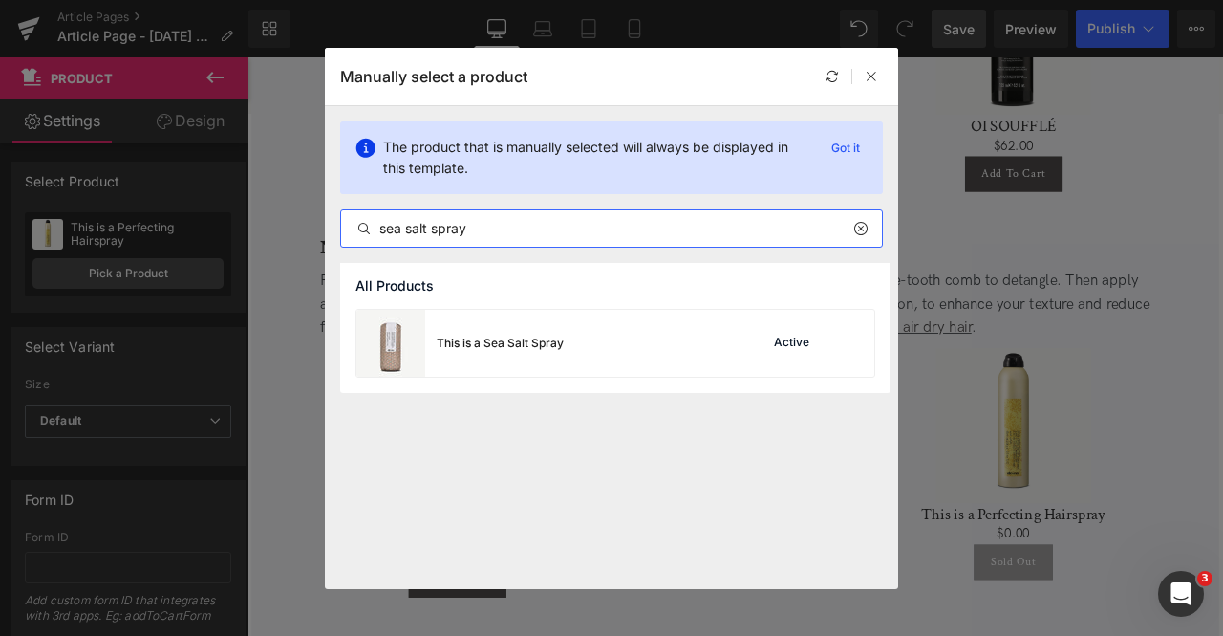
type input "sea salt spray"
click at [681, 337] on div "This is a Sea Salt Spray Active" at bounding box center [616, 343] width 518 height 67
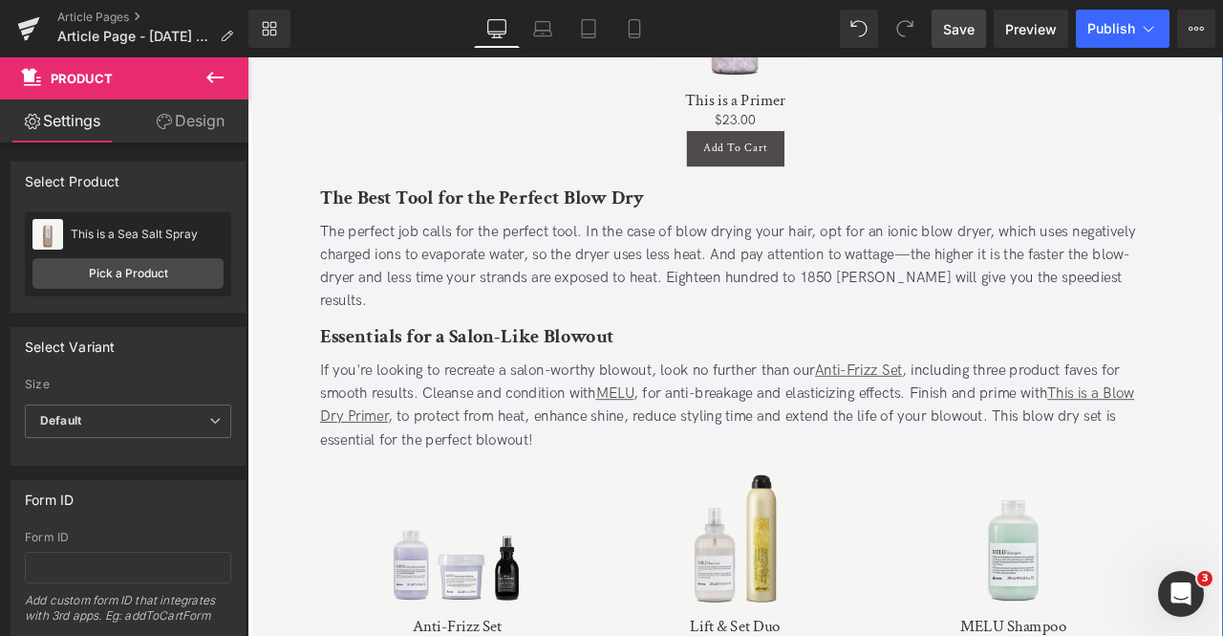
scroll to position [4362, 0]
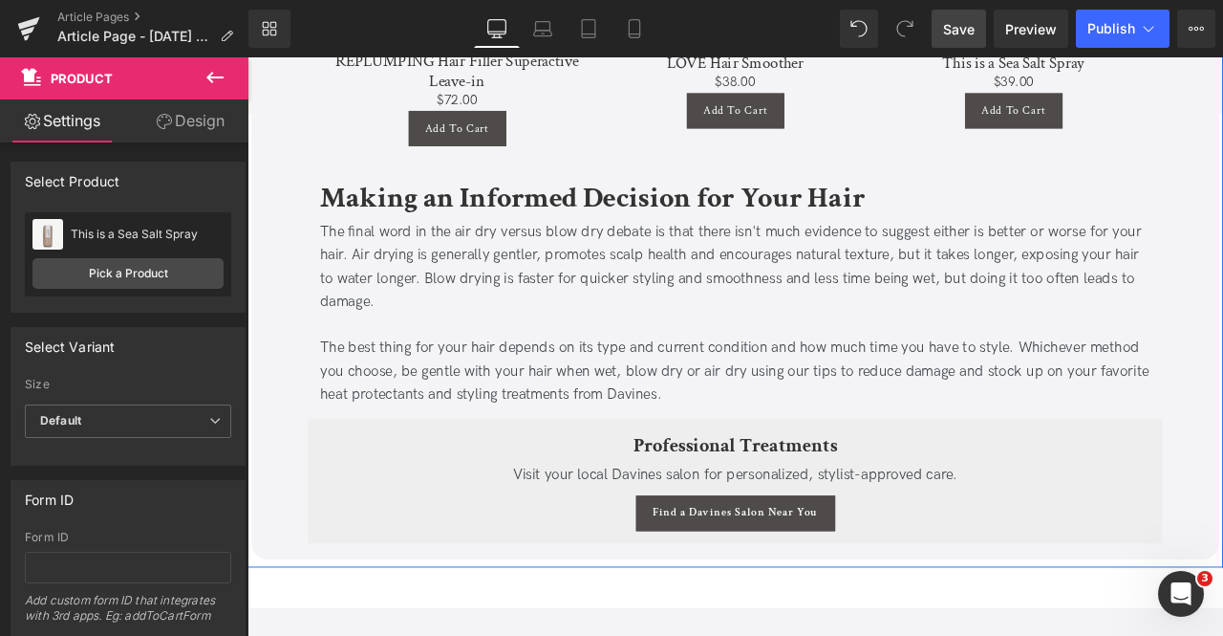
click at [1222, 395] on div "The best thing for your hair depends on its type and current condition and how …" at bounding box center [826, 429] width 984 height 82
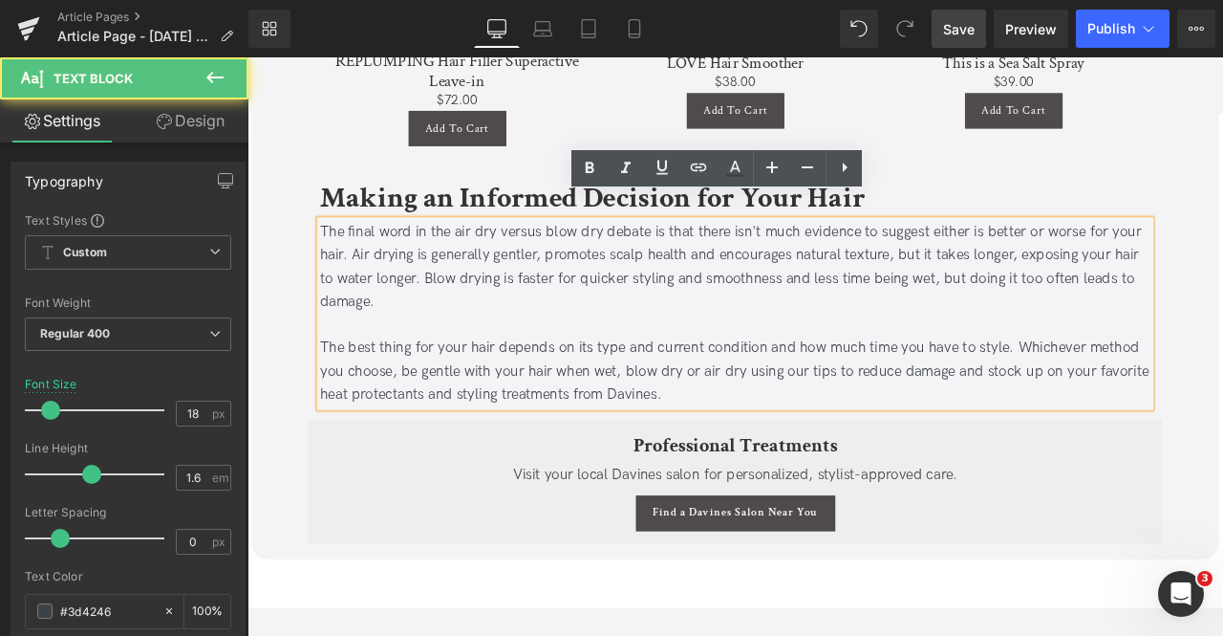
click at [1222, 401] on div "The best thing for your hair depends on its type and current condition and how …" at bounding box center [826, 429] width 984 height 82
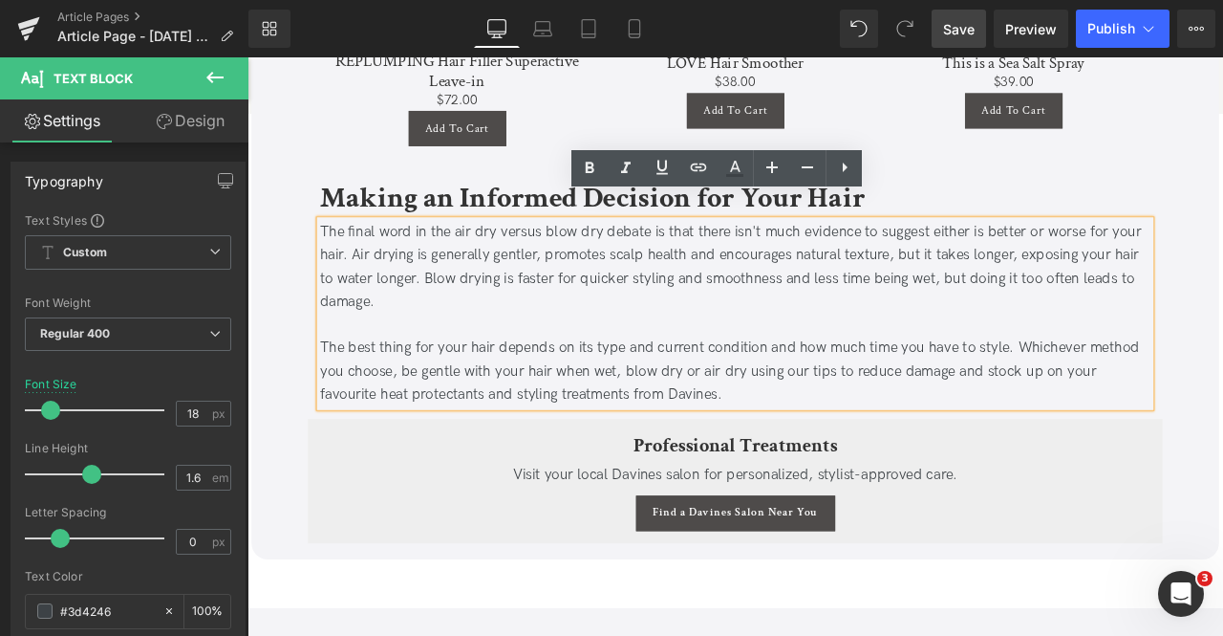
scroll to position [2074, 0]
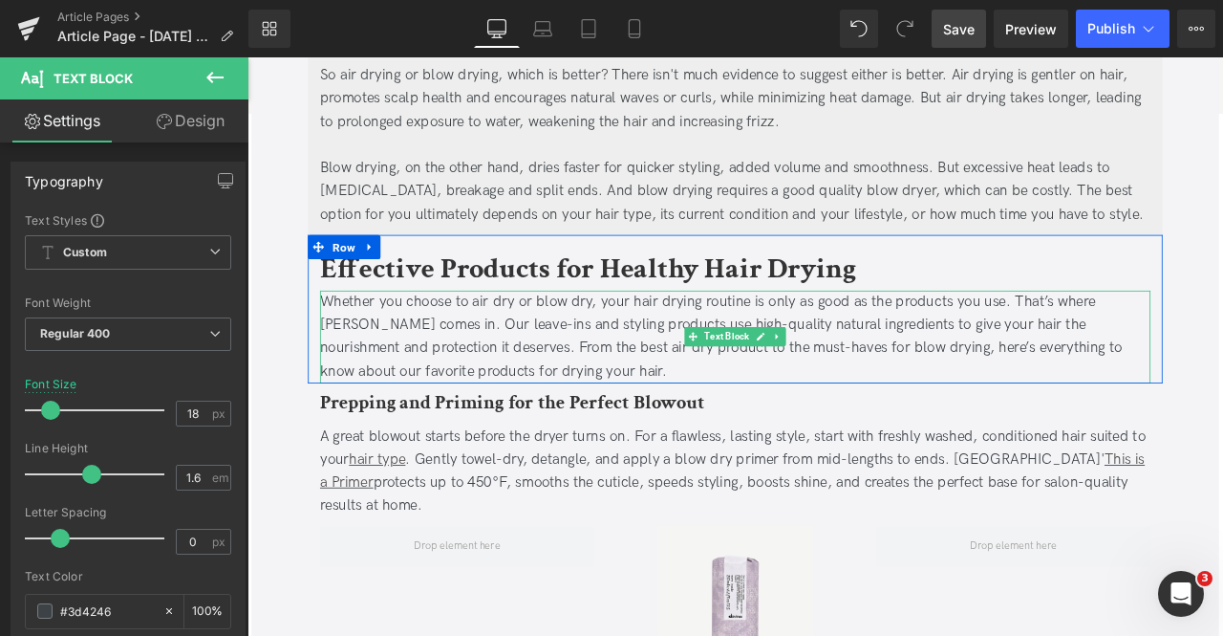
click at [1222, 400] on div "Whether you choose to air dry or blow dry, your hair drying routine is only as …" at bounding box center [826, 389] width 984 height 110
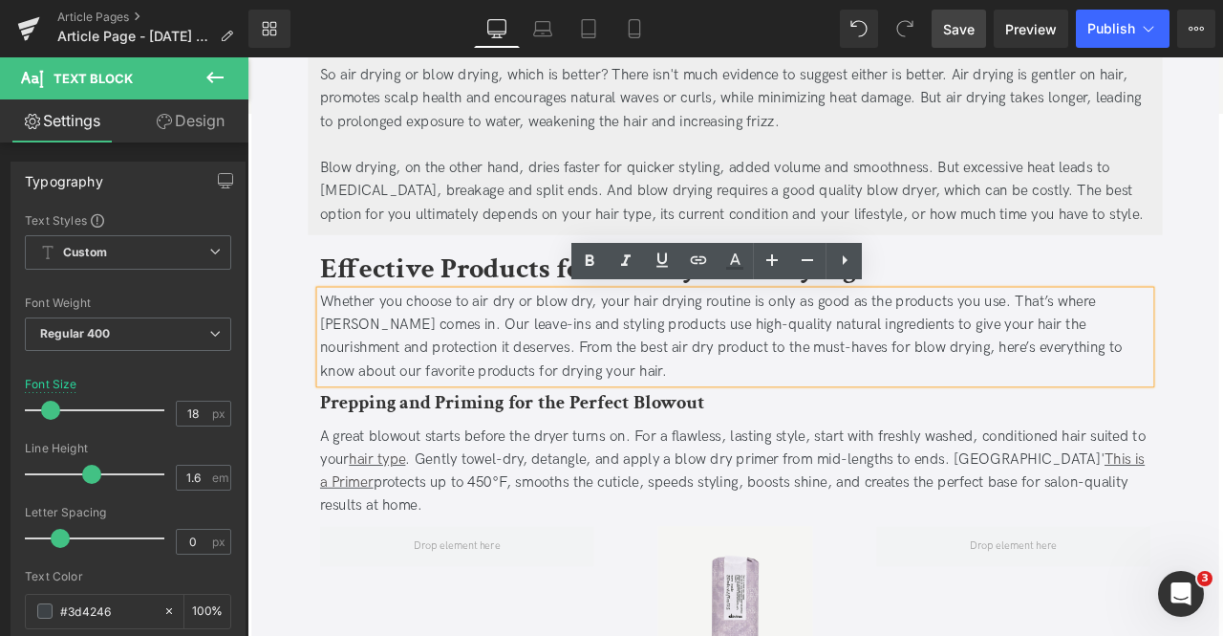
click at [1222, 401] on div "Whether you choose to air dry or blow dry, your hair drying routine is only as …" at bounding box center [826, 389] width 984 height 110
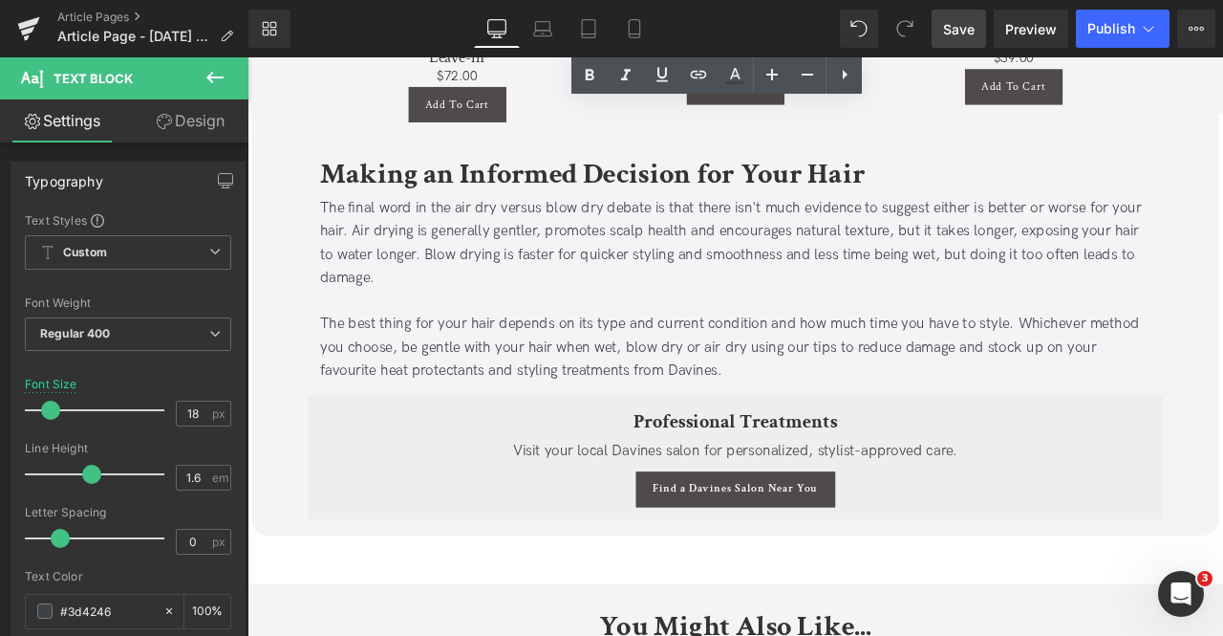
scroll to position [1023, 0]
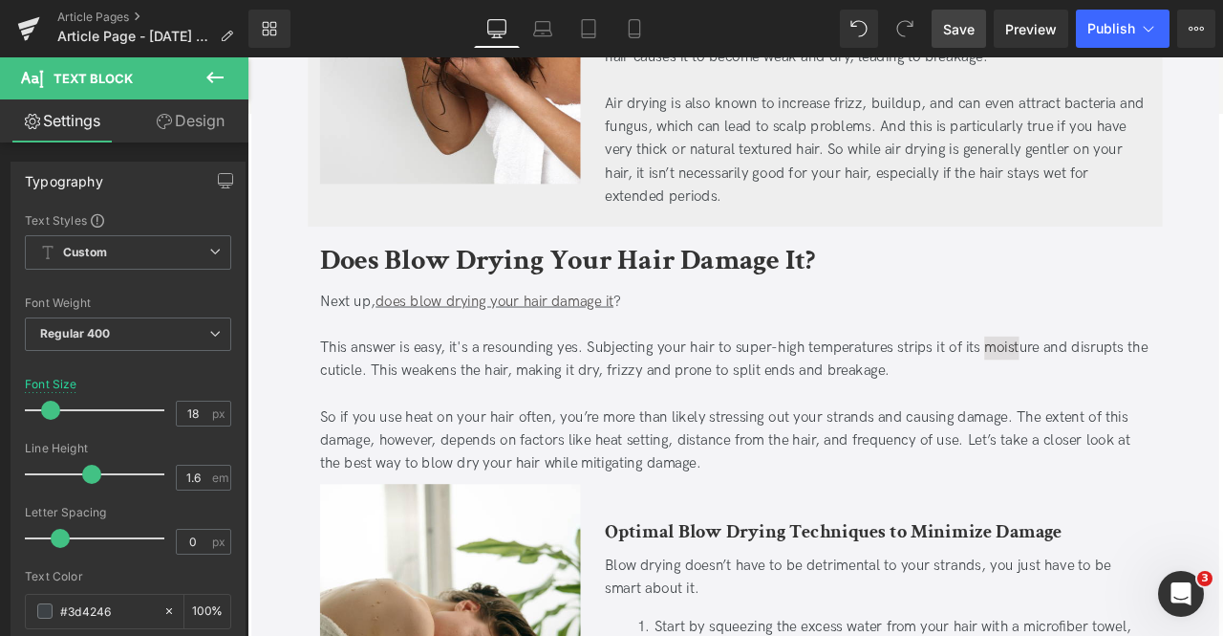
click at [972, 28] on span "Save" at bounding box center [959, 29] width 32 height 20
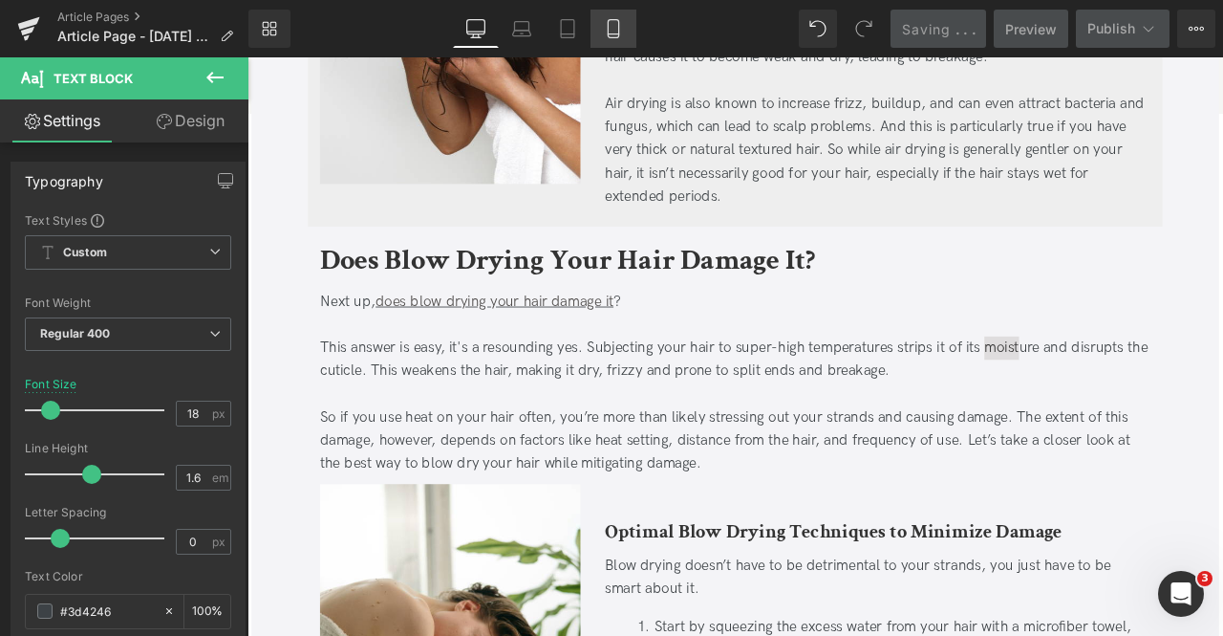
click at [606, 20] on icon at bounding box center [613, 28] width 19 height 19
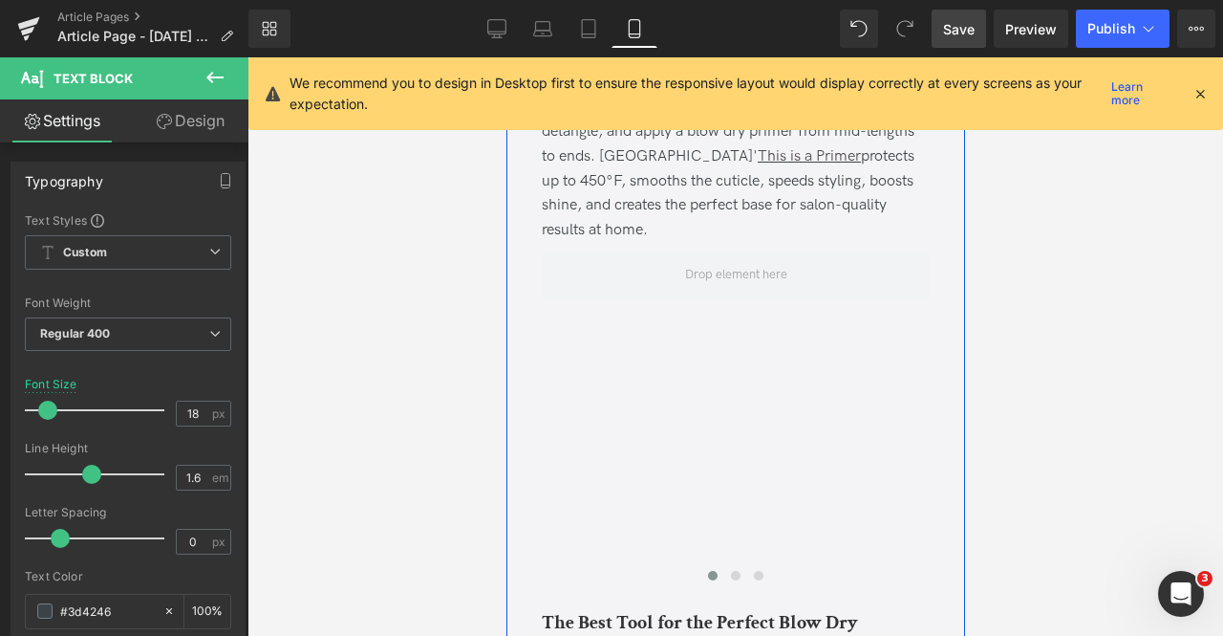
scroll to position [3929, 0]
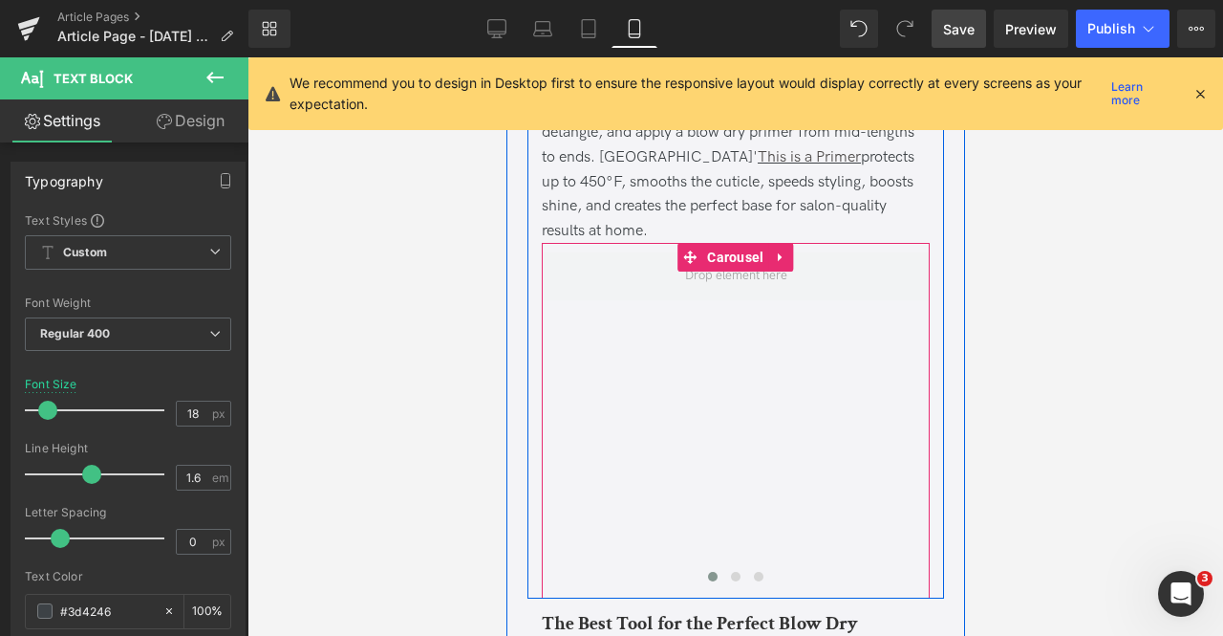
click at [903, 379] on div "Sale Off" at bounding box center [1130, 420] width 1178 height 336
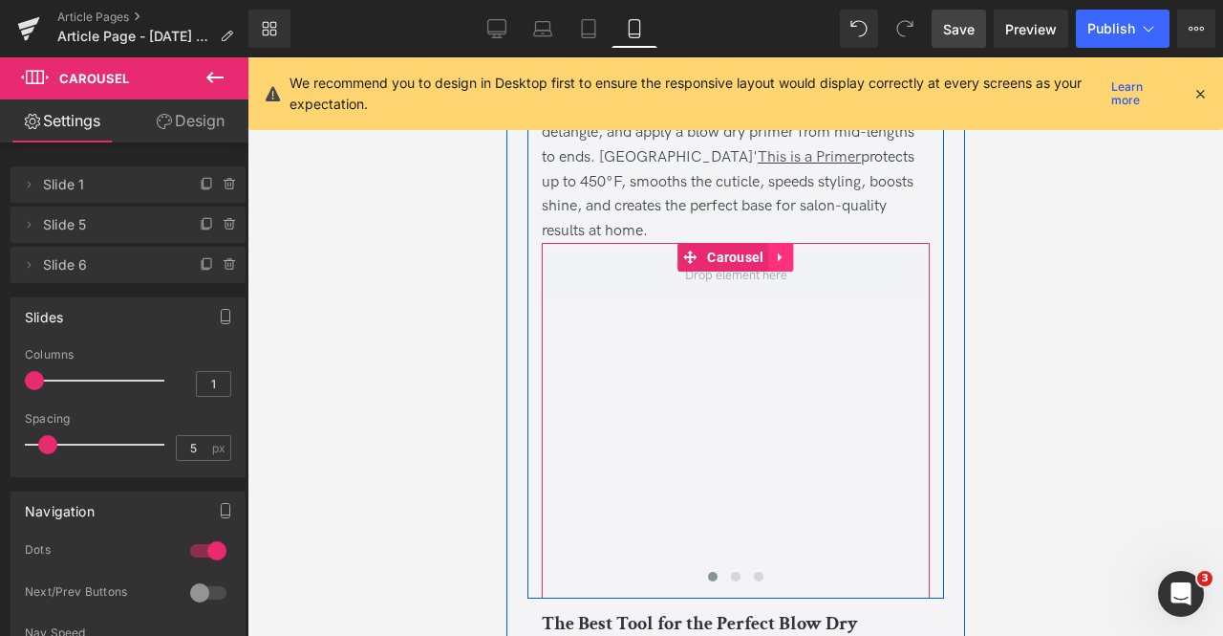
click at [778, 260] on icon at bounding box center [780, 257] width 13 height 14
click at [767, 259] on icon at bounding box center [768, 256] width 13 height 13
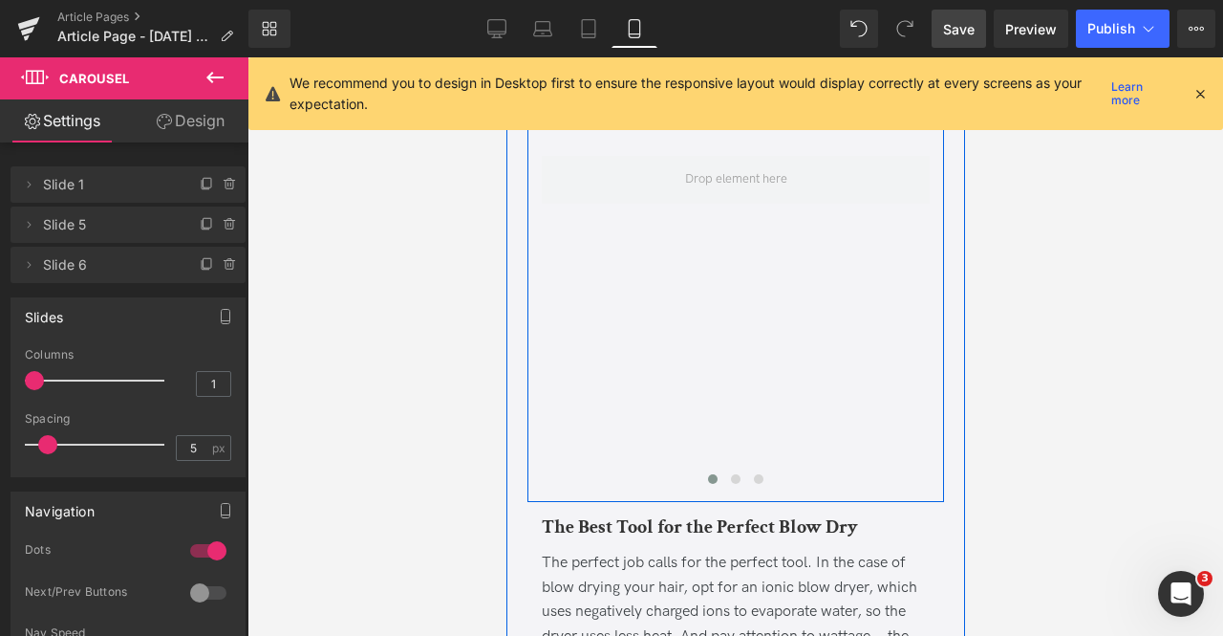
scroll to position [4411, 0]
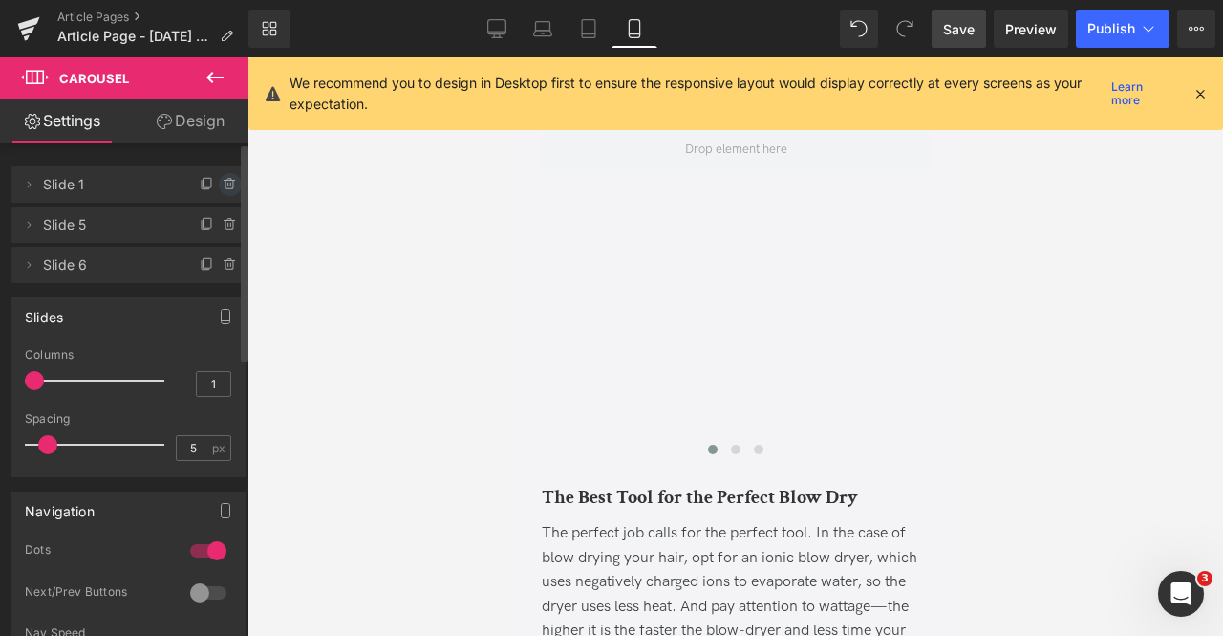
click at [231, 188] on span at bounding box center [230, 184] width 23 height 23
click at [195, 119] on link "Design" at bounding box center [190, 120] width 124 height 43
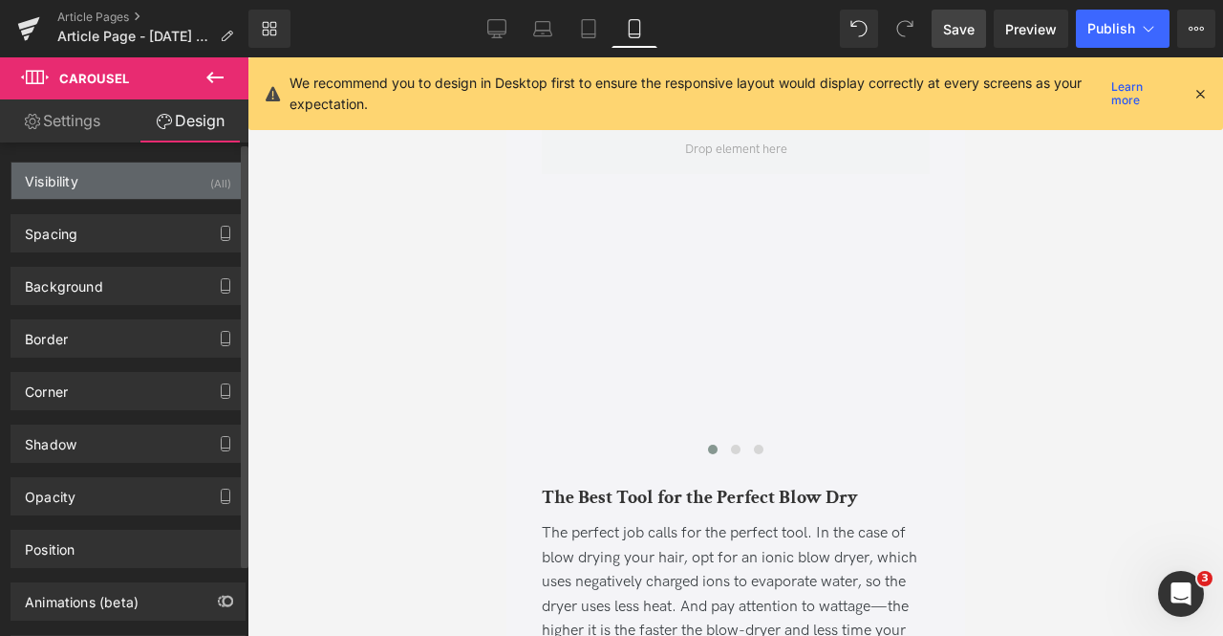
click at [214, 181] on div "(All)" at bounding box center [220, 178] width 21 height 32
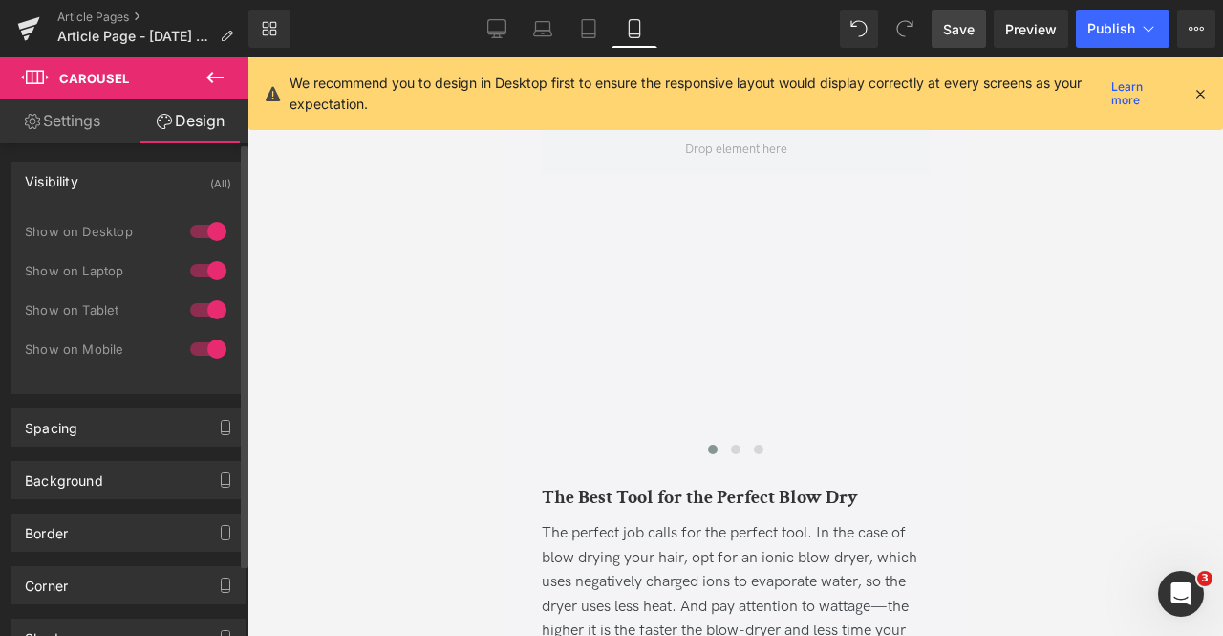
click at [208, 337] on div at bounding box center [208, 349] width 46 height 31
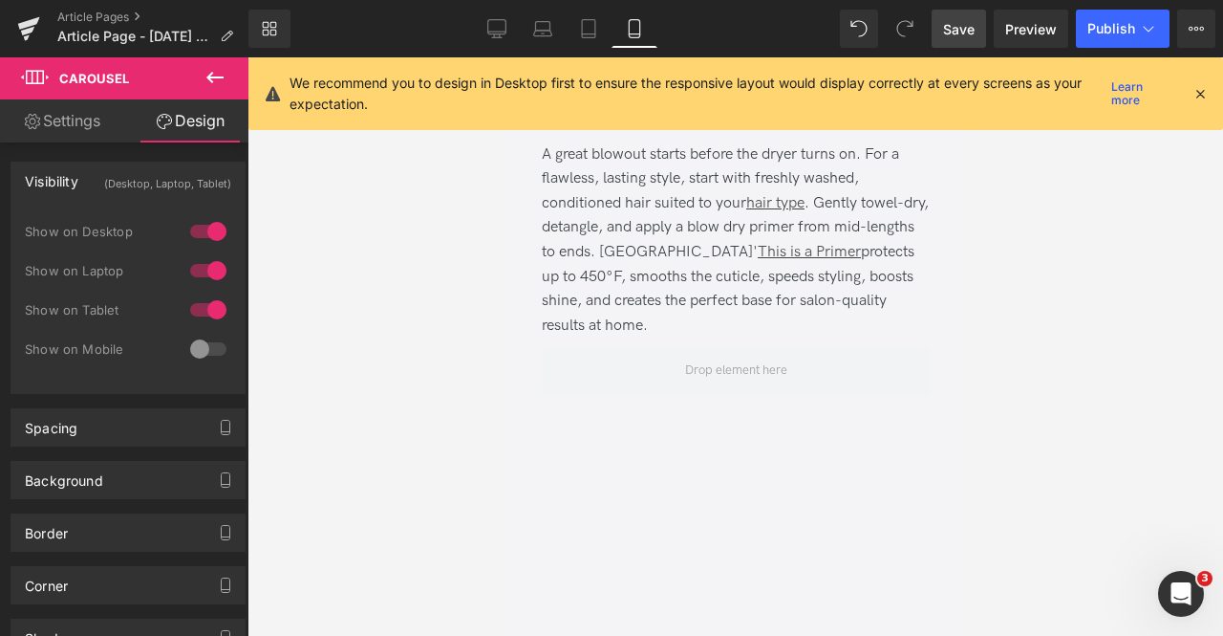
scroll to position [3834, 0]
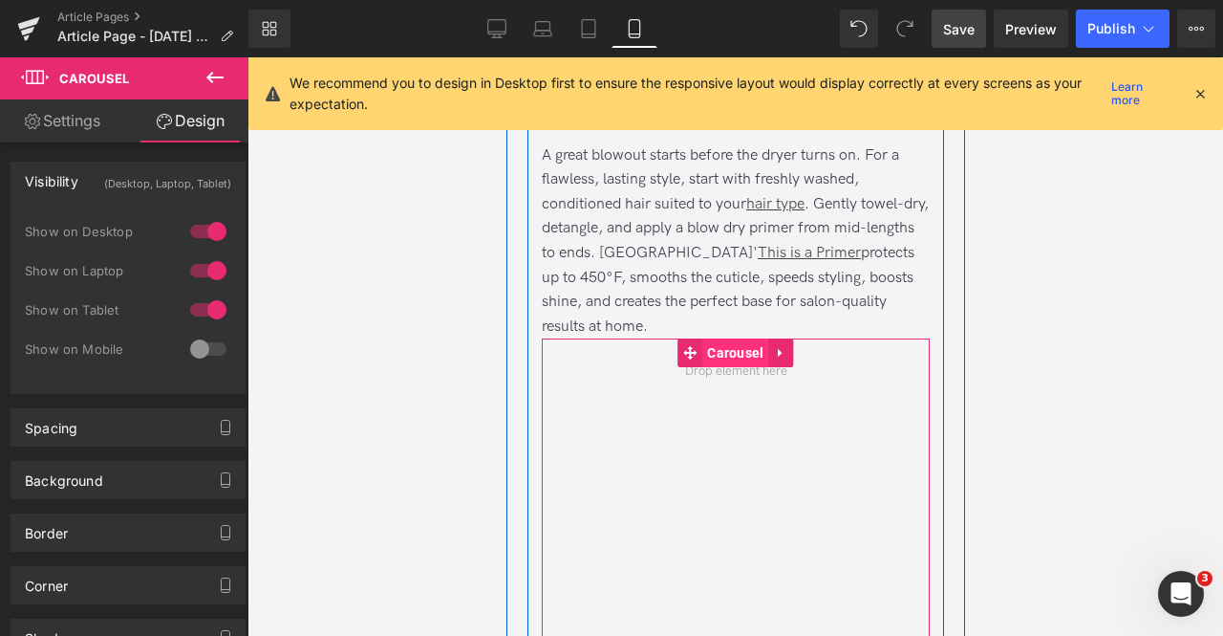
click at [722, 348] on span "Carousel" at bounding box center [735, 352] width 66 height 29
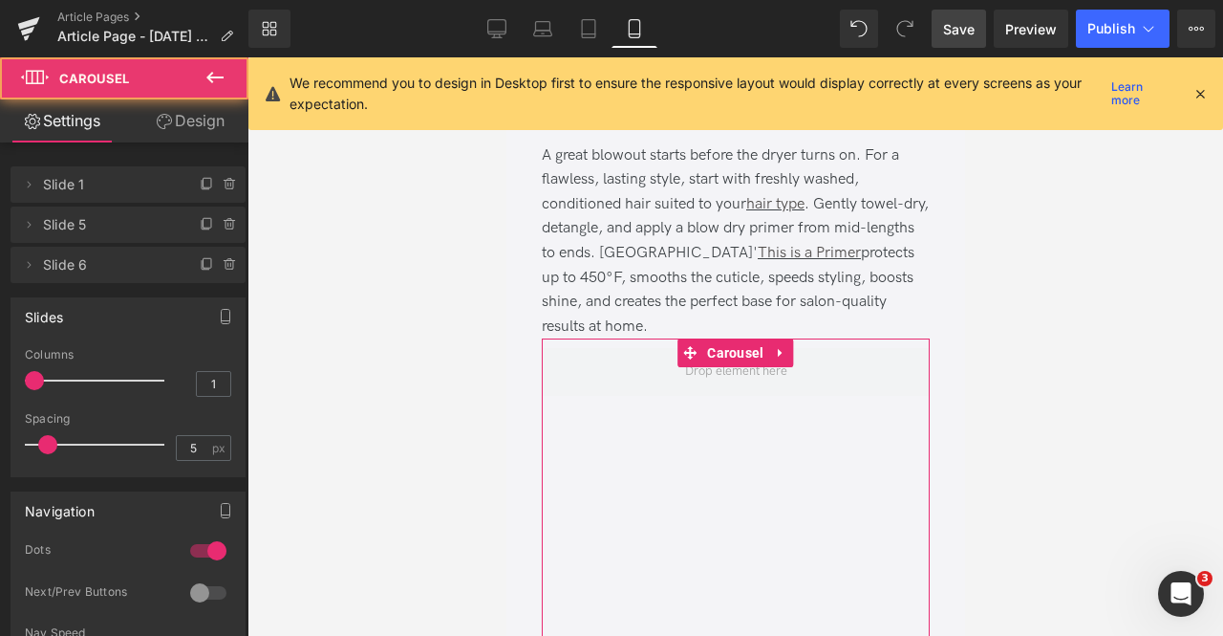
click at [203, 134] on link "Design" at bounding box center [190, 120] width 124 height 43
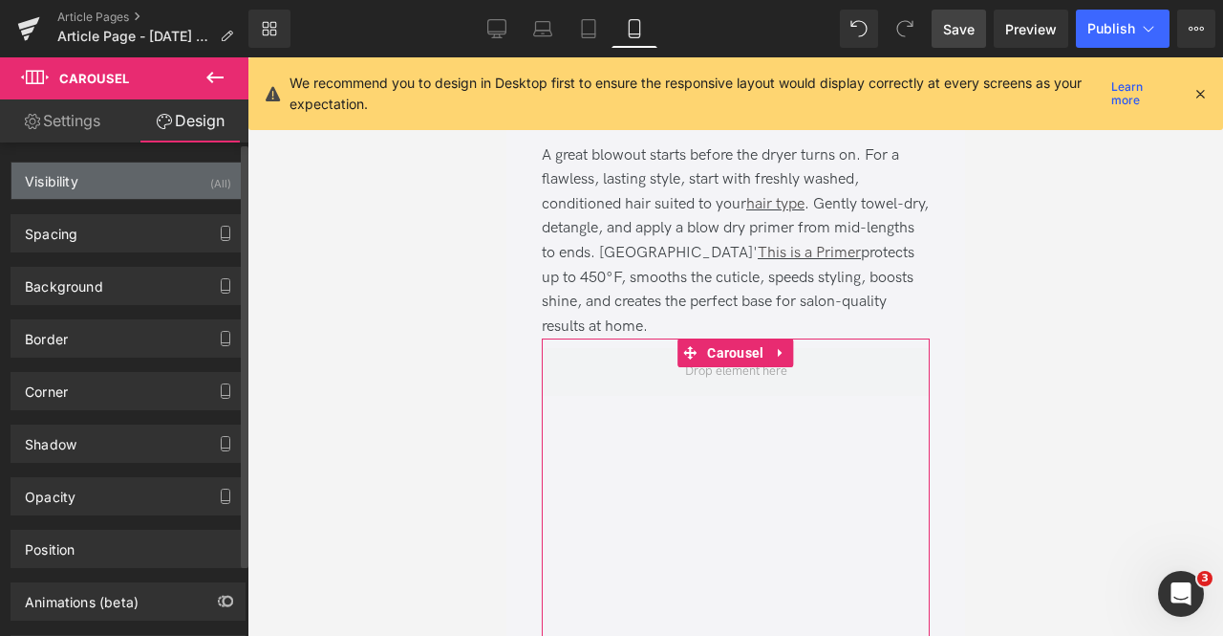
click at [210, 191] on div "(All)" at bounding box center [220, 178] width 21 height 32
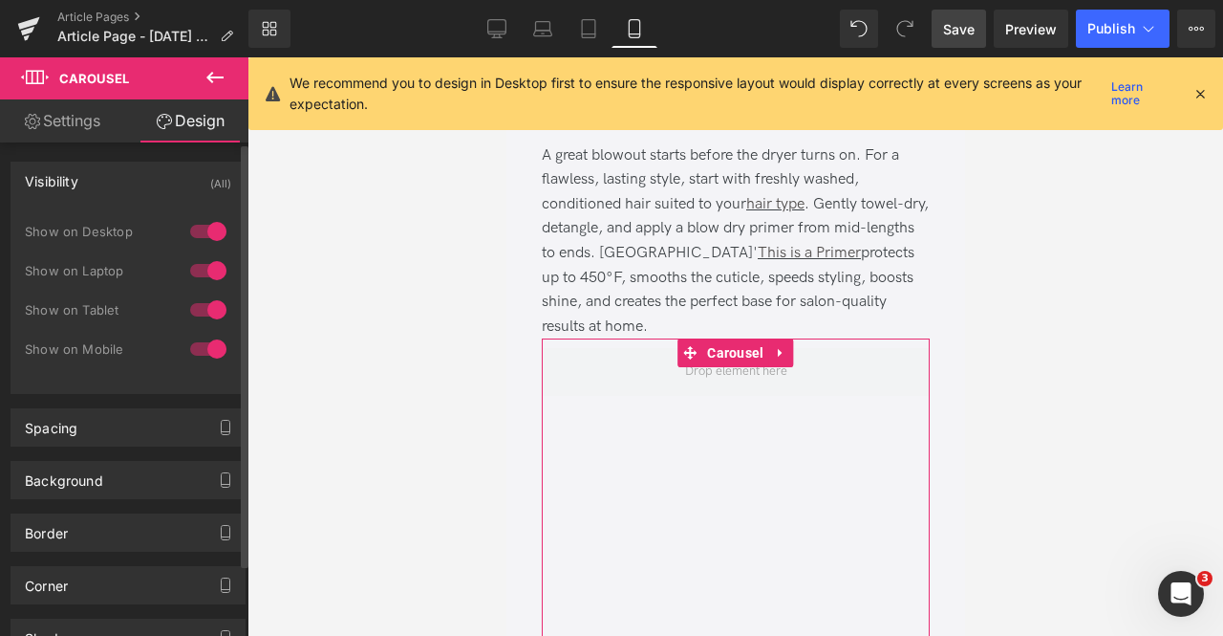
click at [210, 314] on div at bounding box center [208, 309] width 46 height 31
click at [205, 249] on div "Show on Desktop" at bounding box center [128, 241] width 206 height 39
click at [205, 241] on div at bounding box center [208, 231] width 46 height 31
click at [208, 265] on div at bounding box center [208, 270] width 46 height 31
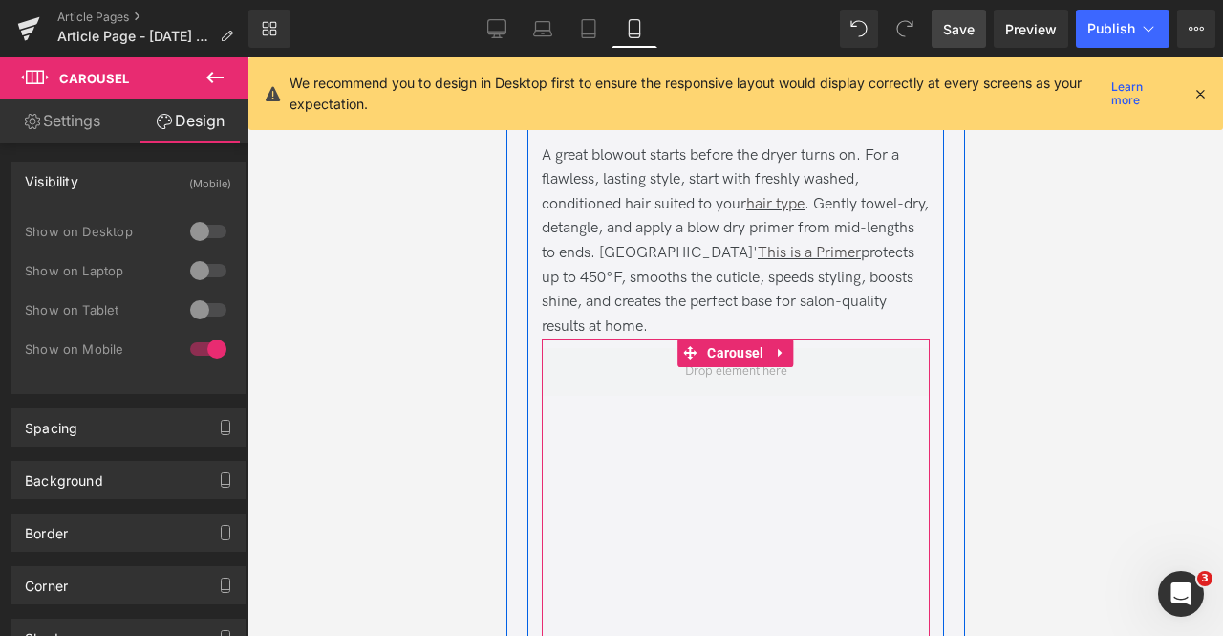
click at [586, 527] on div "Sale Off (P) Image" at bounding box center [1130, 516] width 1178 height 336
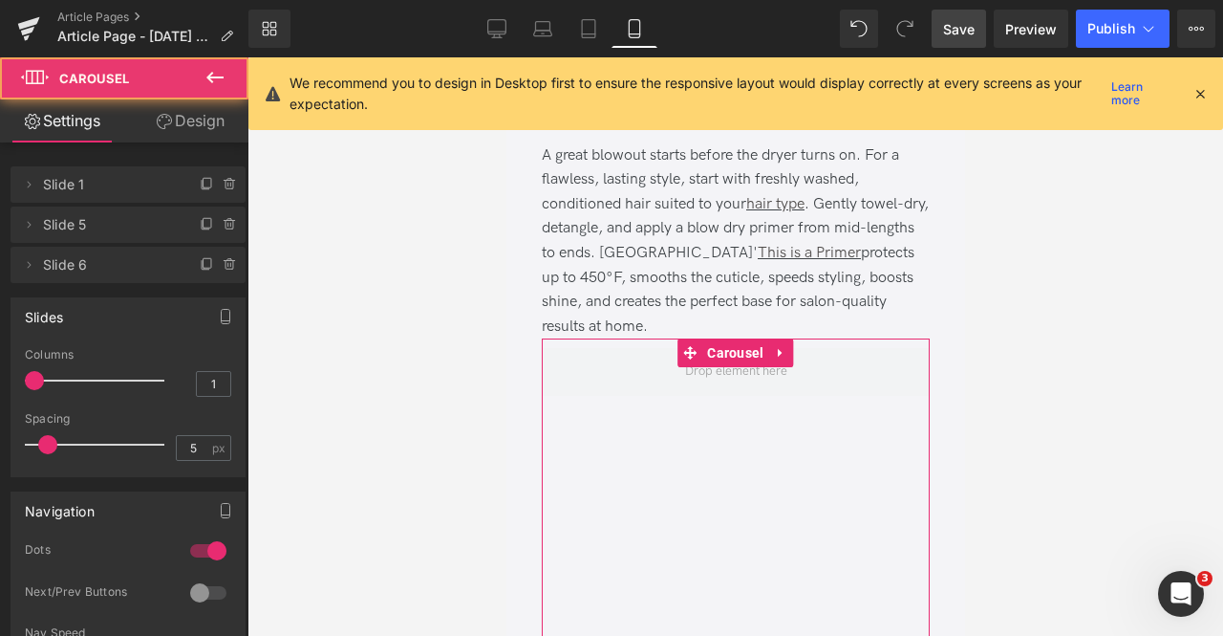
click at [237, 186] on div at bounding box center [221, 177] width 50 height 23
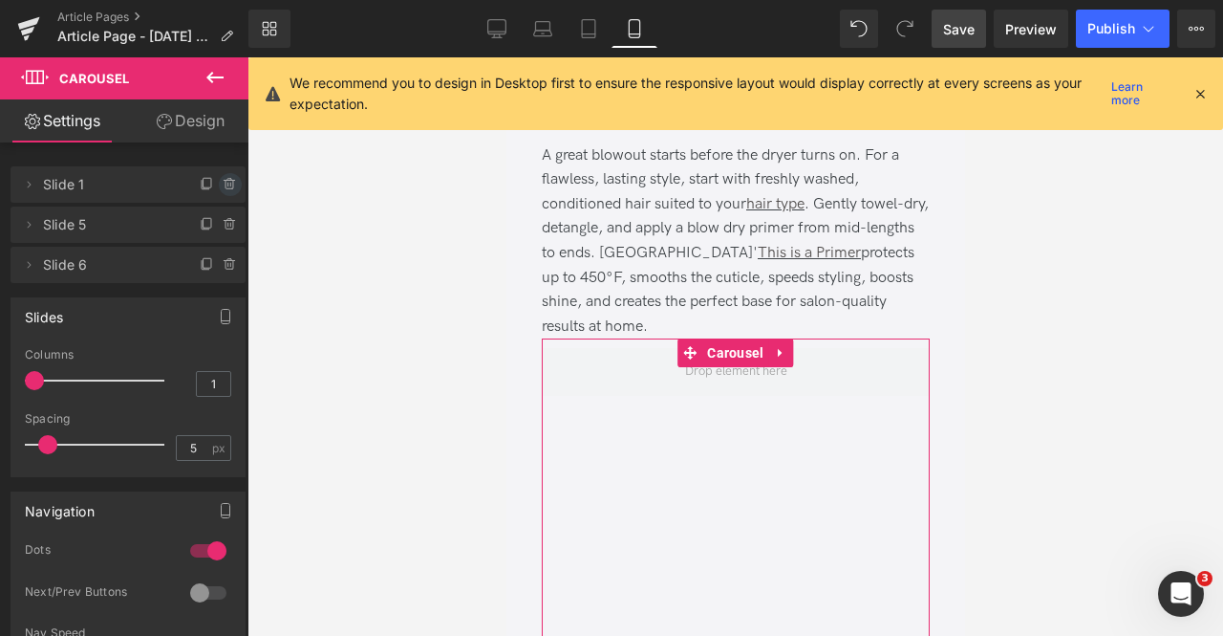
click at [227, 178] on icon at bounding box center [230, 184] width 15 height 15
click at [227, 178] on button "Delete" at bounding box center [210, 185] width 60 height 25
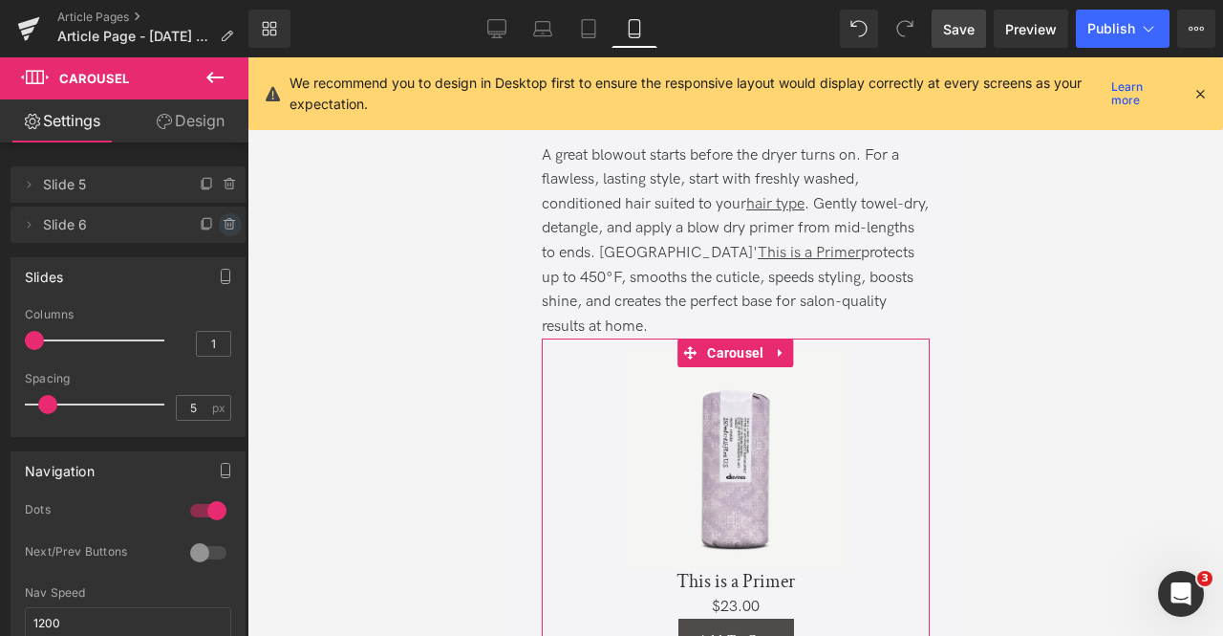
click at [227, 225] on icon at bounding box center [230, 224] width 15 height 15
click at [227, 225] on button "Delete" at bounding box center [210, 225] width 60 height 25
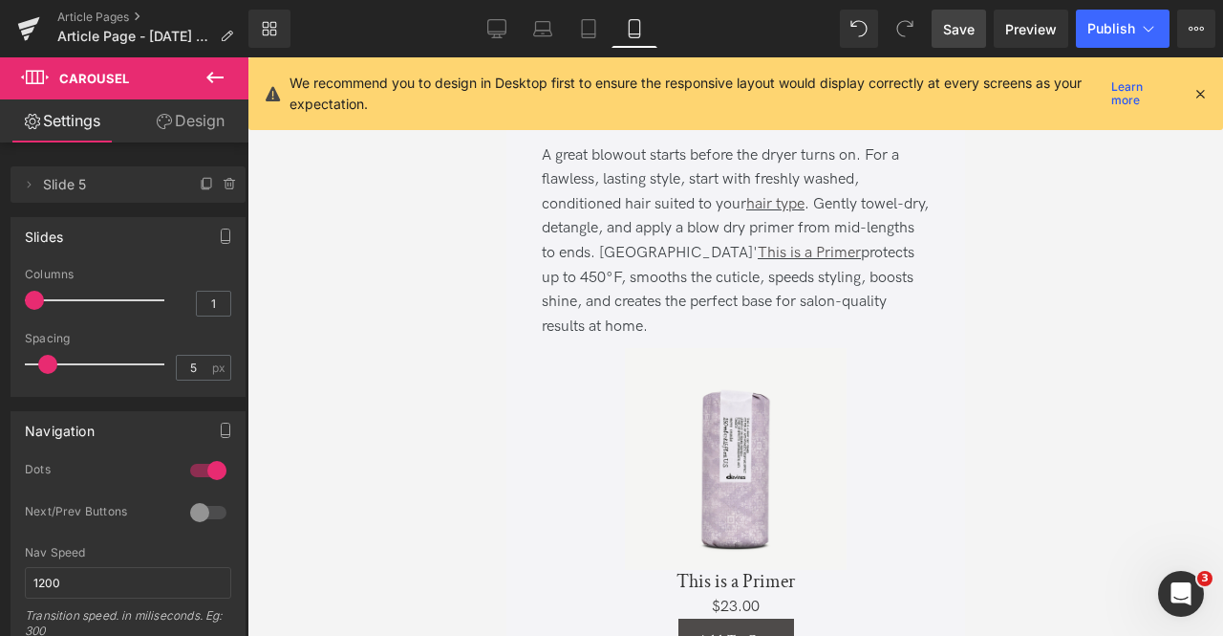
click at [973, 28] on span "Save" at bounding box center [959, 29] width 32 height 20
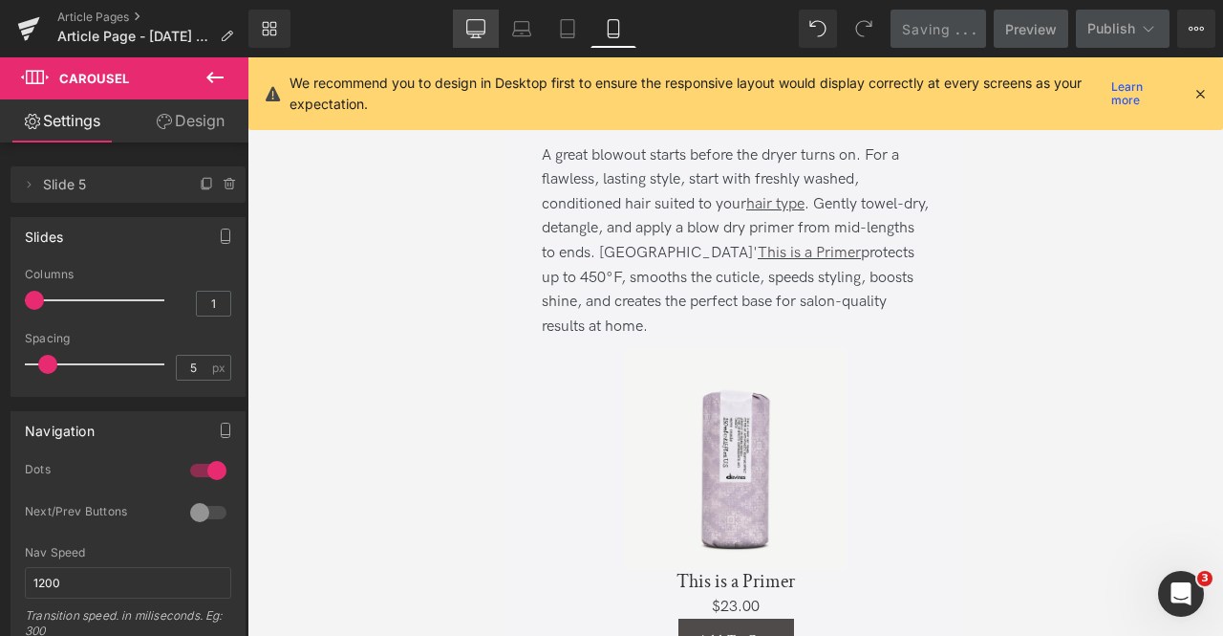
click at [472, 20] on icon at bounding box center [475, 27] width 18 height 14
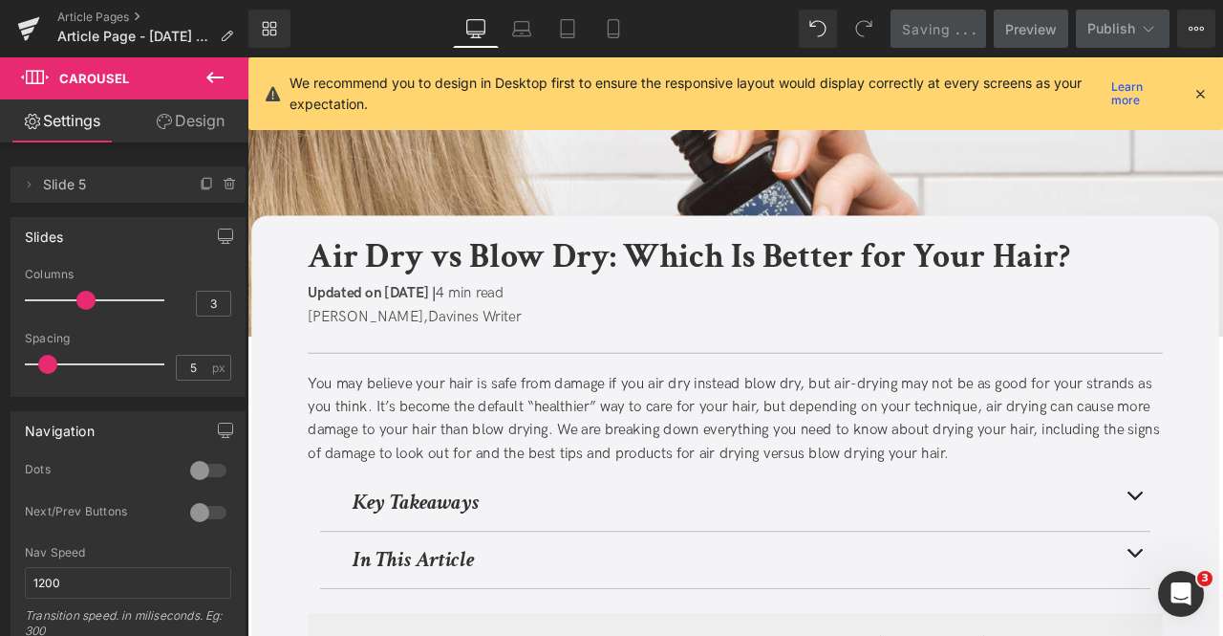
scroll to position [0, 0]
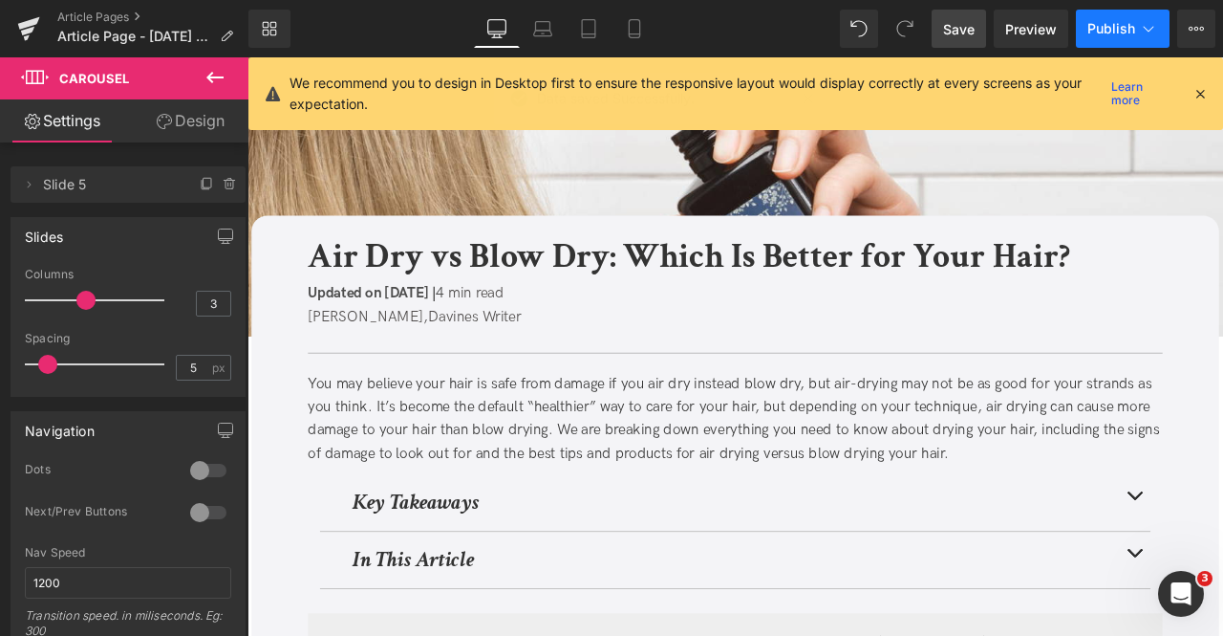
click at [1139, 38] on button "Publish" at bounding box center [1123, 29] width 94 height 38
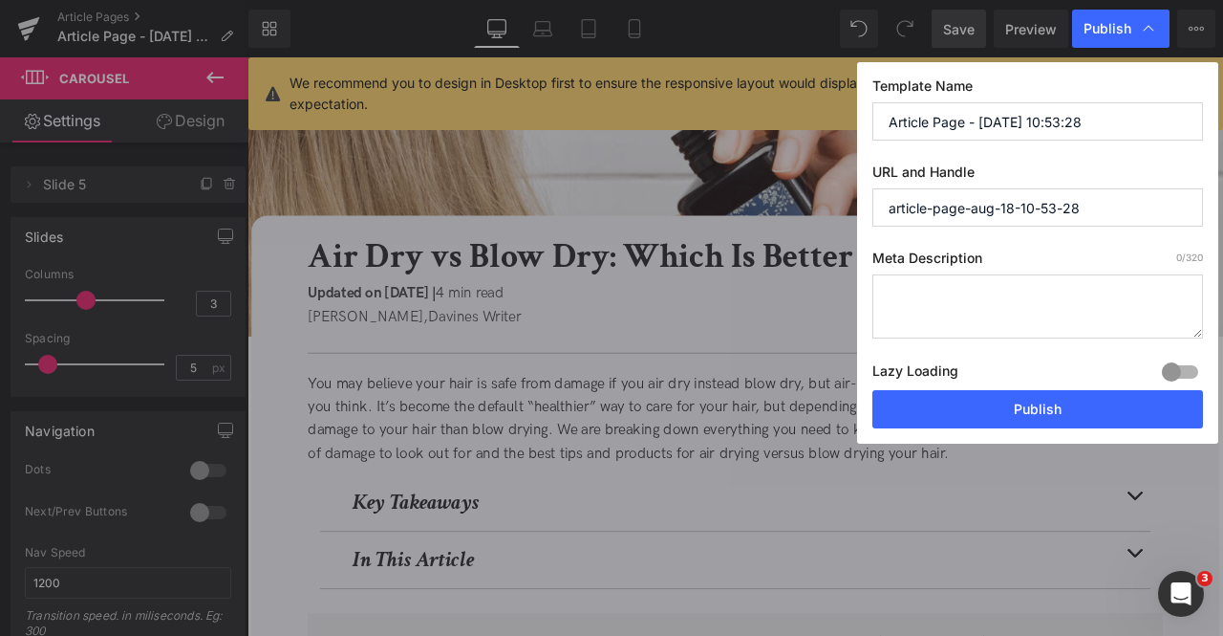
click at [1077, 126] on input "Article Page - Aug 18, 10:53:28" at bounding box center [1038, 121] width 331 height 38
click at [1182, 127] on input "Article Page - Aug 18, 10:53:28" at bounding box center [1038, 121] width 331 height 38
paste input "ir Dry vs Blow Dry: Which Is Better for Your Hair?"
type input "Air Dry vs Blow Dry: Which Is Better for Your Hair?"
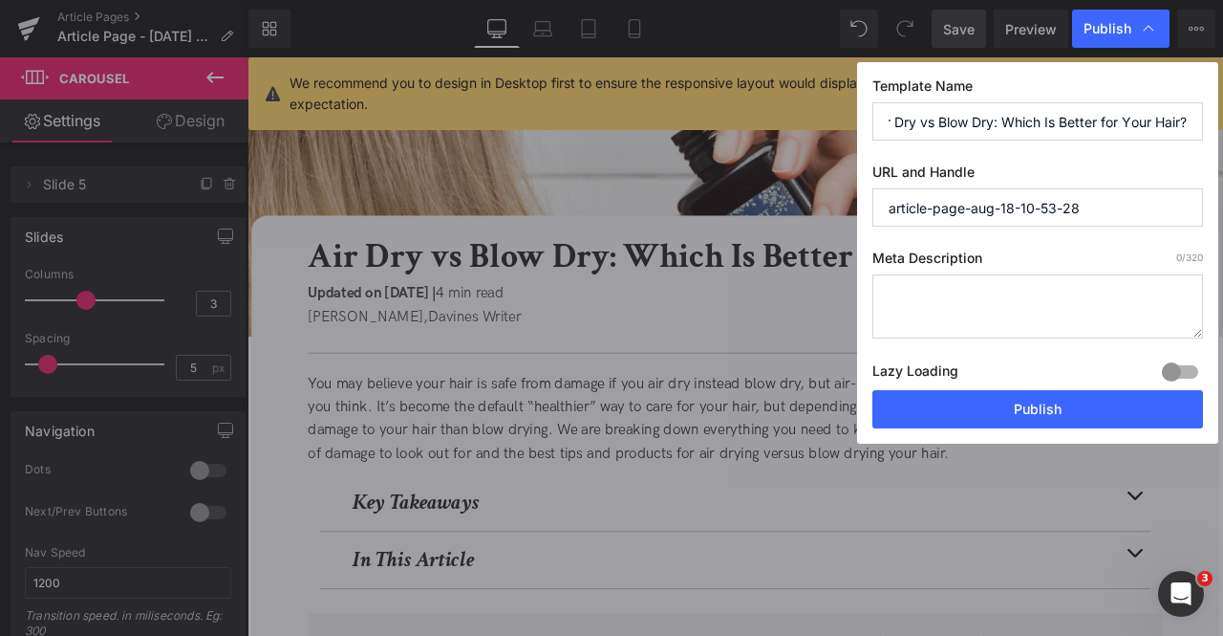
scroll to position [0, 0]
paste input "ir-dry-vs-blow-dry"
type input "air-dry-vs-blow-dry"
paste textarea "Discover whether air drying or blow drying is better for your hair. Learn exper…"
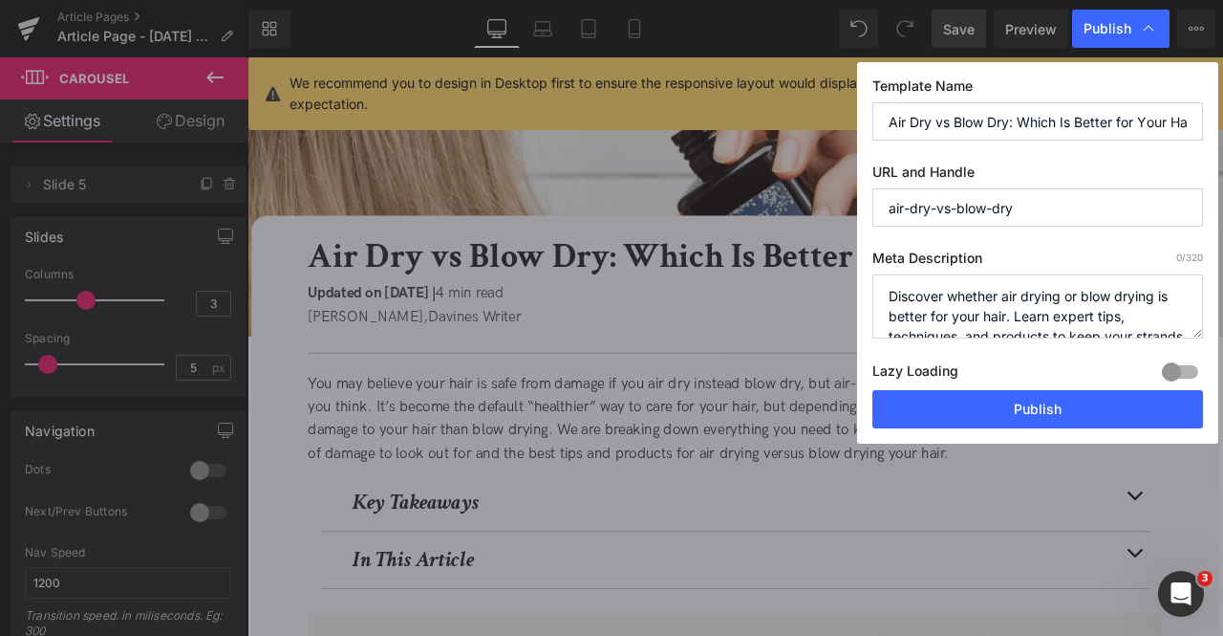
scroll to position [27, 0]
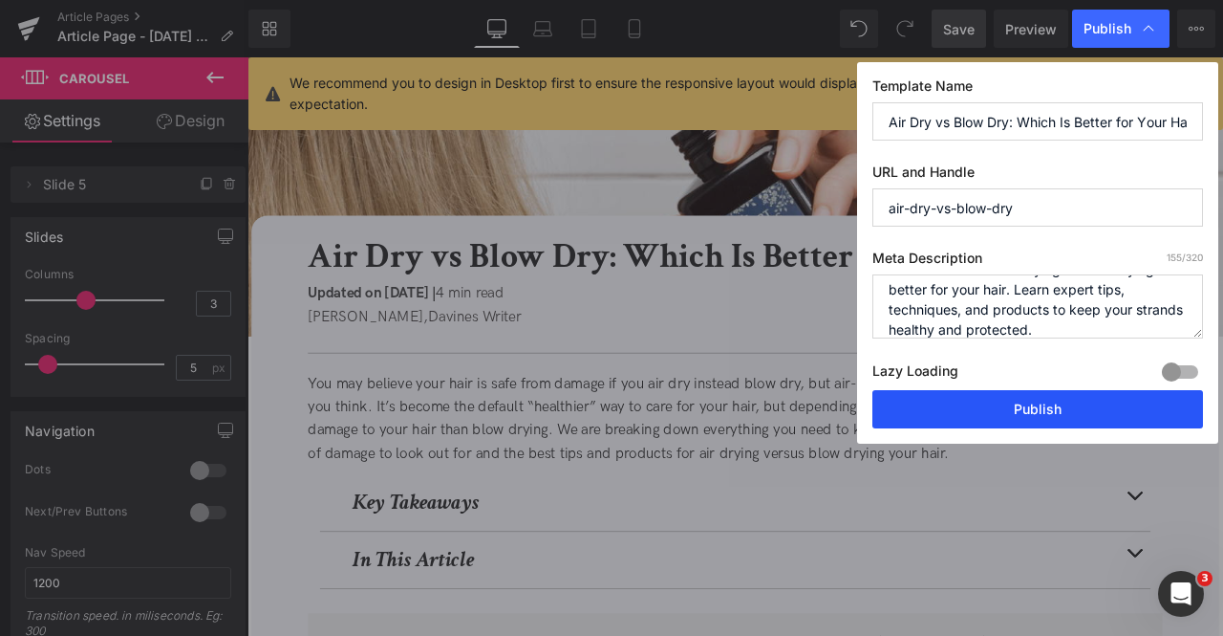
type textarea "Discover whether air drying or blow drying is better for your hair. Learn exper…"
click at [1011, 395] on button "Publish" at bounding box center [1038, 409] width 331 height 38
